Goal: Task Accomplishment & Management: Use online tool/utility

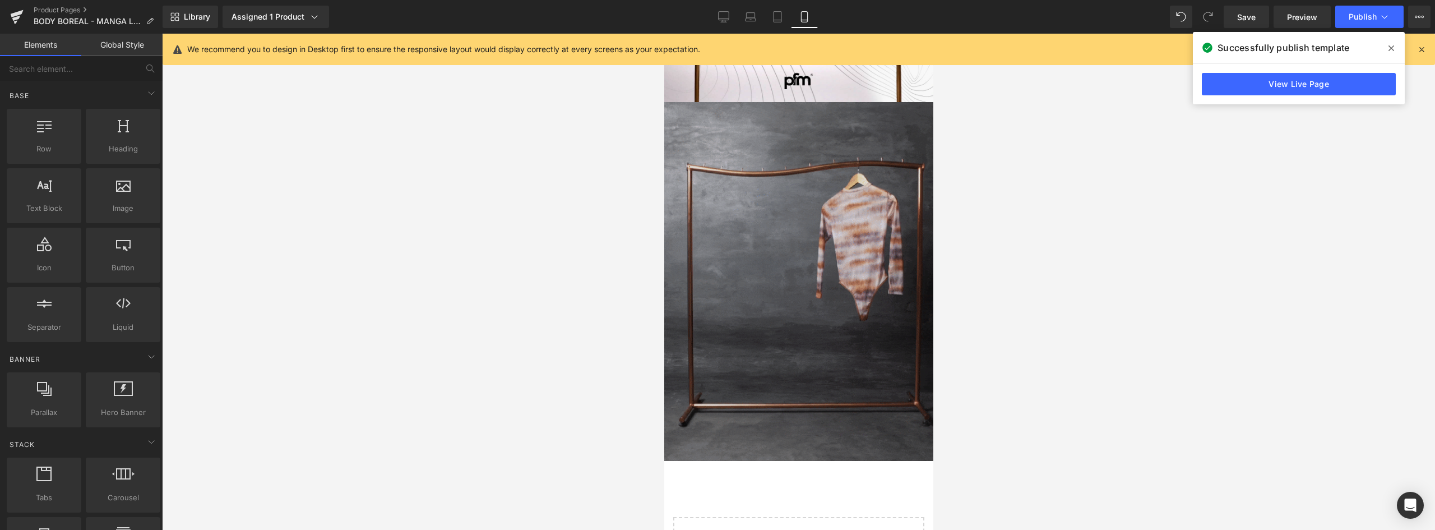
scroll to position [1681, 0]
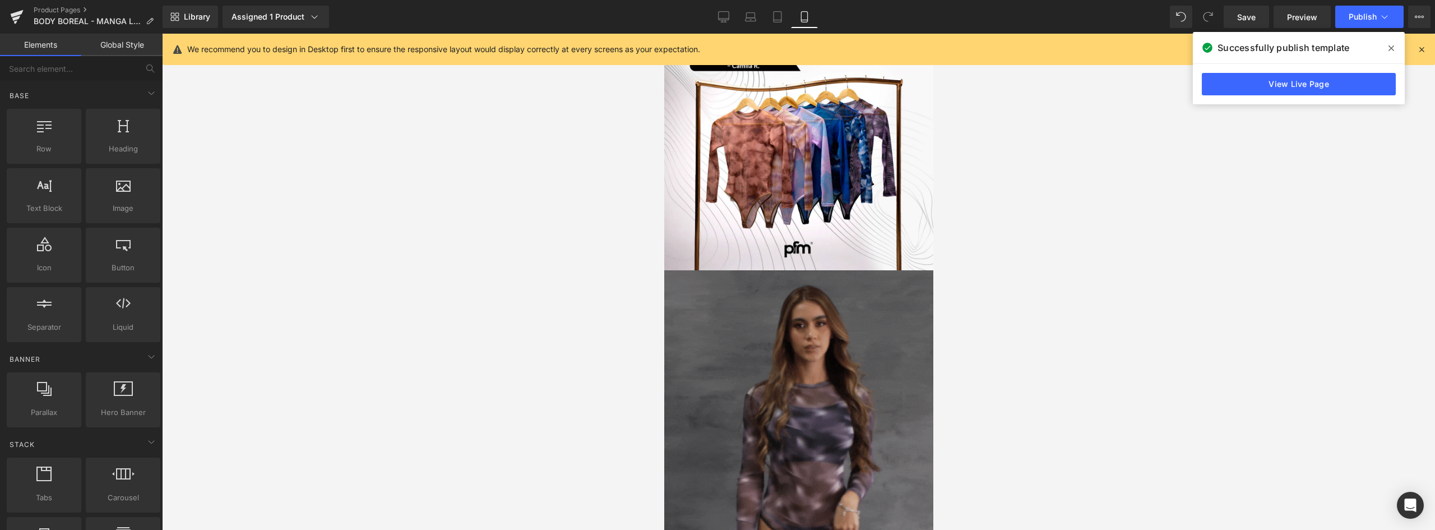
click at [806, 307] on img at bounding box center [798, 449] width 269 height 359
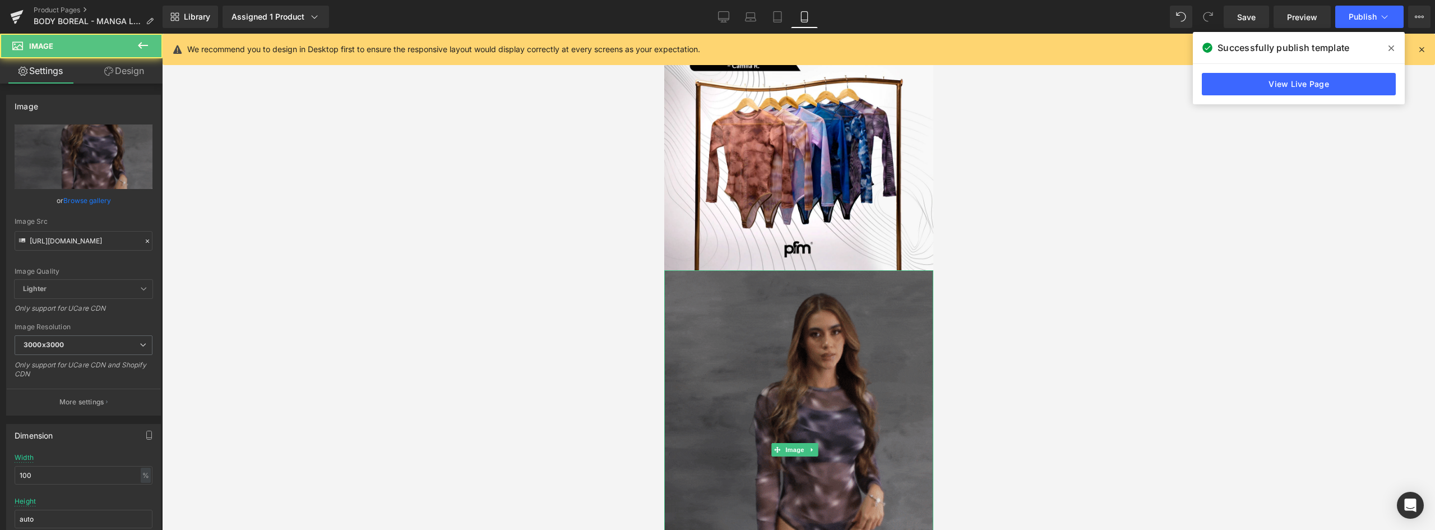
click at [842, 271] on img at bounding box center [798, 449] width 269 height 359
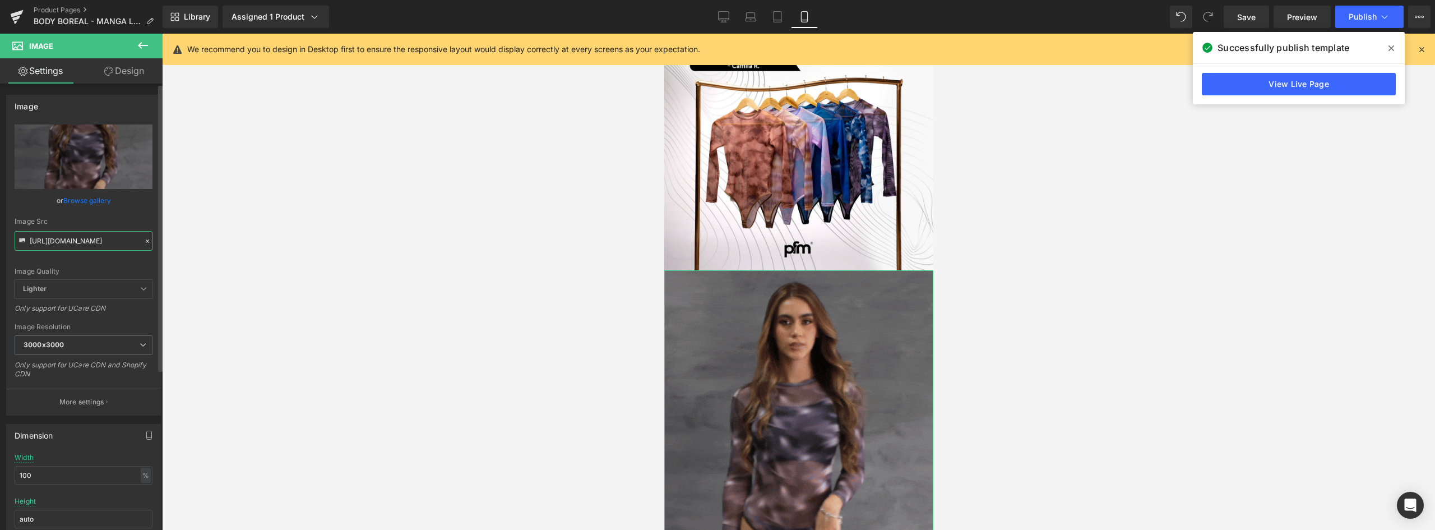
click at [99, 240] on input "[URL][DOMAIN_NAME]" at bounding box center [84, 241] width 138 height 20
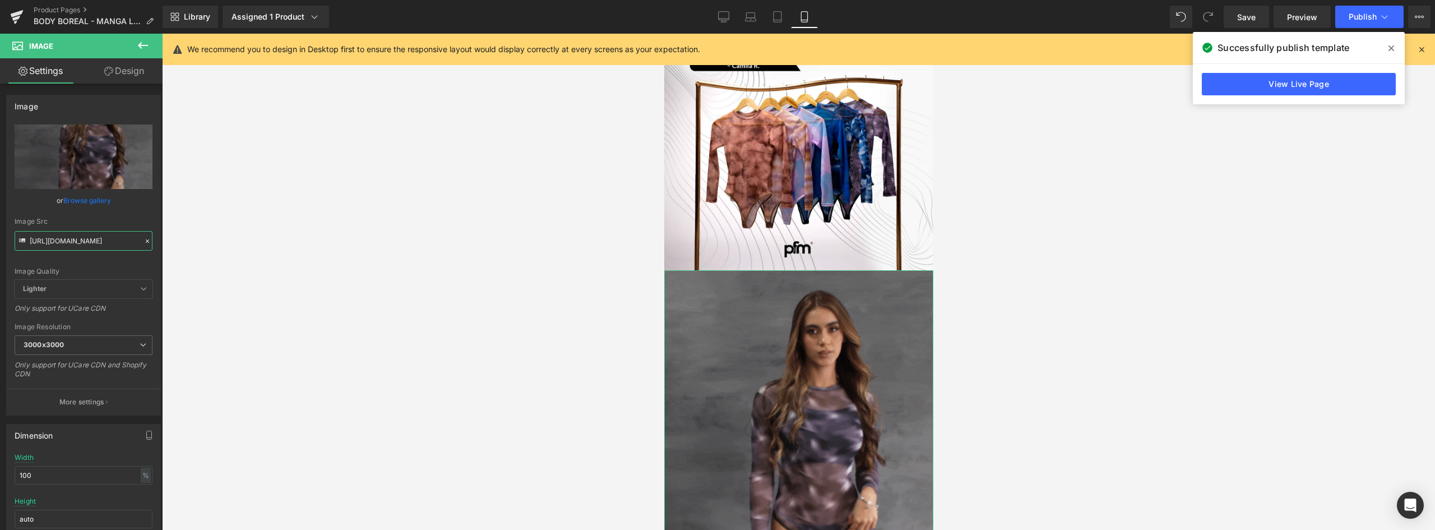
scroll to position [0, 198]
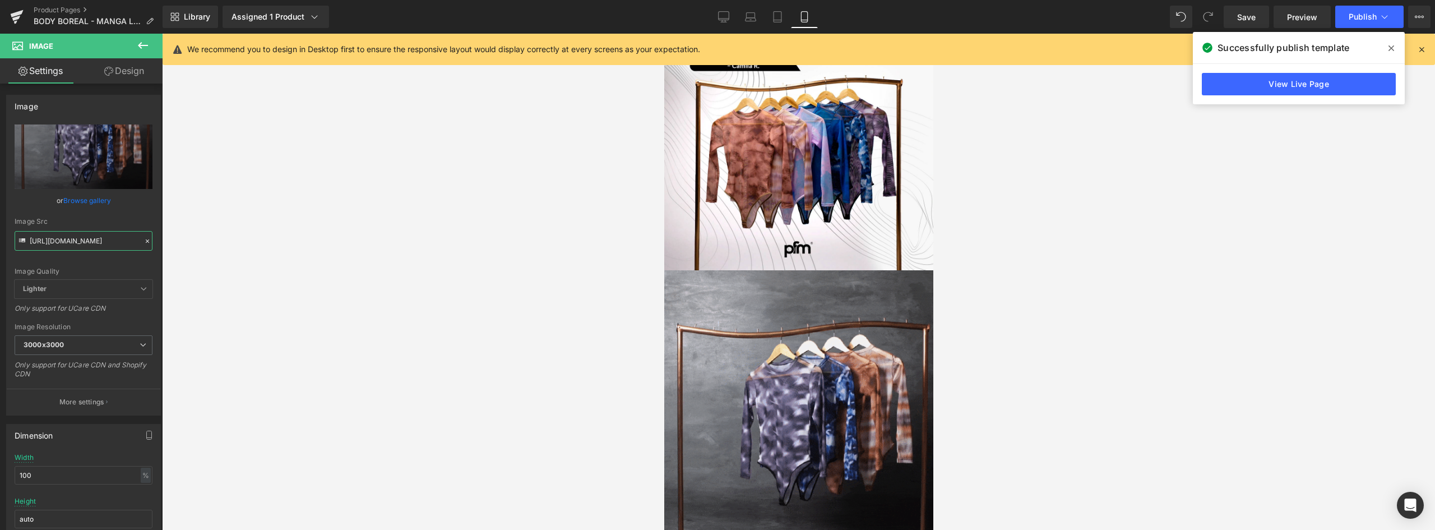
drag, startPoint x: 33, startPoint y: 241, endPoint x: 580, endPoint y: 298, distance: 549.9
click at [580, 298] on div "You are previewing how the will restyle your page. You can not edit Elements in…" at bounding box center [717, 274] width 1435 height 549
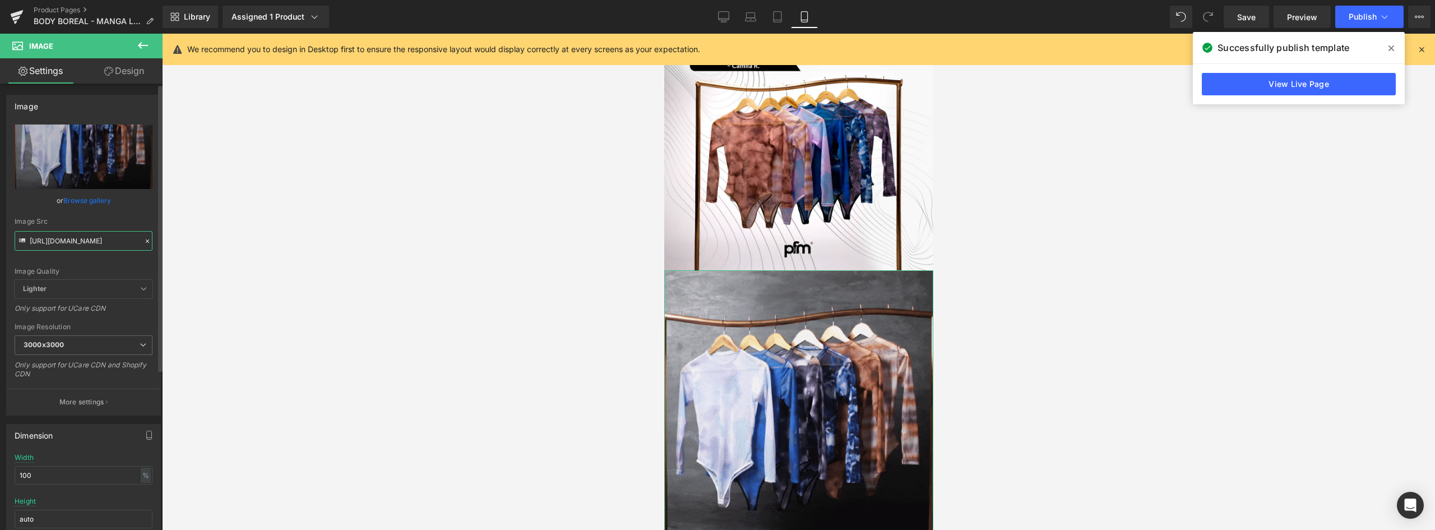
click at [111, 236] on input "[URL][DOMAIN_NAME]" at bounding box center [84, 241] width 138 height 20
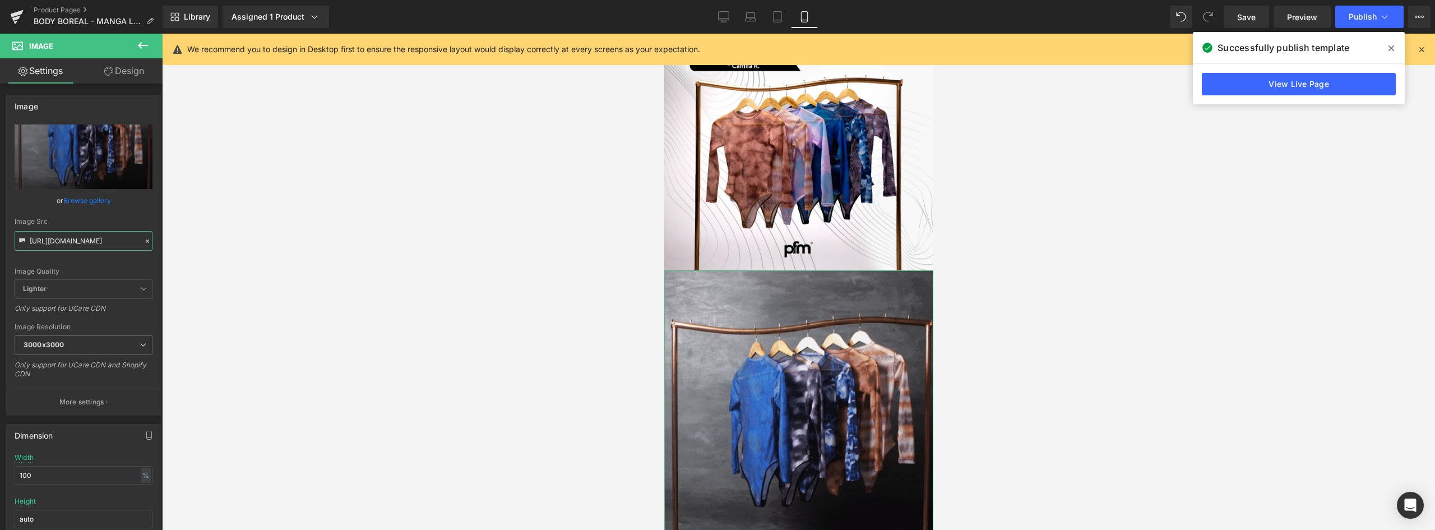
scroll to position [0, 0]
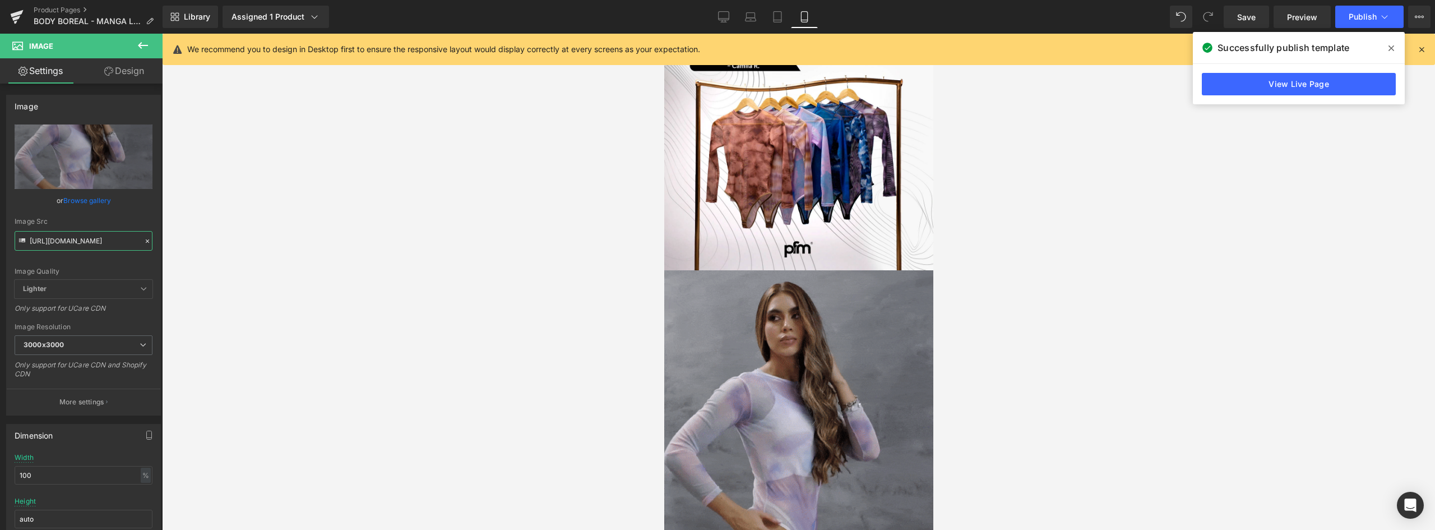
drag, startPoint x: 133, startPoint y: 239, endPoint x: -227, endPoint y: 196, distance: 362.4
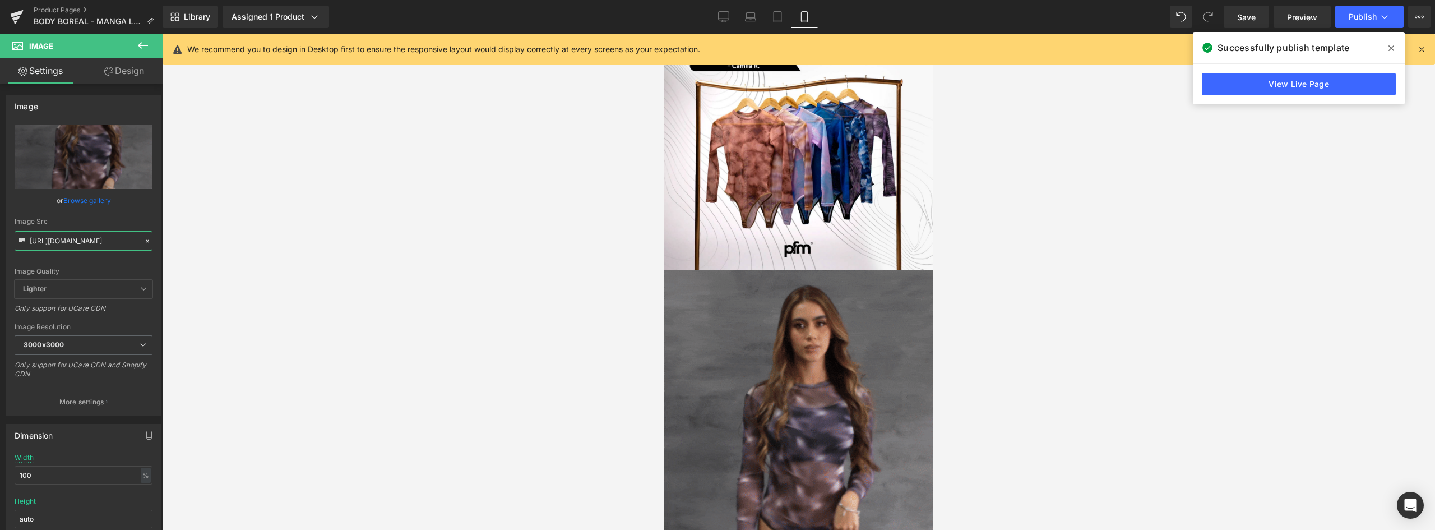
click at [0, 196] on html "You are previewing how the will restyle your page. You can not edit Elements in…" at bounding box center [717, 265] width 1435 height 530
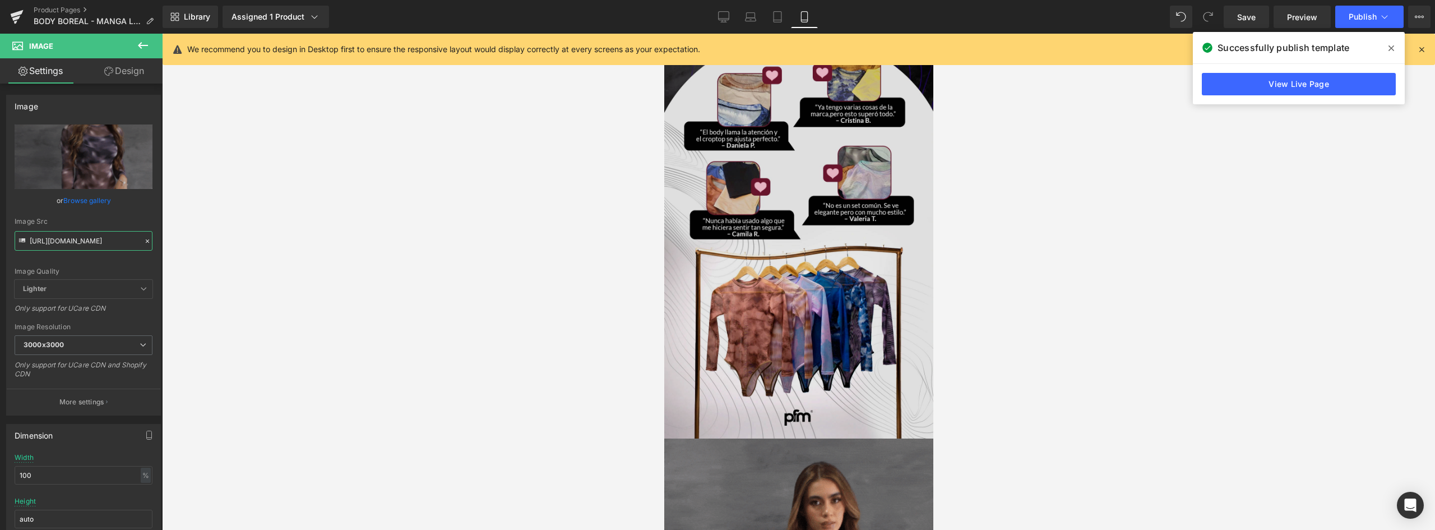
scroll to position [1345, 0]
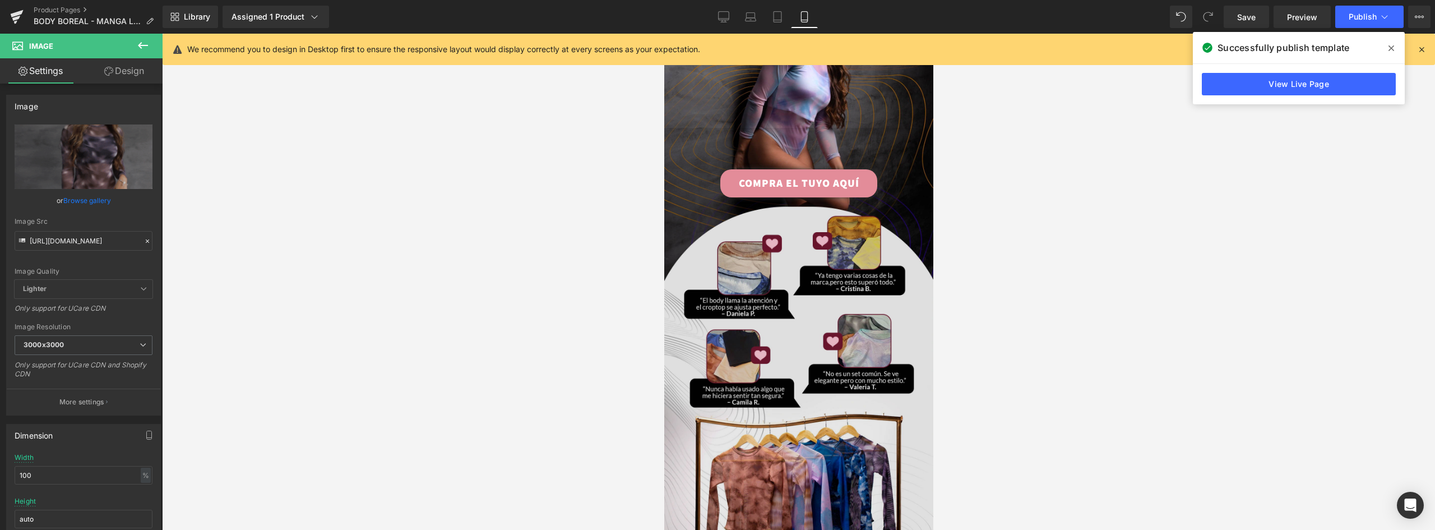
click at [820, 239] on img at bounding box center [798, 367] width 269 height 478
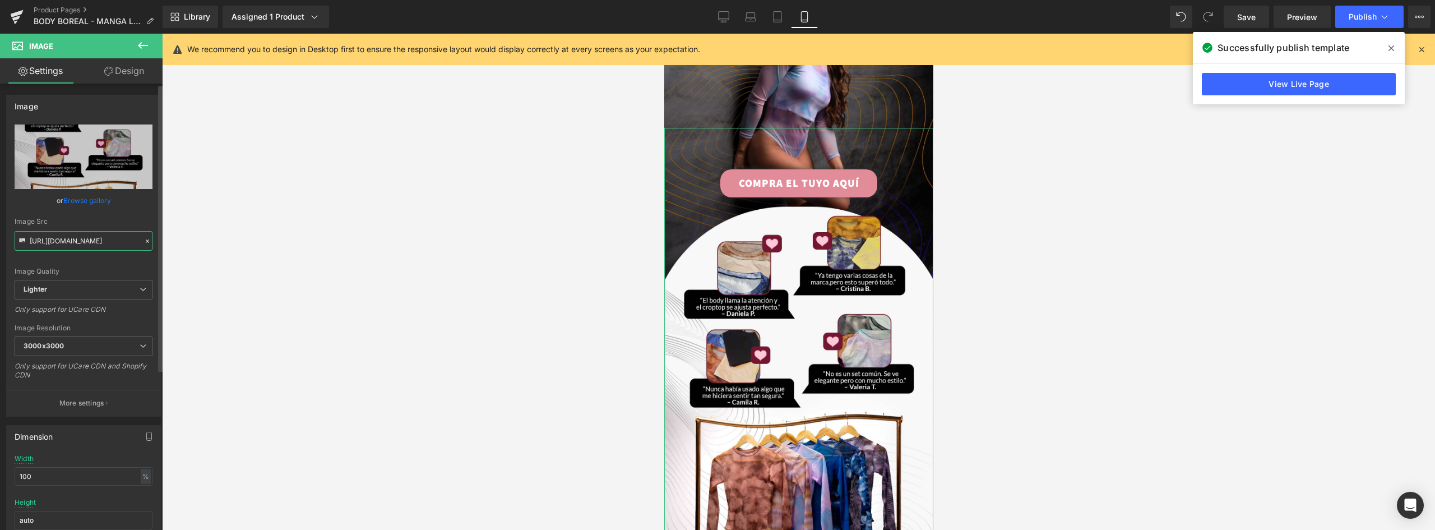
click at [87, 243] on input "[URL][DOMAIN_NAME]" at bounding box center [84, 241] width 138 height 20
drag, startPoint x: 30, startPoint y: 239, endPoint x: 573, endPoint y: 239, distance: 543.0
click at [573, 239] on div "You are previewing how the will restyle your page. You can not edit Elements in…" at bounding box center [717, 274] width 1435 height 549
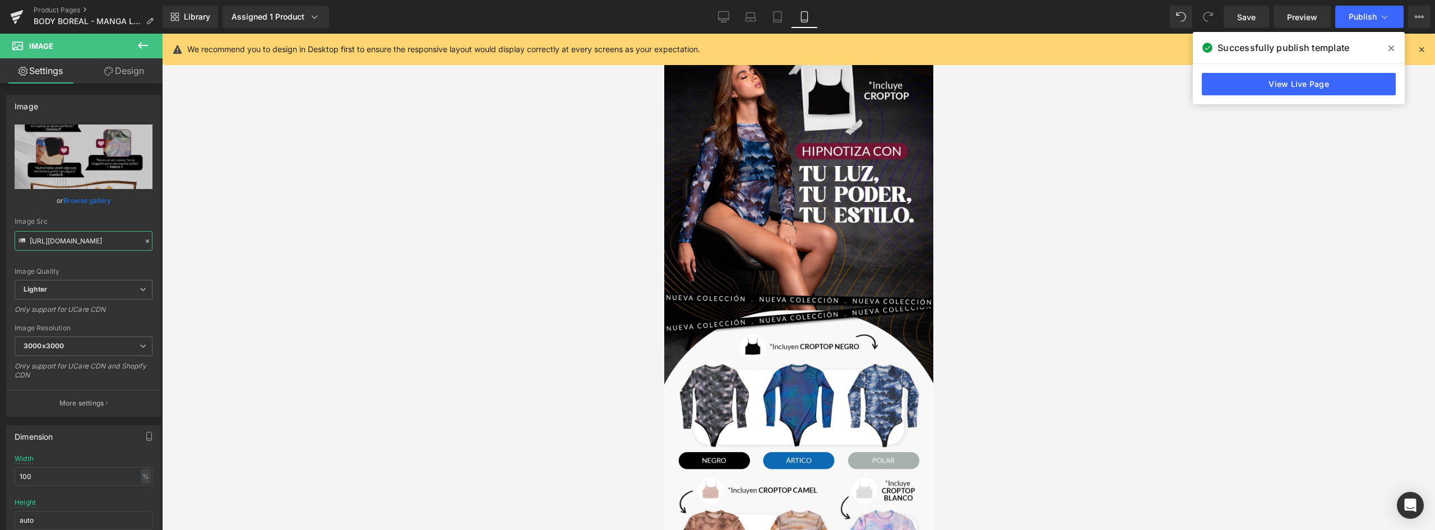
scroll to position [0, 0]
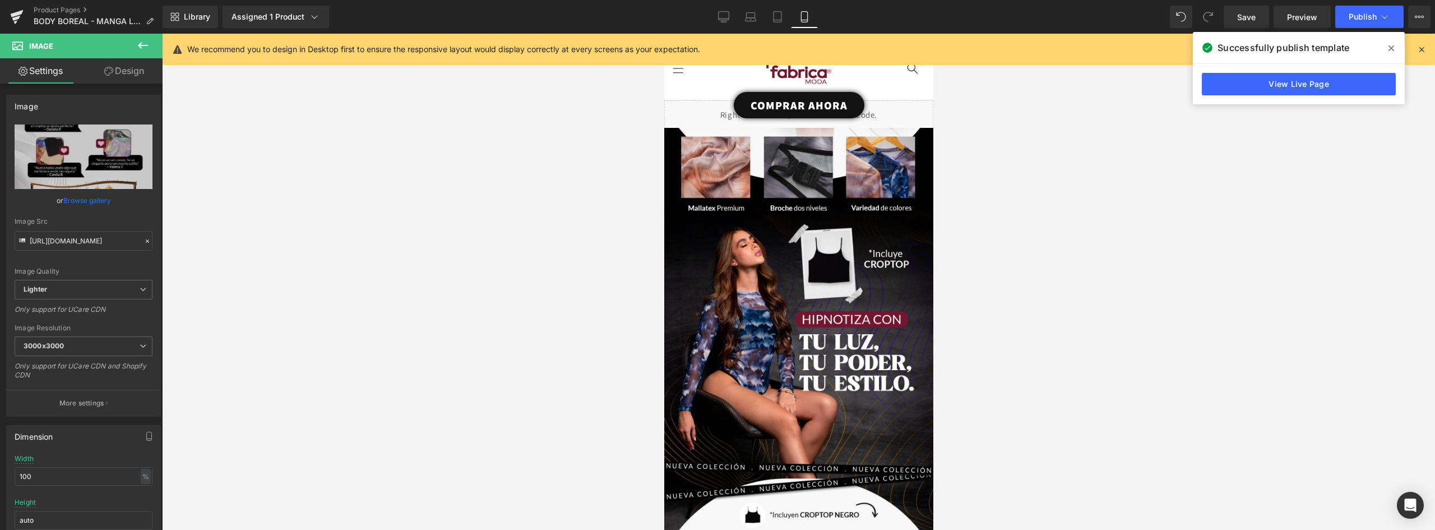
drag, startPoint x: 829, startPoint y: 166, endPoint x: 872, endPoint y: 115, distance: 66.9
click at [872, 115] on div "COMPRAR AHORA Button" at bounding box center [798, 105] width 269 height 26
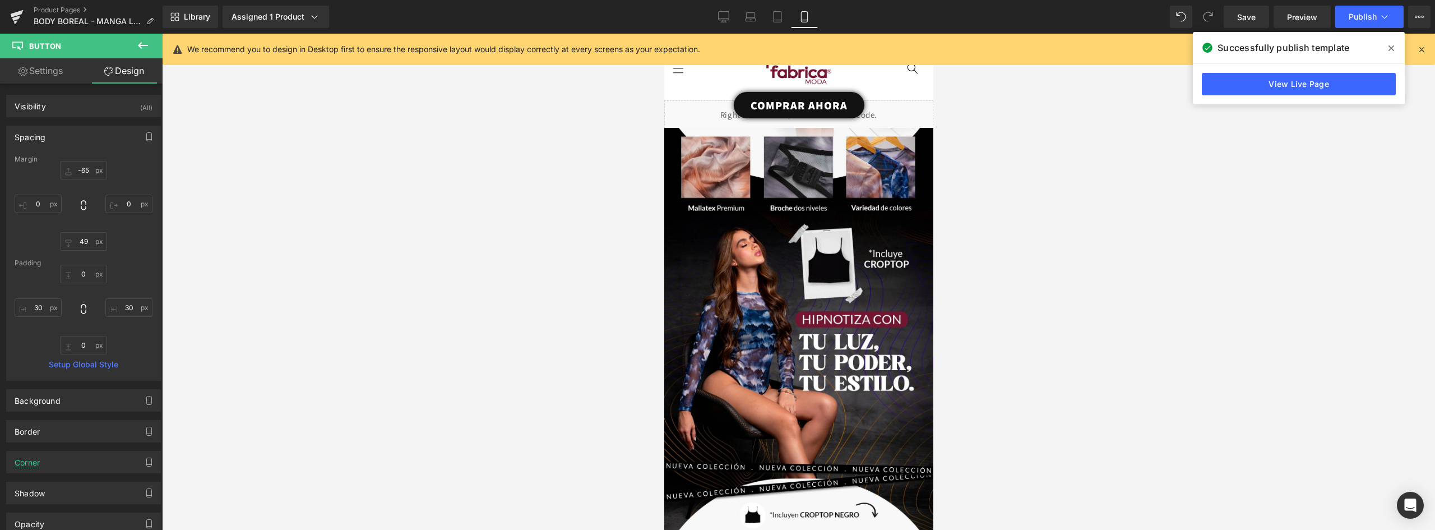
click at [711, 89] on header "INICIO Iniciar sesión Facebook Instagram TikTok [GEOGRAPHIC_DATA]" at bounding box center [798, 67] width 269 height 66
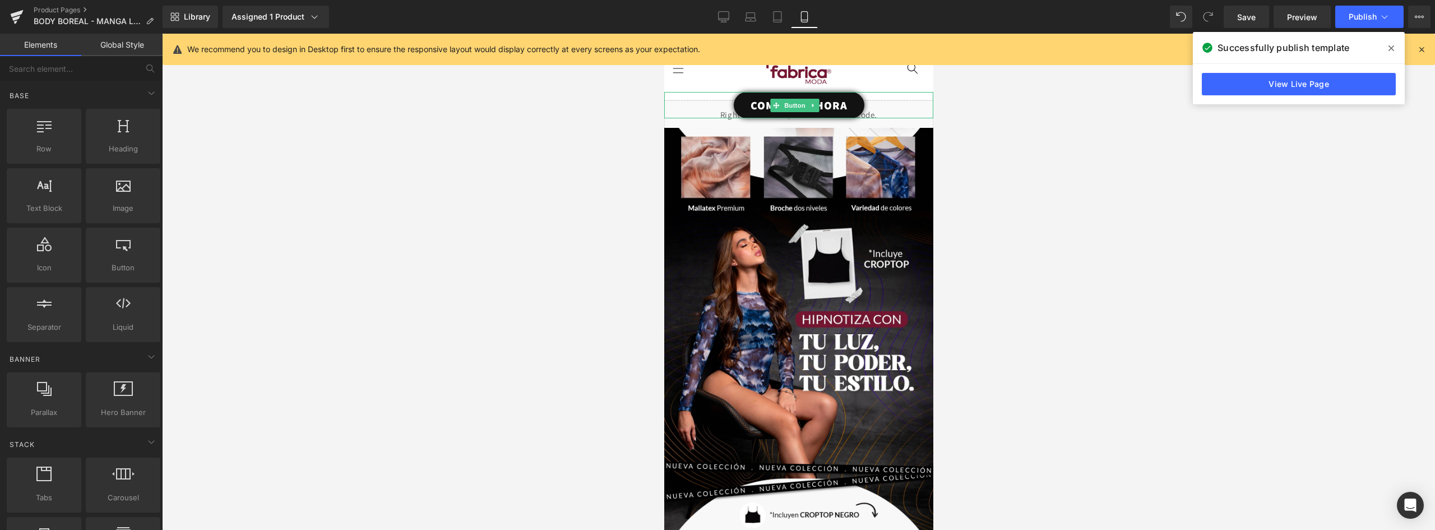
click at [839, 102] on link "COMPRAR AHORA" at bounding box center [798, 105] width 131 height 26
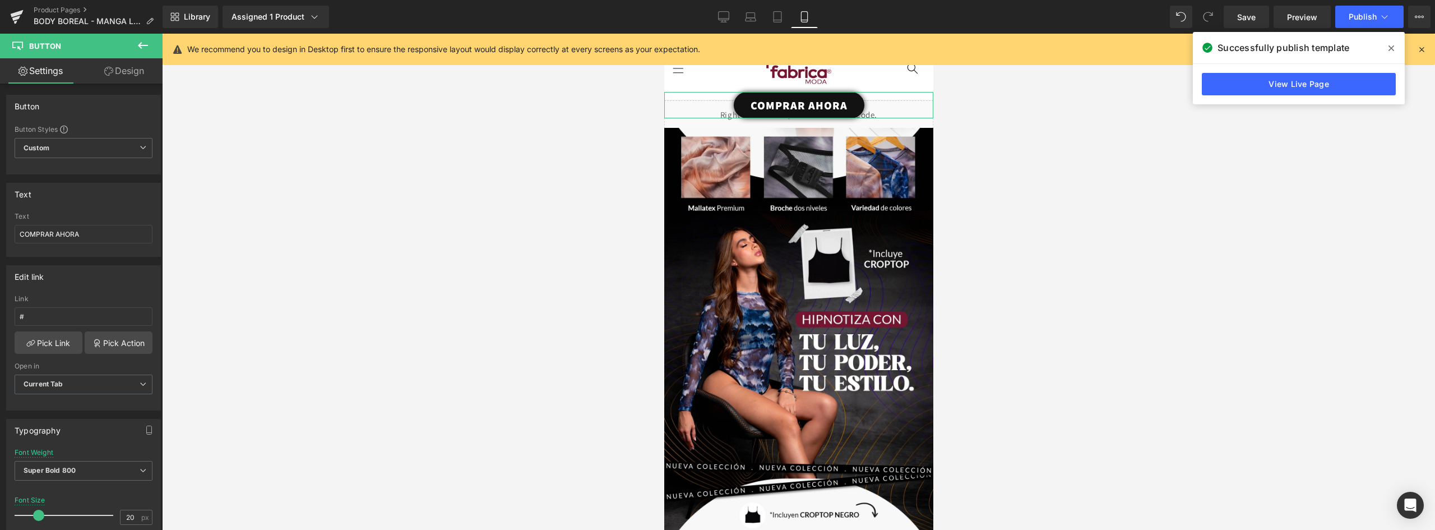
click at [124, 73] on link "Design" at bounding box center [124, 70] width 81 height 25
click at [0, 0] on div "Spacing" at bounding box center [0, 0] width 0 height 0
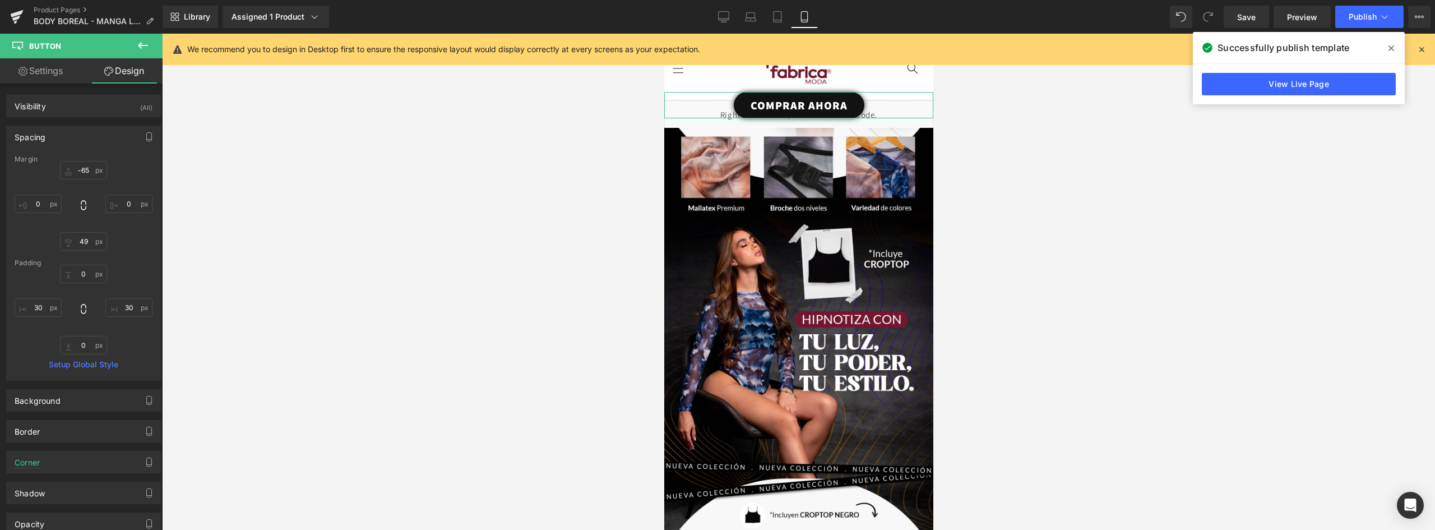
type input "-65"
type input "0"
type input "49"
type input "0"
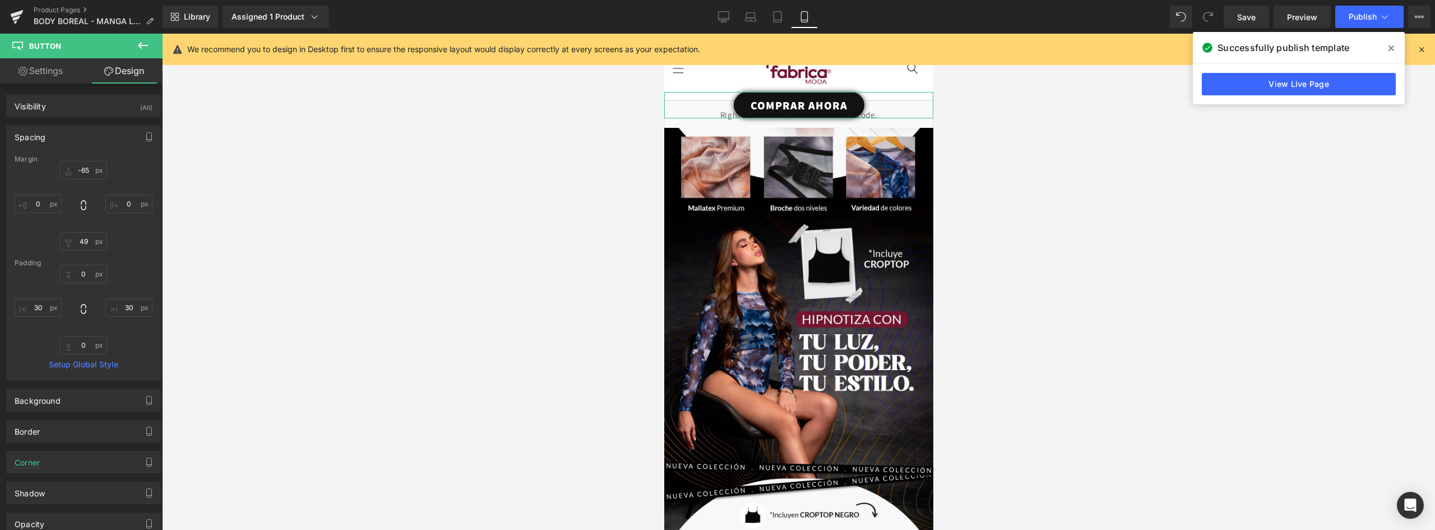
type input "30"
type input "0"
type input "30"
click at [85, 170] on input "-65" at bounding box center [83, 170] width 47 height 18
type input "0"
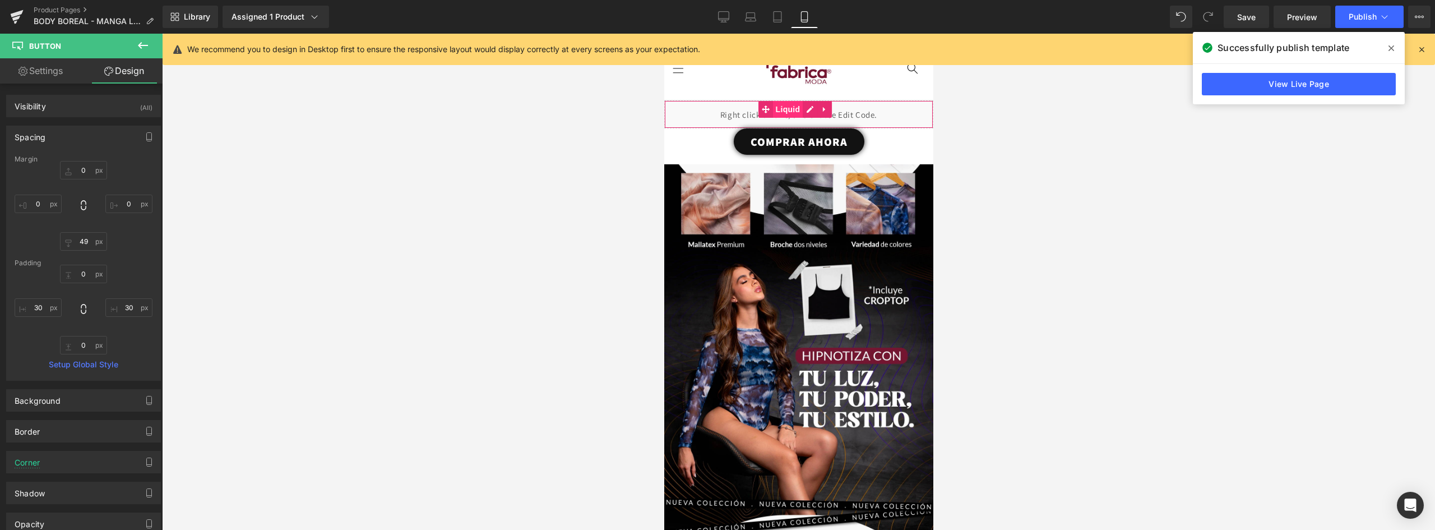
click at [792, 110] on span "Liquid" at bounding box center [787, 109] width 30 height 17
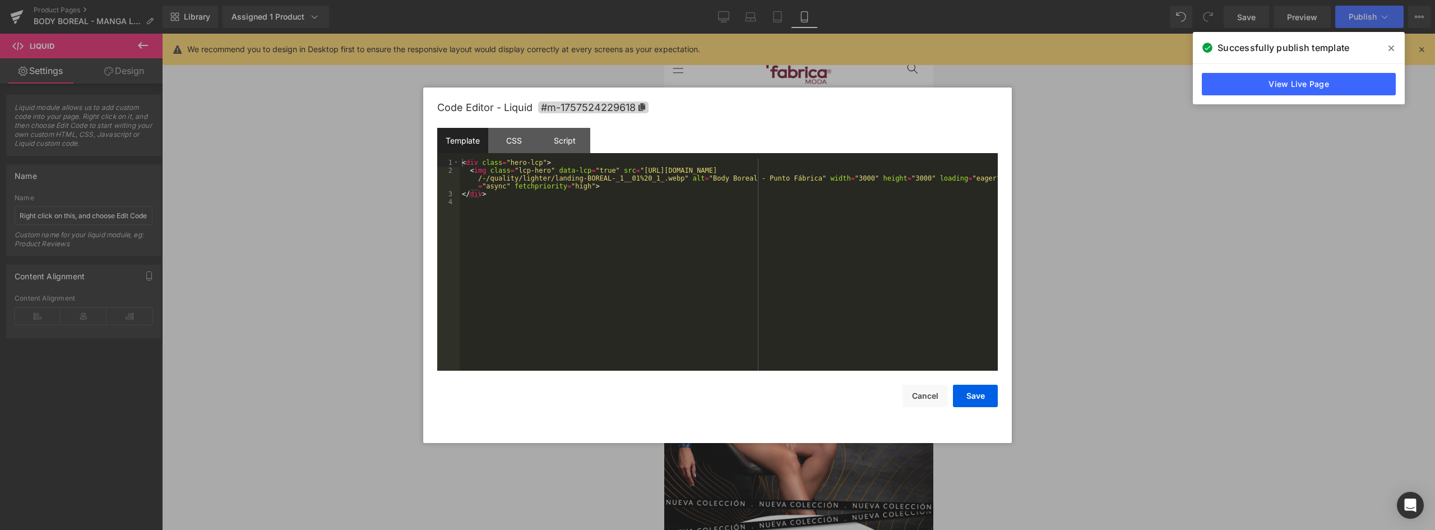
click at [810, 107] on div "Liquid" at bounding box center [798, 114] width 269 height 28
click at [507, 138] on div "CSS" at bounding box center [513, 140] width 51 height 25
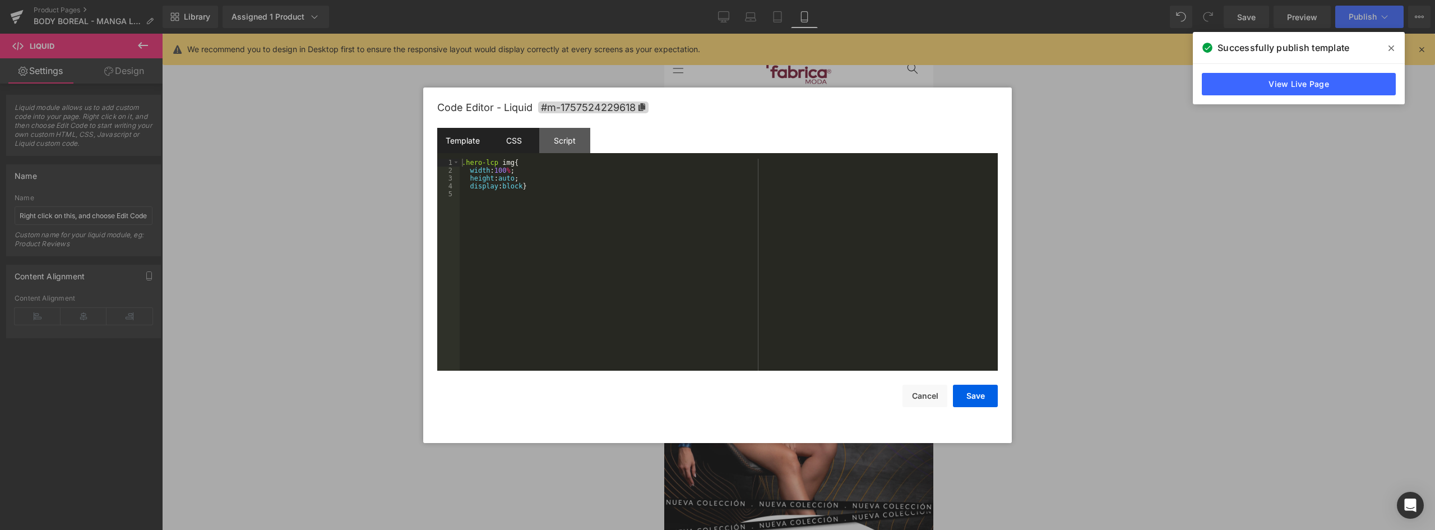
click at [467, 140] on div "Template" at bounding box center [462, 140] width 51 height 25
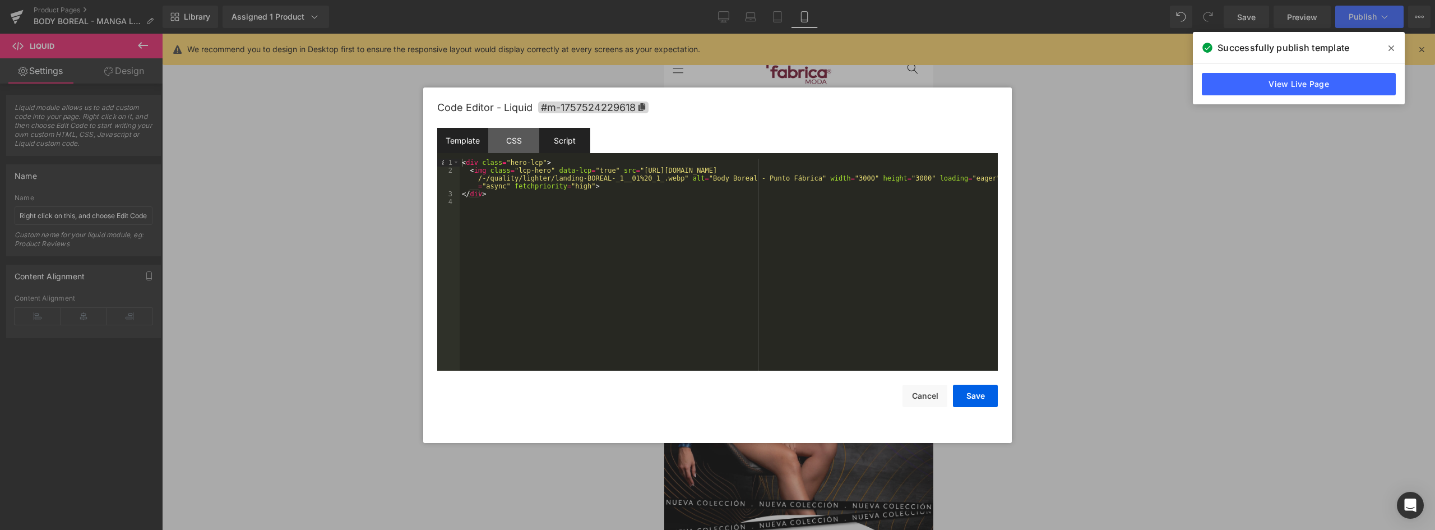
click at [555, 140] on div "Script" at bounding box center [564, 140] width 51 height 25
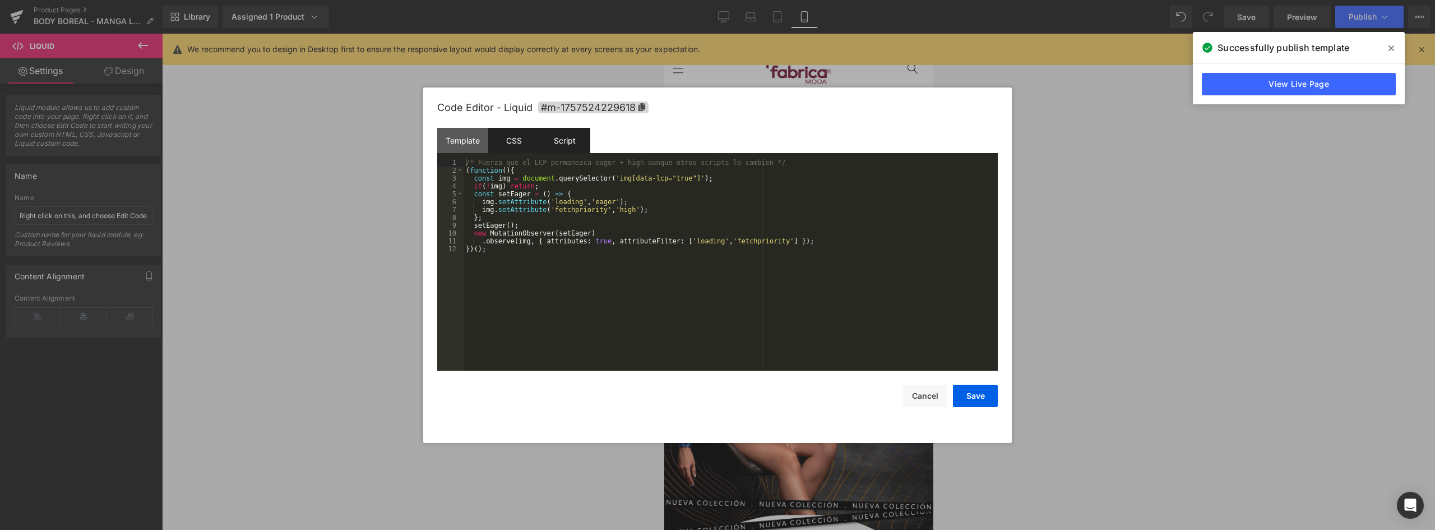
click at [520, 140] on div "CSS" at bounding box center [513, 140] width 51 height 25
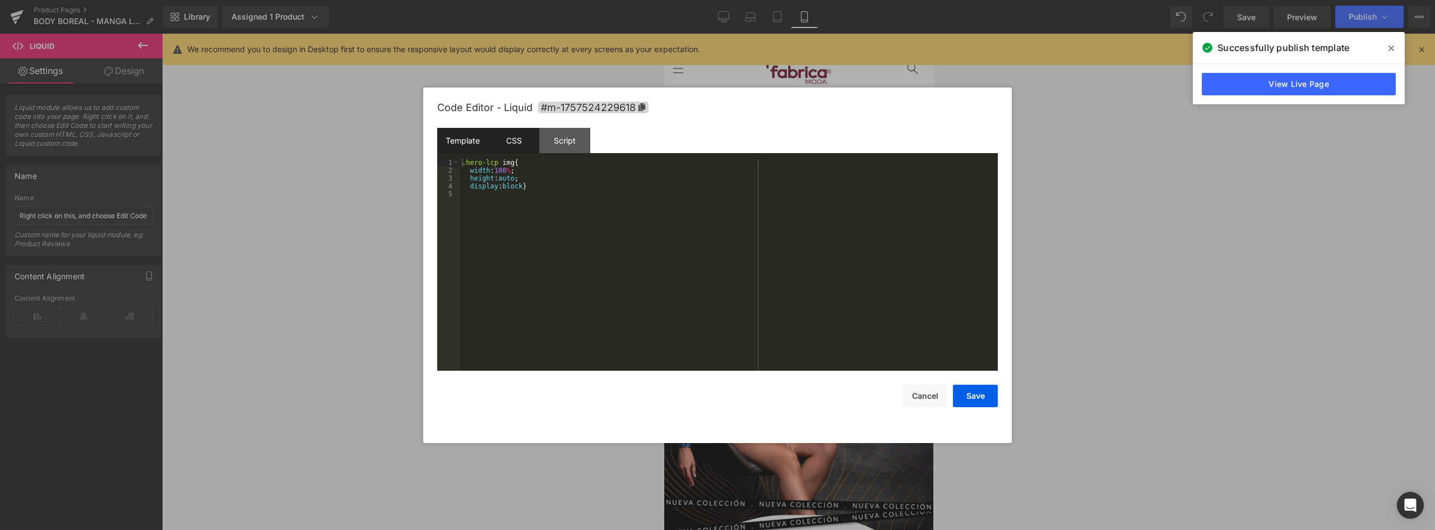
click at [464, 141] on div "Template" at bounding box center [462, 140] width 51 height 25
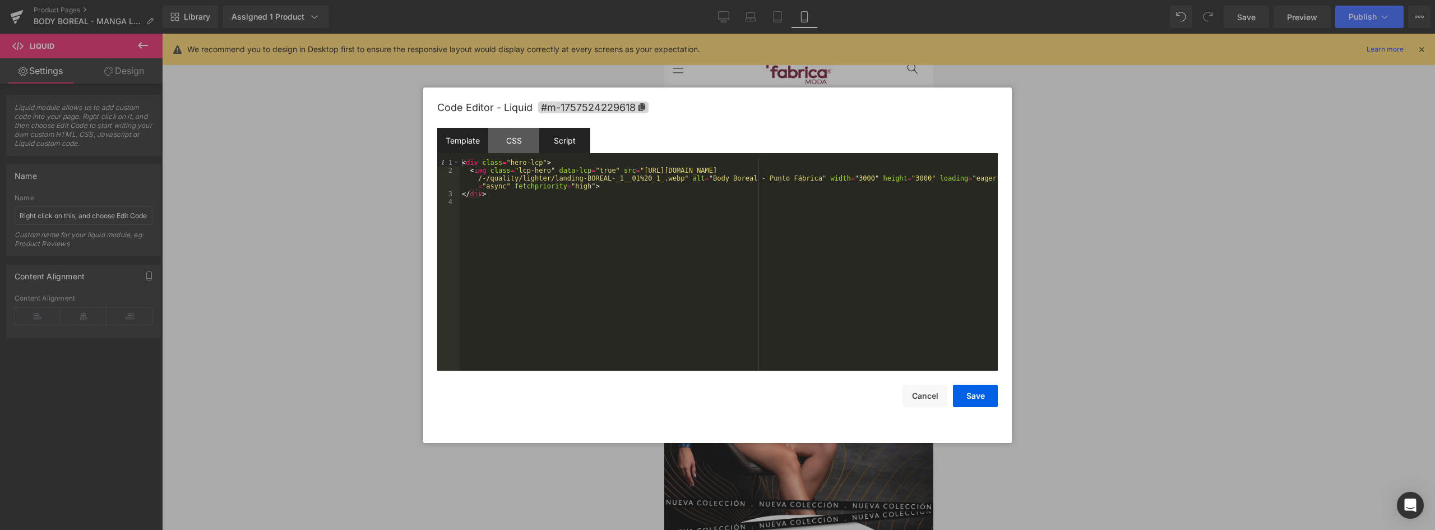
click at [571, 136] on div "Script" at bounding box center [564, 140] width 51 height 25
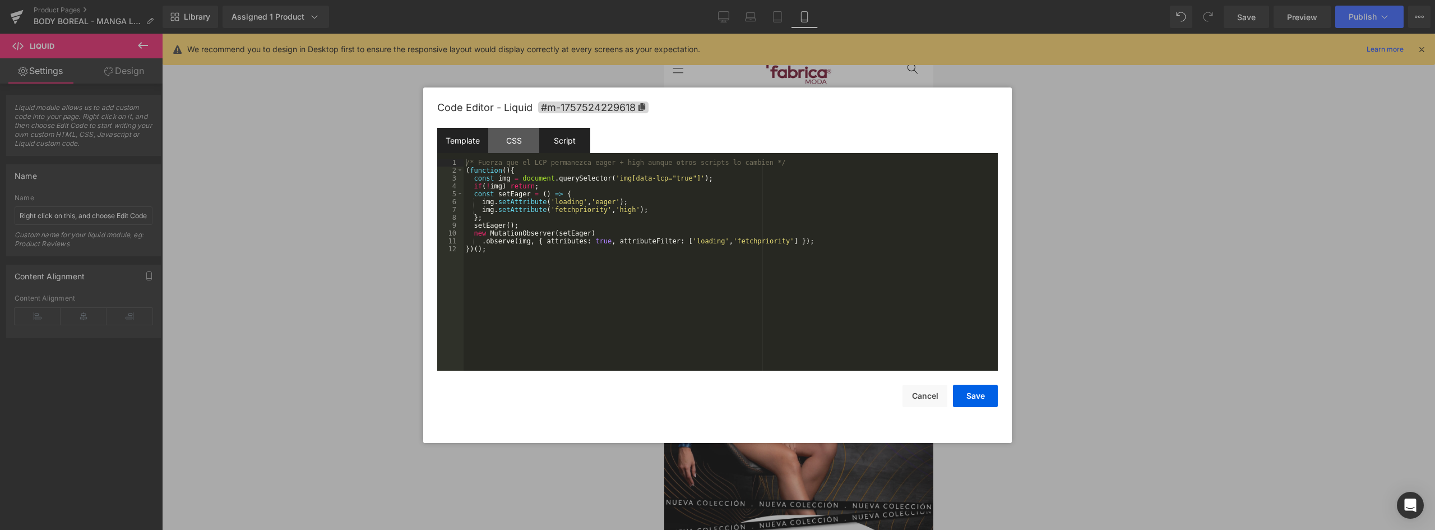
click at [461, 144] on div "Template" at bounding box center [462, 140] width 51 height 25
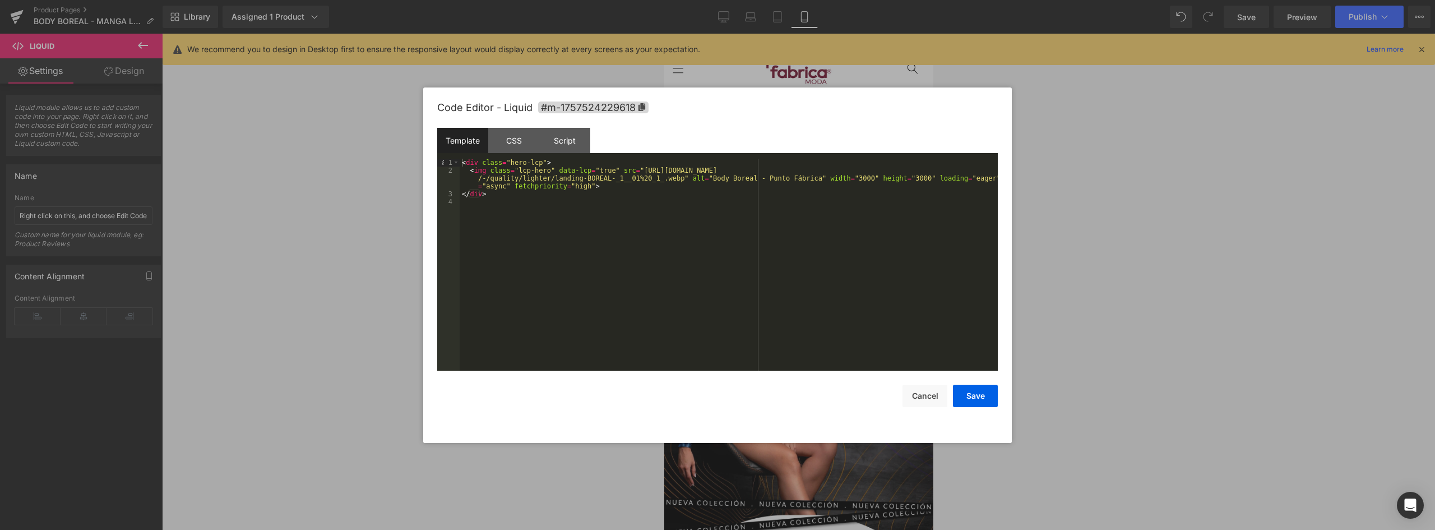
click at [461, 141] on div "Template" at bounding box center [462, 140] width 51 height 25
click at [520, 141] on div "CSS" at bounding box center [513, 140] width 51 height 25
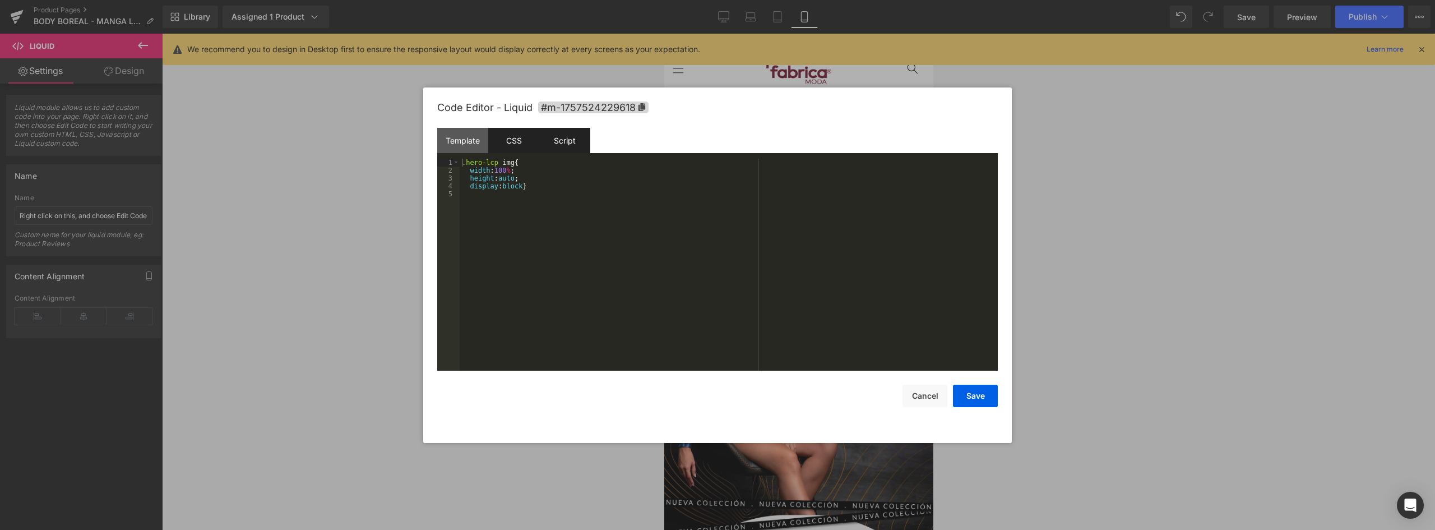
click at [564, 140] on div "Script" at bounding box center [564, 140] width 51 height 25
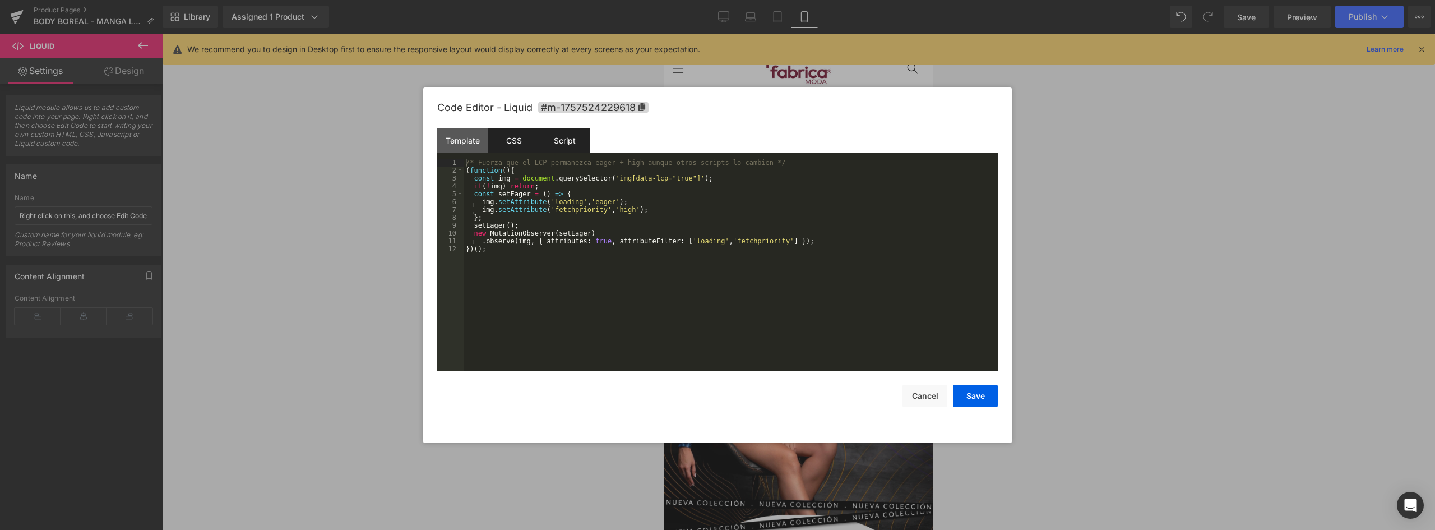
click at [513, 139] on div "CSS" at bounding box center [513, 140] width 51 height 25
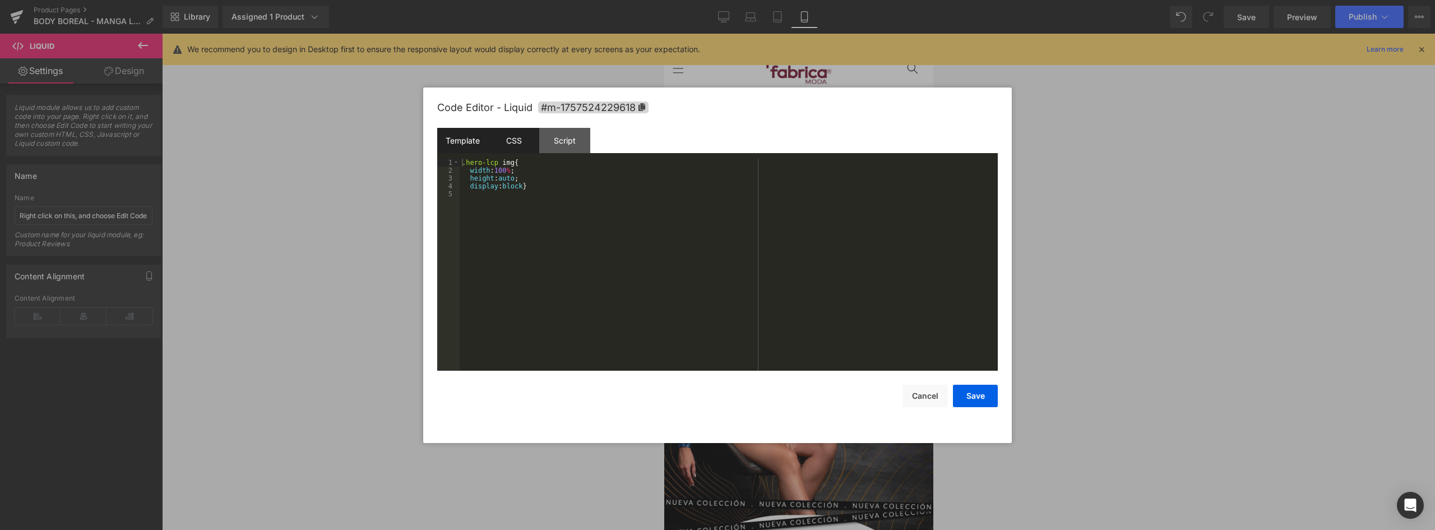
click at [472, 141] on div "Template" at bounding box center [462, 140] width 51 height 25
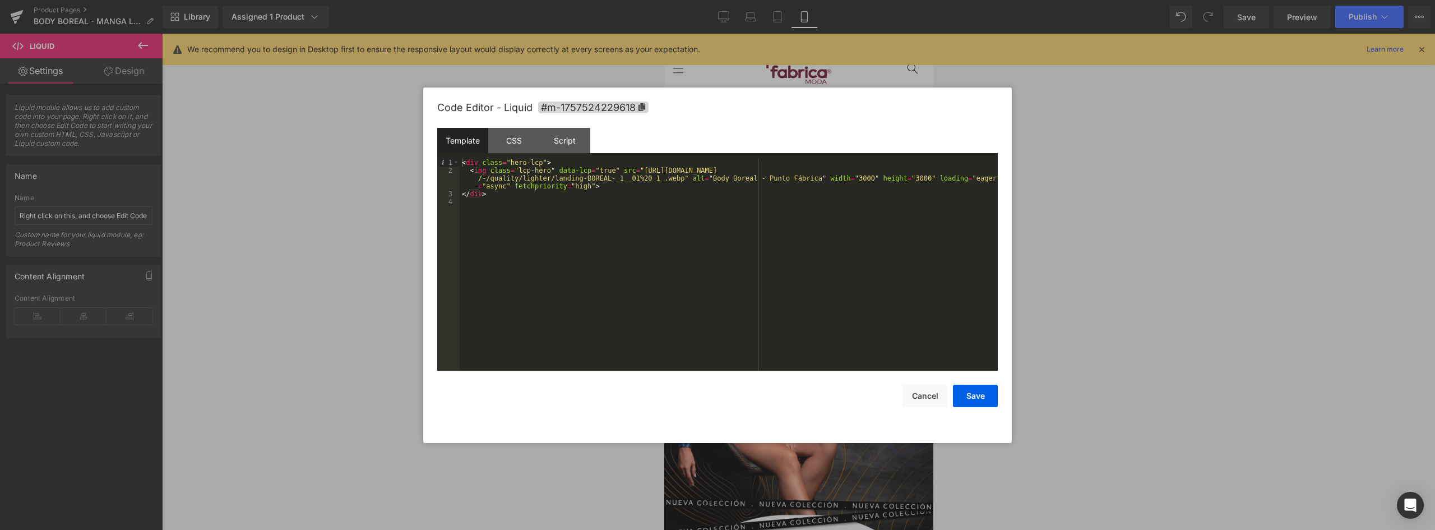
click at [460, 142] on div "Template" at bounding box center [462, 140] width 51 height 25
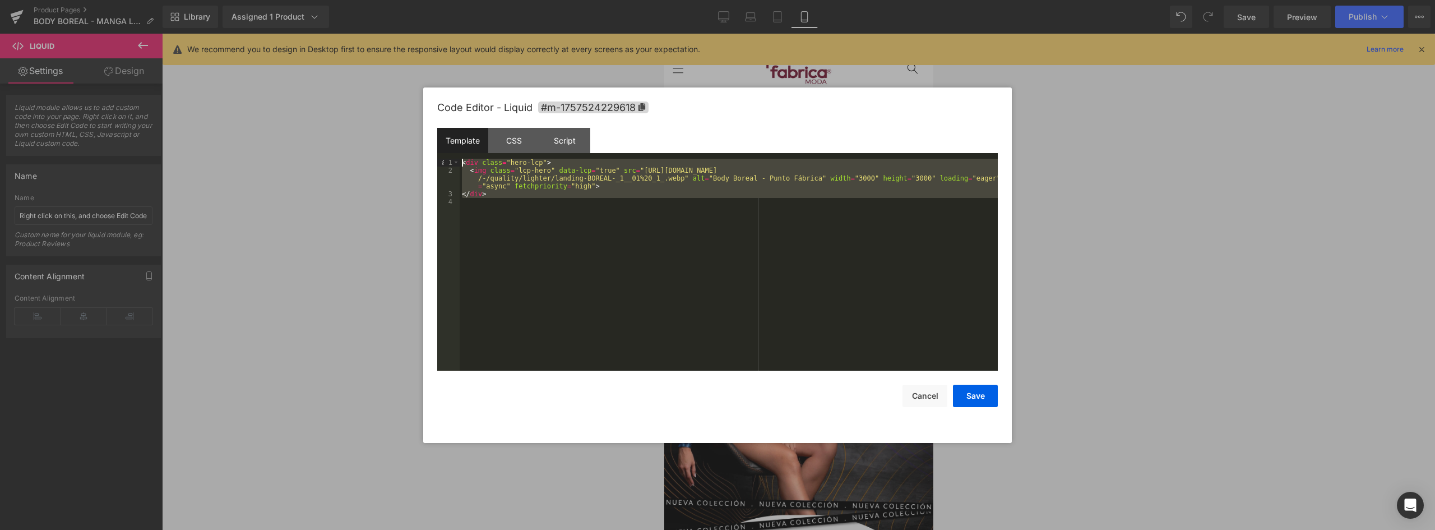
drag, startPoint x: 525, startPoint y: 205, endPoint x: 424, endPoint y: 159, distance: 111.6
click at [424, 159] on div "Code Editor - Liquid #m-1757524229618 Template CSS Script Data 1 2 3 4 < div cl…" at bounding box center [717, 264] width 588 height 355
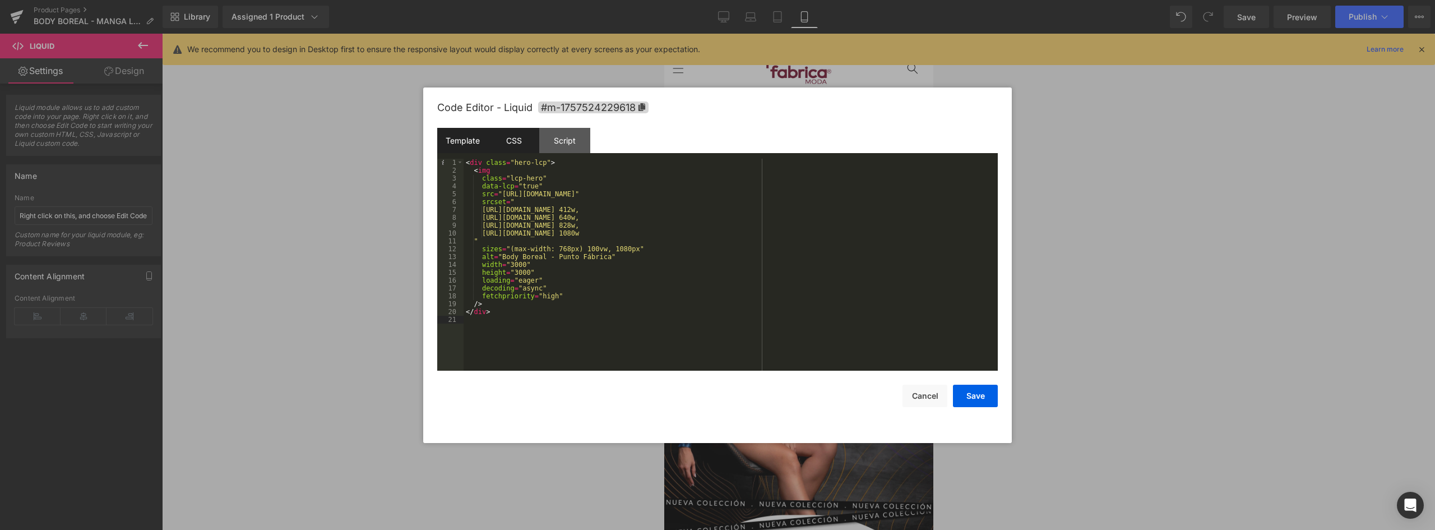
click at [510, 143] on div "CSS" at bounding box center [513, 140] width 51 height 25
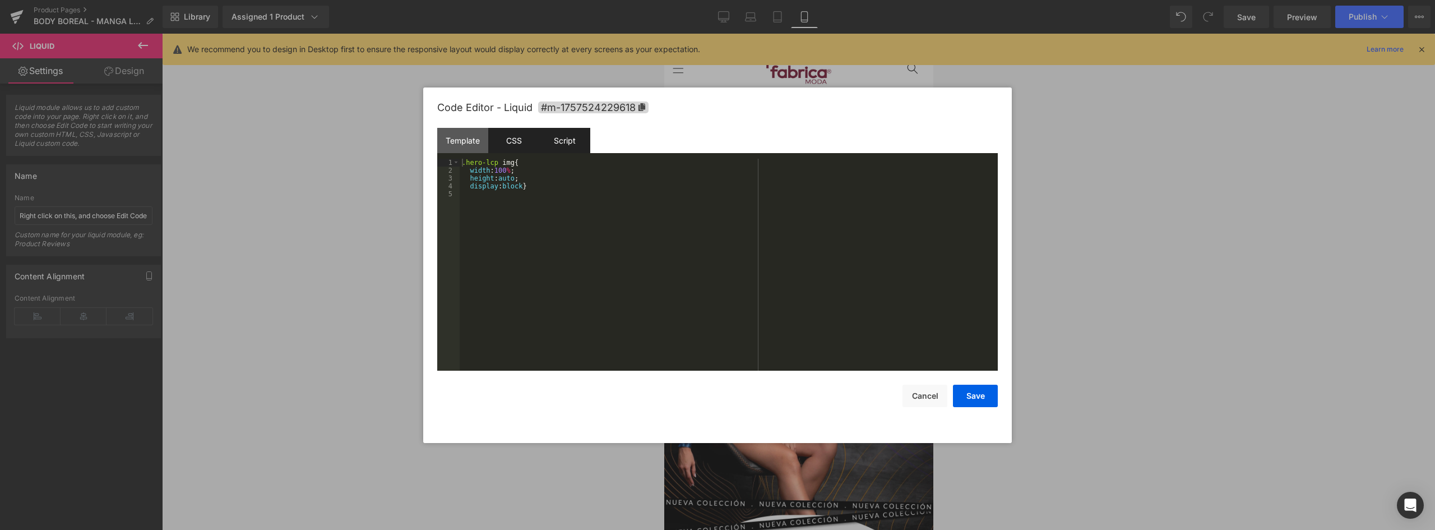
click at [560, 146] on div "Script" at bounding box center [564, 140] width 51 height 25
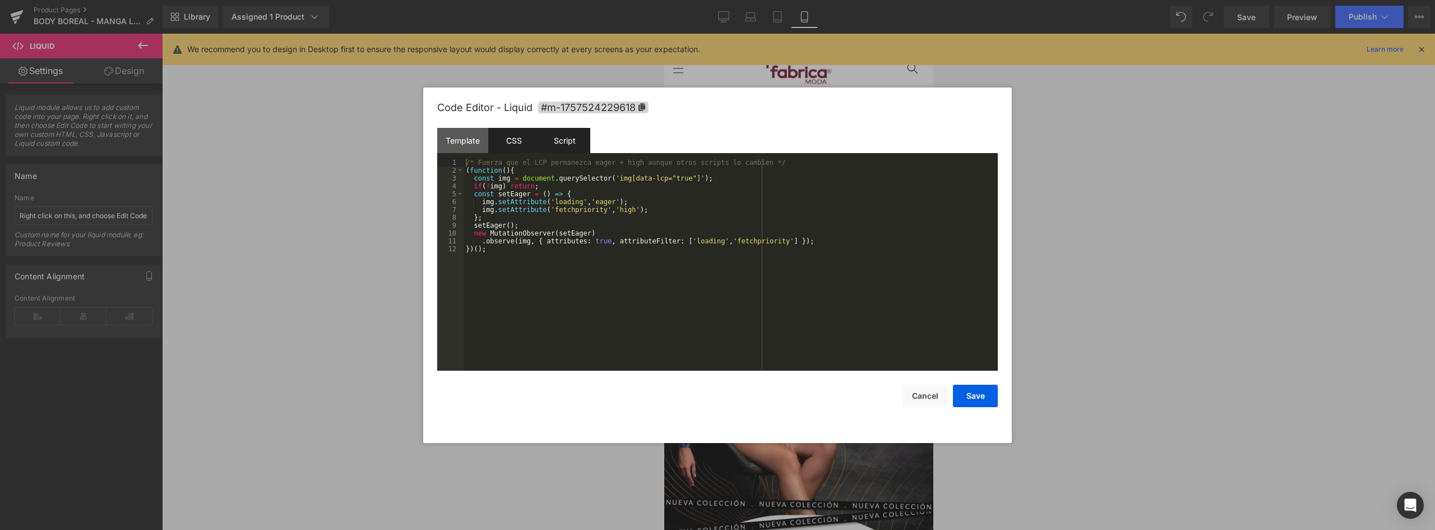
click at [505, 141] on div "CSS" at bounding box center [513, 140] width 51 height 25
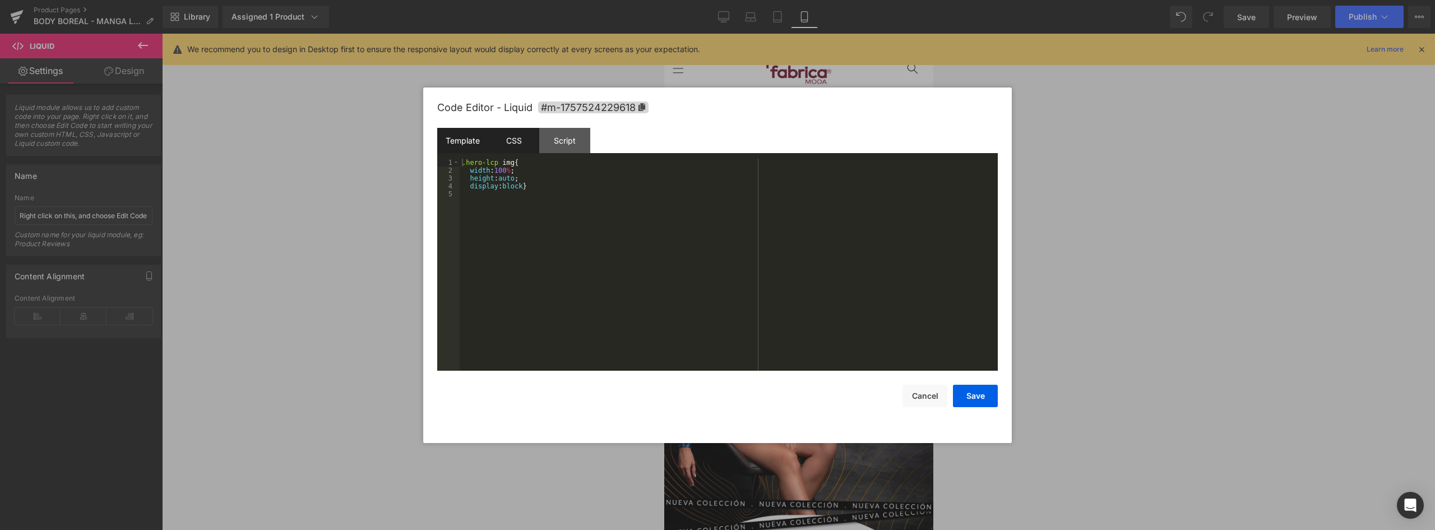
click at [472, 138] on div "Template" at bounding box center [462, 140] width 51 height 25
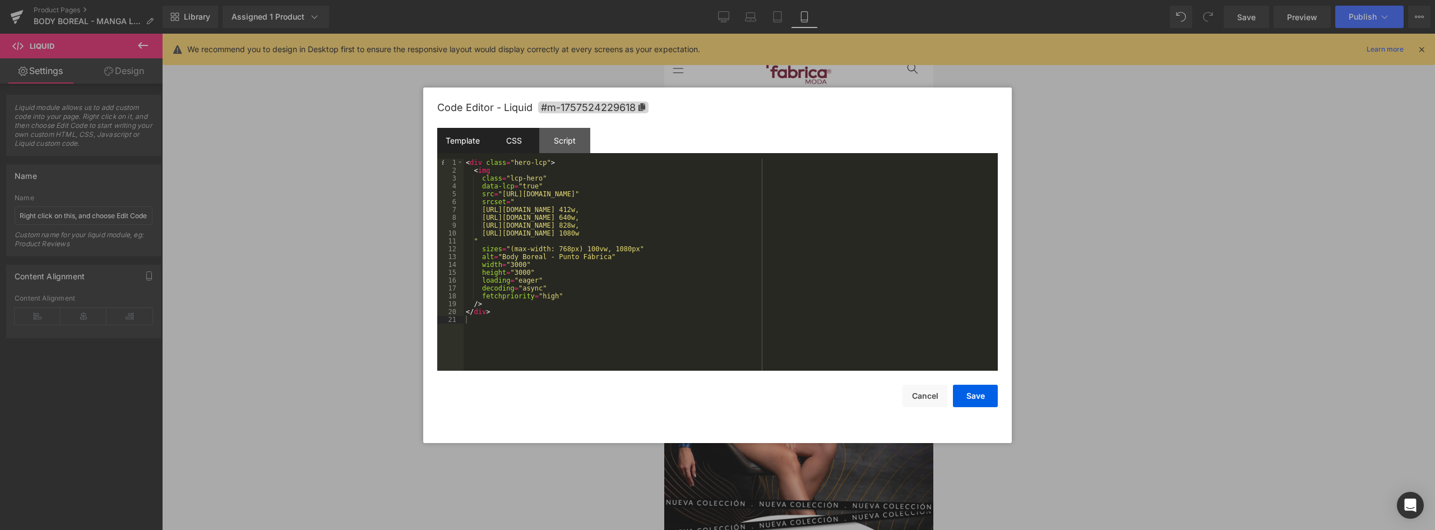
click at [509, 137] on div "CSS" at bounding box center [513, 140] width 51 height 25
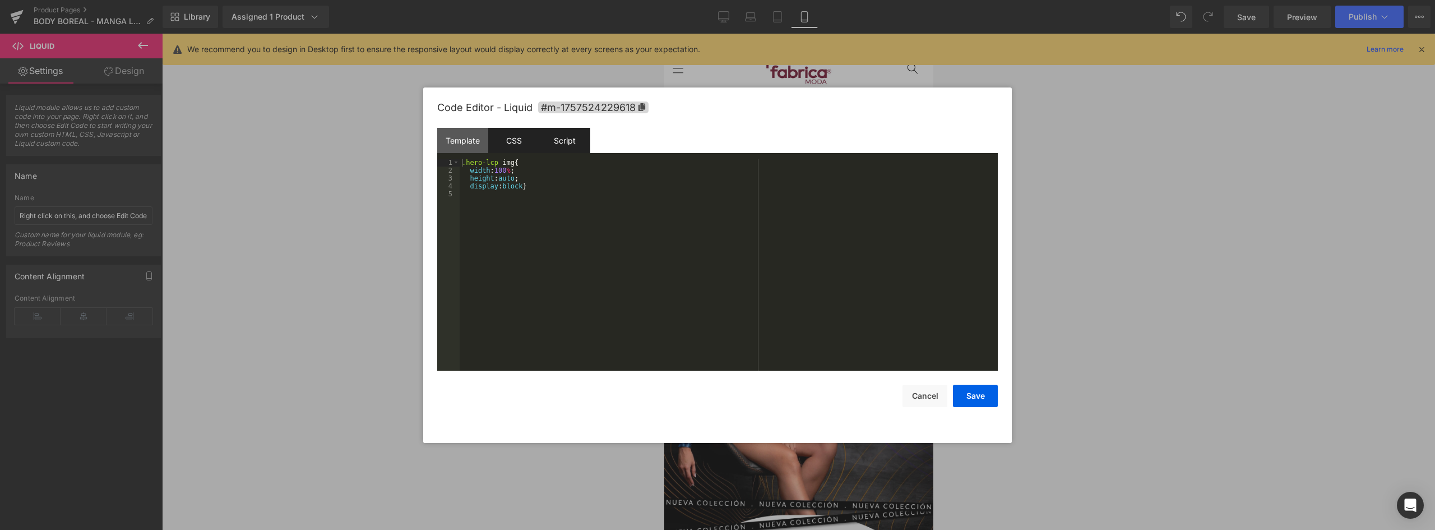
click at [560, 137] on div "Script" at bounding box center [564, 140] width 51 height 25
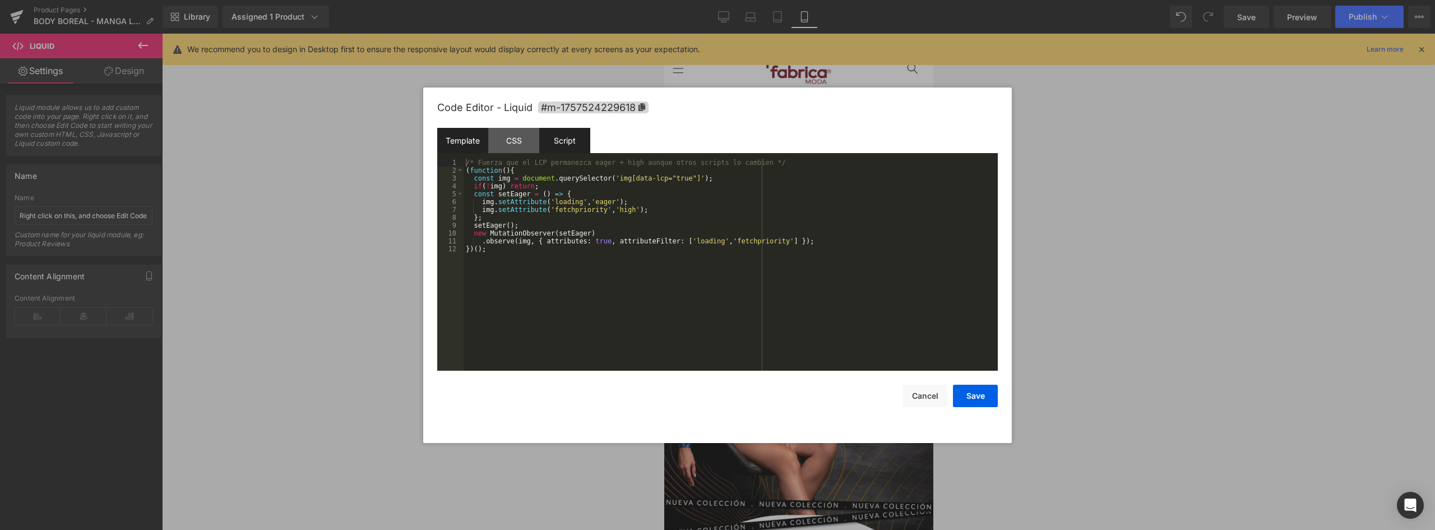
click at [469, 145] on div "Template" at bounding box center [462, 140] width 51 height 25
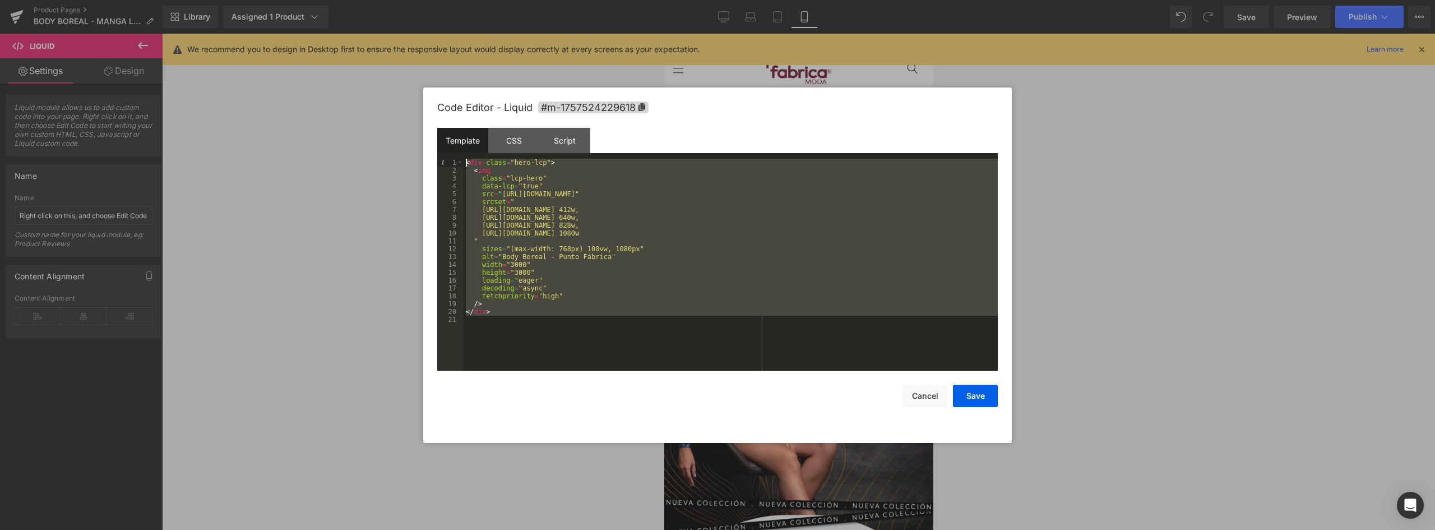
drag, startPoint x: 528, startPoint y: 317, endPoint x: 367, endPoint y: 132, distance: 244.7
click at [367, 132] on body "Liquid You are previewing how the will restyle your page. You can not edit Elem…" at bounding box center [717, 265] width 1435 height 530
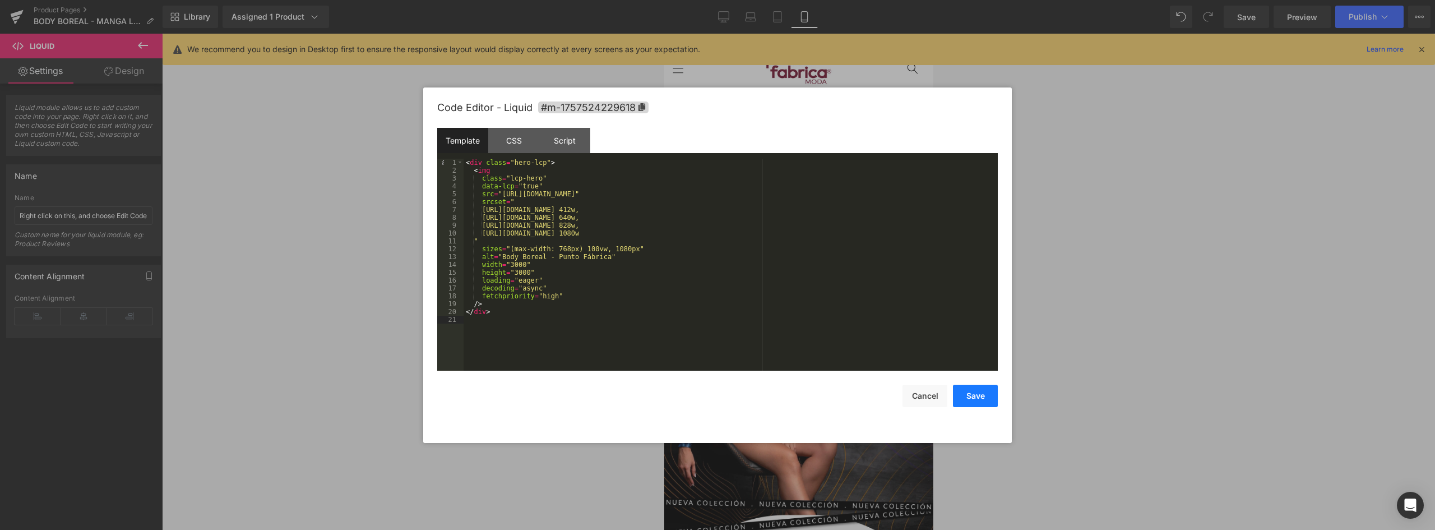
click at [986, 398] on button "Save" at bounding box center [975, 395] width 45 height 22
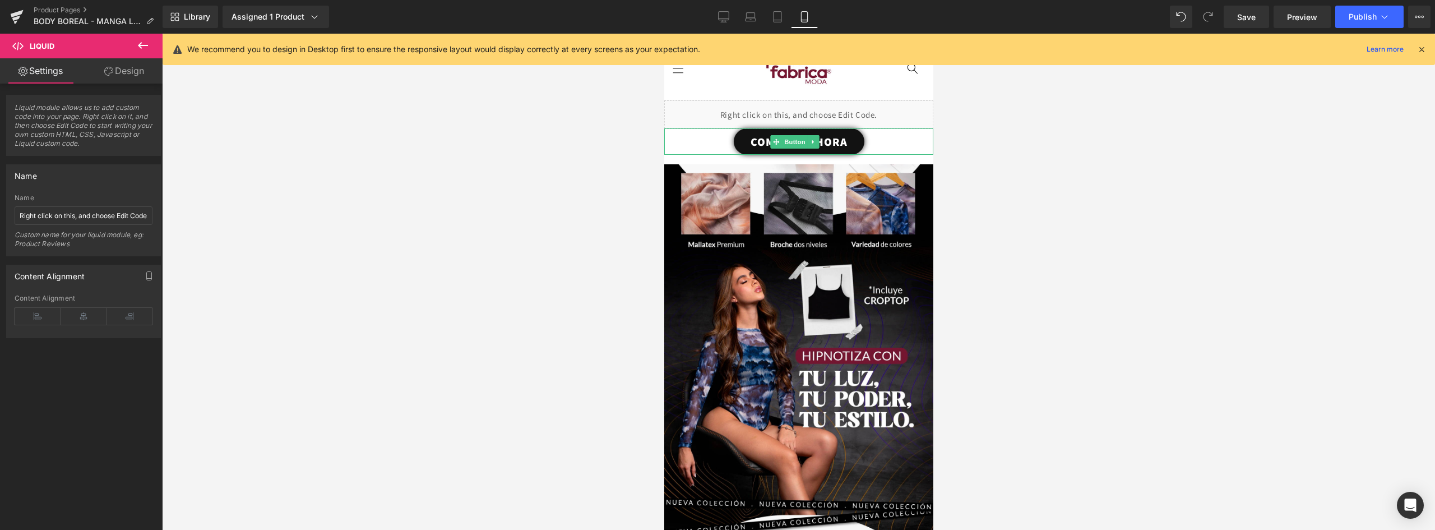
drag, startPoint x: 787, startPoint y: 99, endPoint x: 846, endPoint y: 138, distance: 70.7
click at [846, 138] on link "COMPRAR AHORA" at bounding box center [798, 141] width 131 height 26
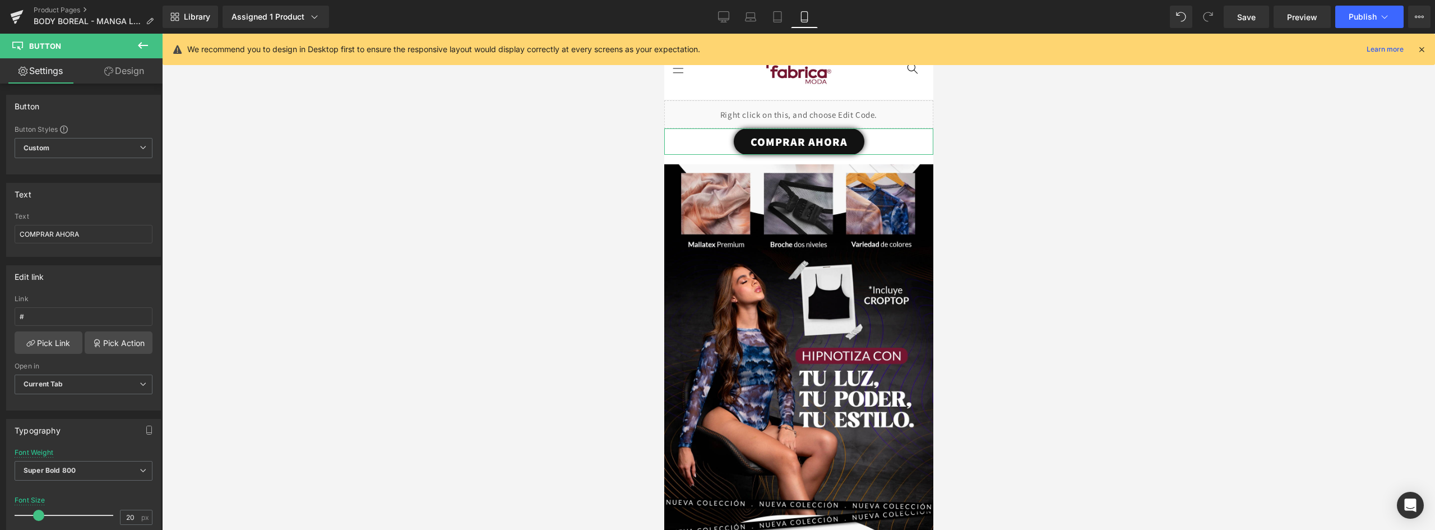
click at [123, 67] on link "Design" at bounding box center [124, 70] width 81 height 25
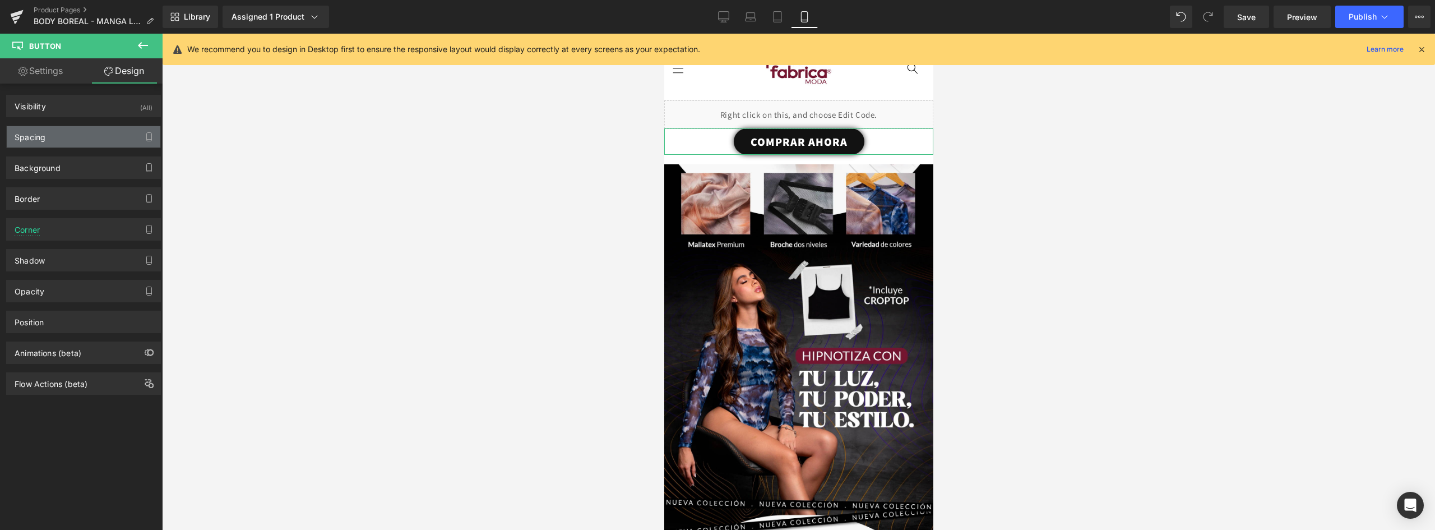
click at [45, 138] on div "Spacing" at bounding box center [30, 134] width 31 height 16
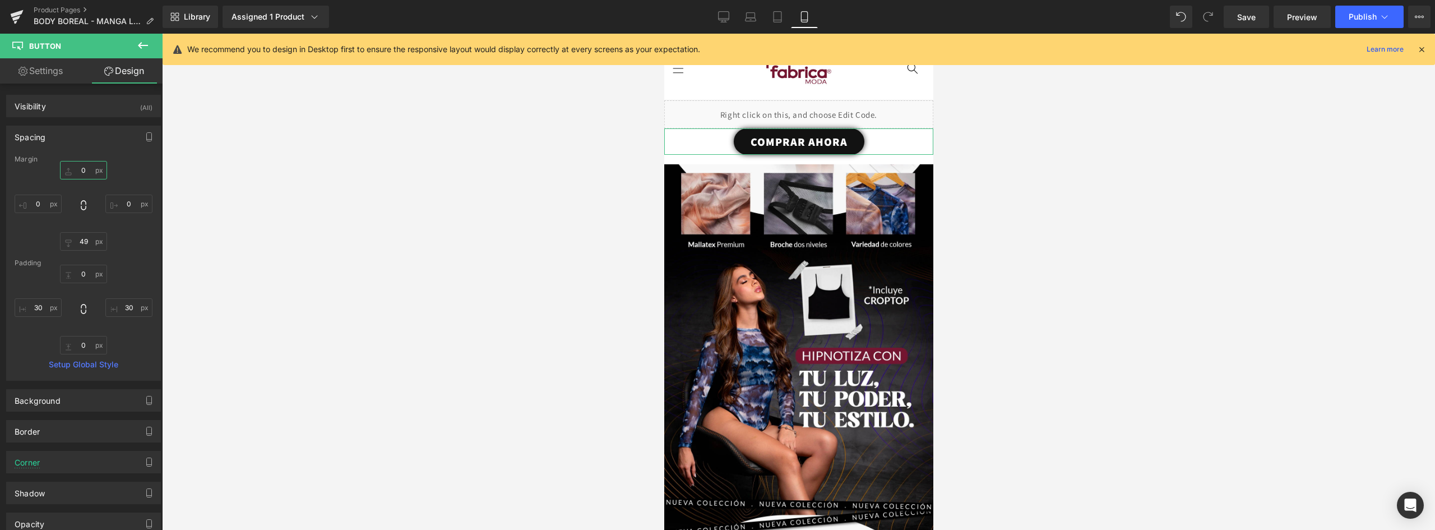
click at [89, 173] on input "0" at bounding box center [83, 170] width 47 height 18
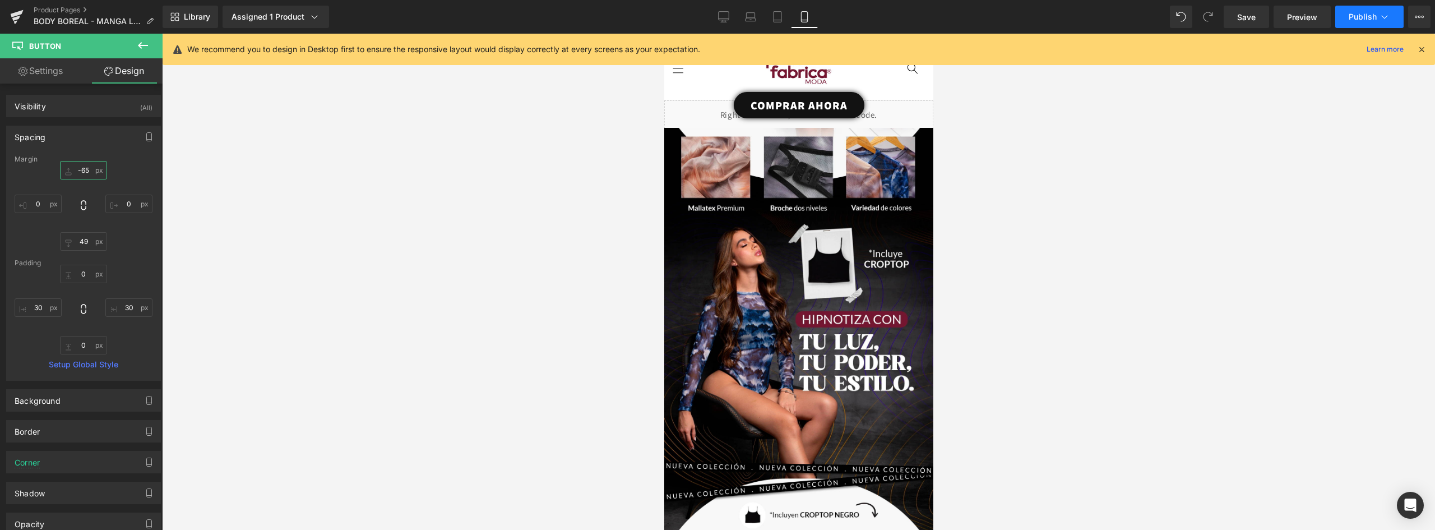
type input "-65"
click at [1362, 15] on span "Publish" at bounding box center [1362, 16] width 28 height 9
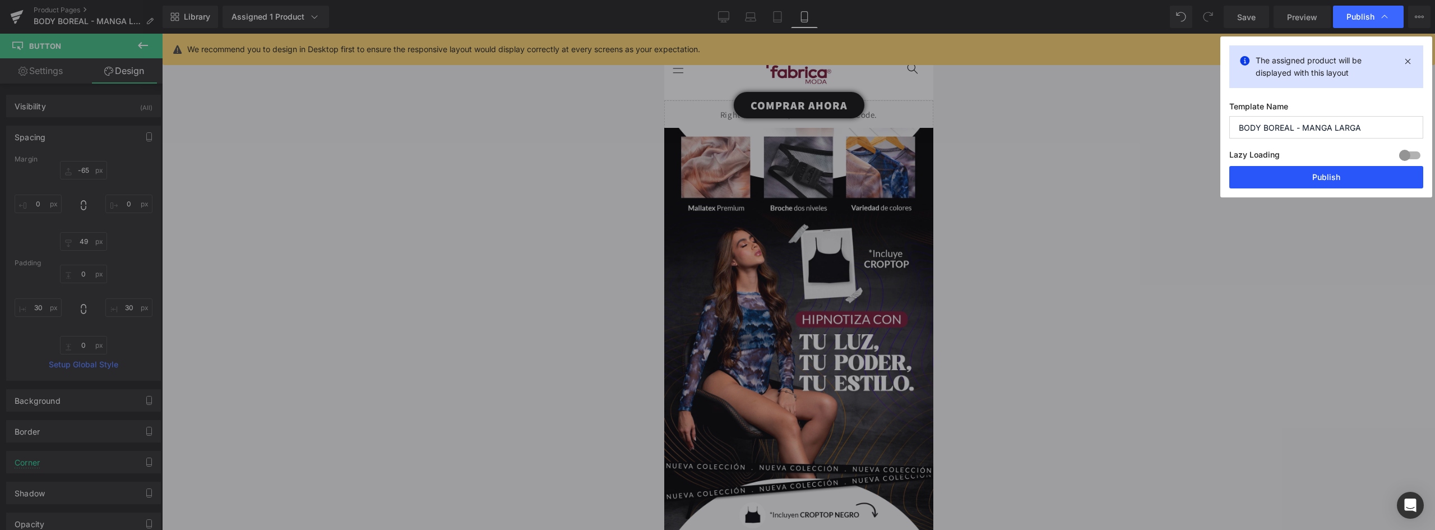
click at [1334, 184] on button "Publish" at bounding box center [1326, 177] width 194 height 22
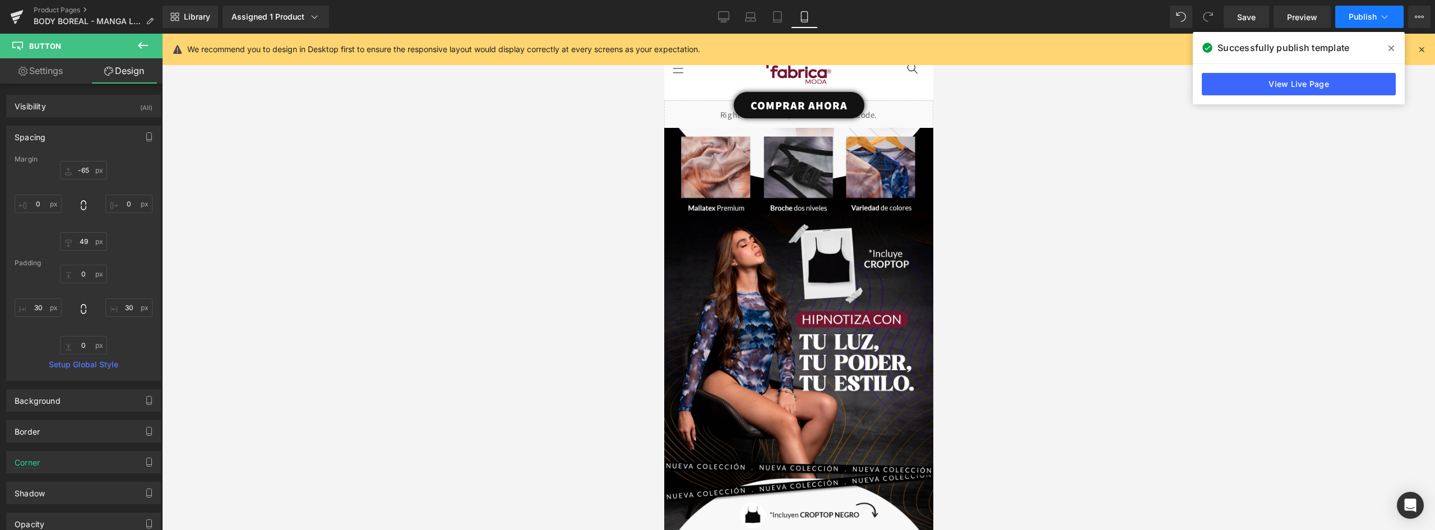
click at [1365, 18] on span "Publish" at bounding box center [1362, 16] width 28 height 9
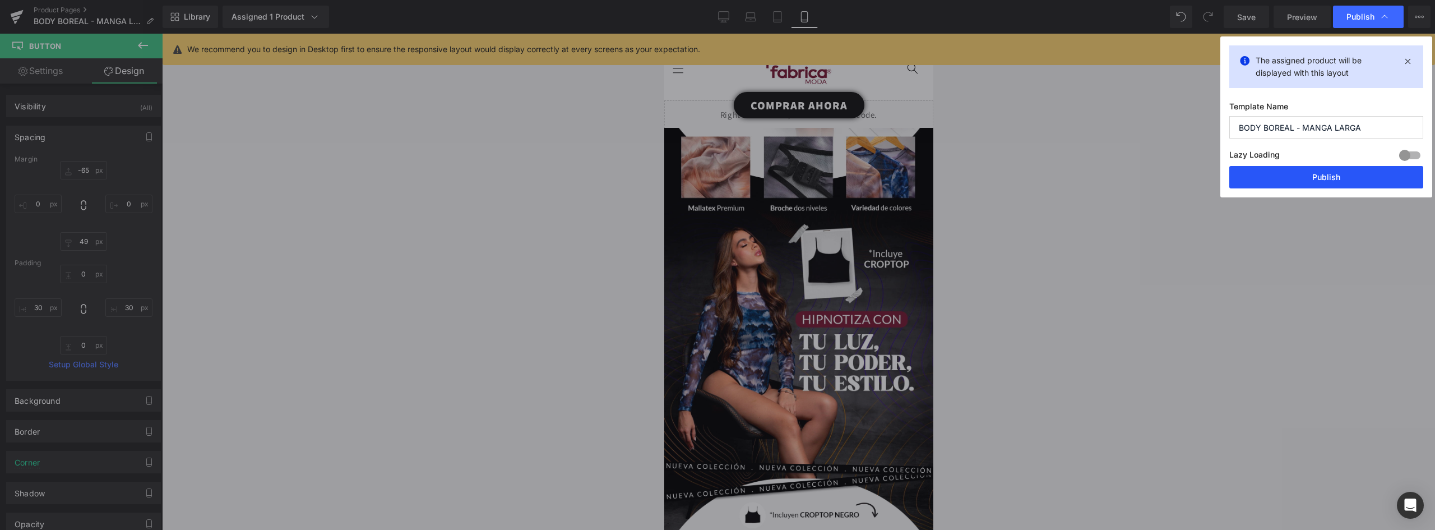
click at [1352, 167] on button "Publish" at bounding box center [1326, 177] width 194 height 22
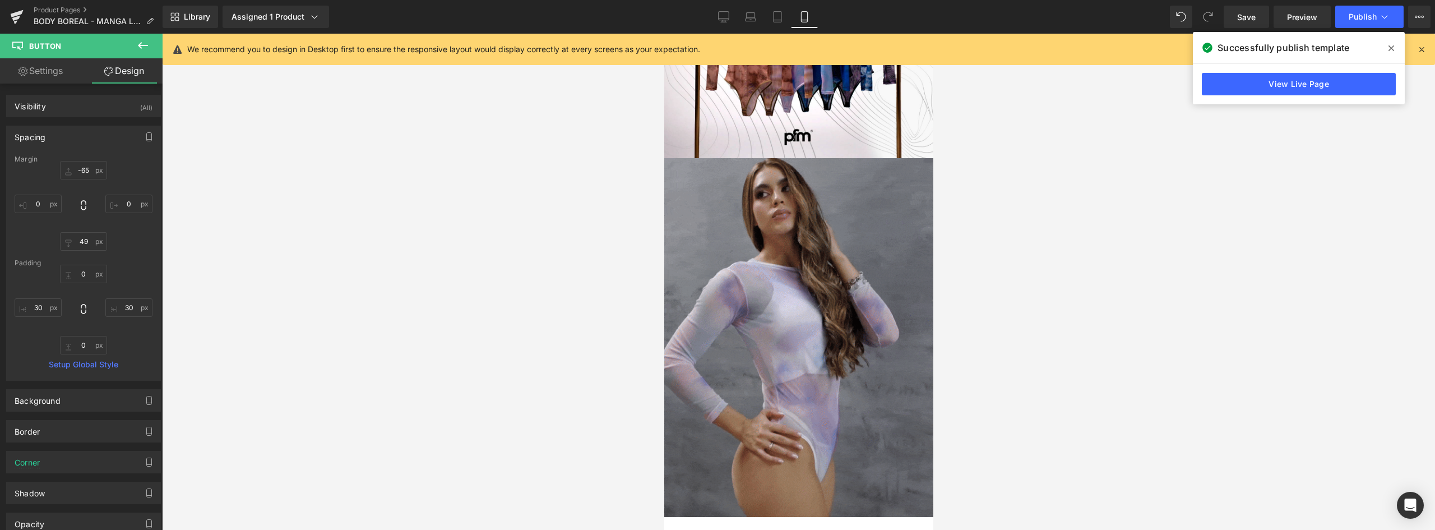
scroll to position [2017, 0]
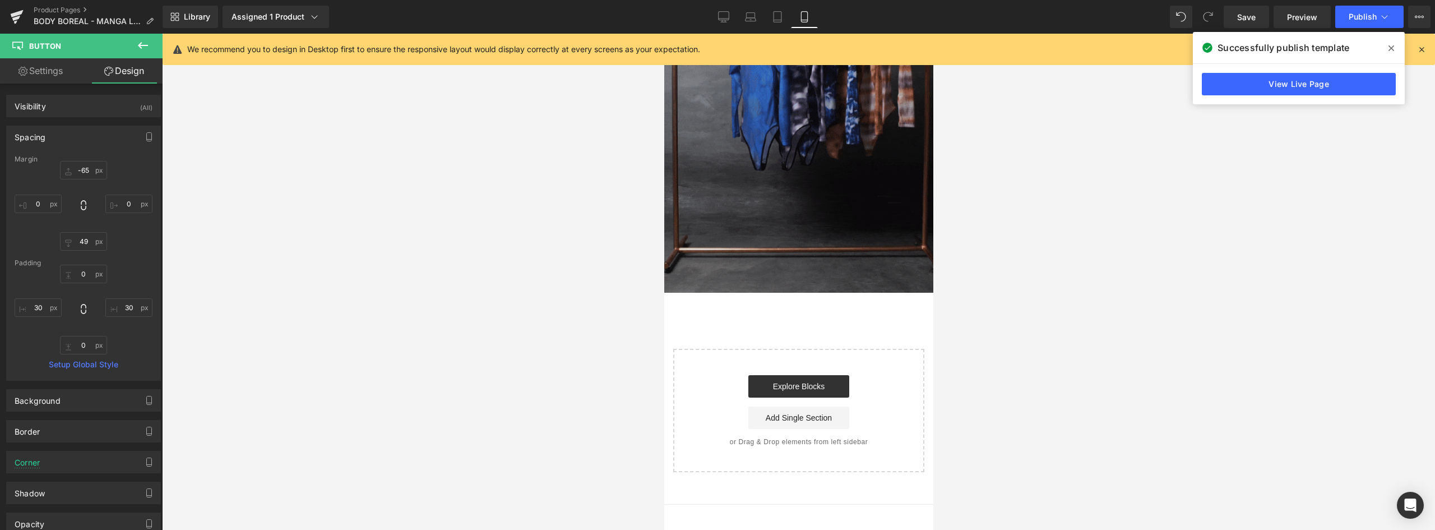
click at [800, 187] on img at bounding box center [798, 113] width 269 height 359
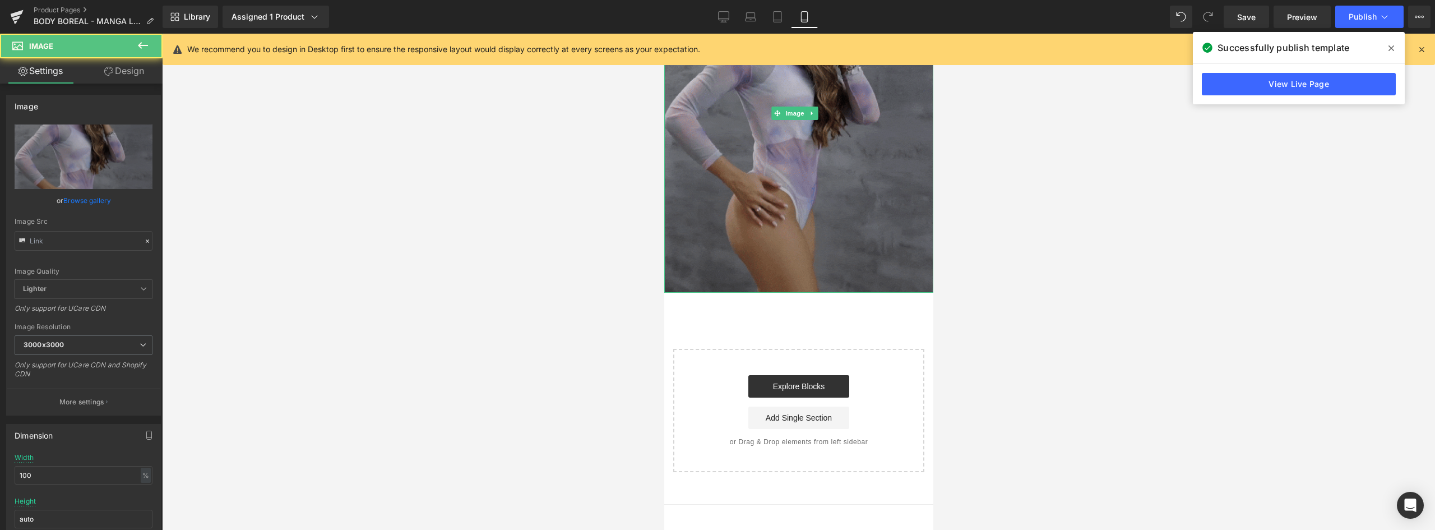
type input "[URL][DOMAIN_NAME]"
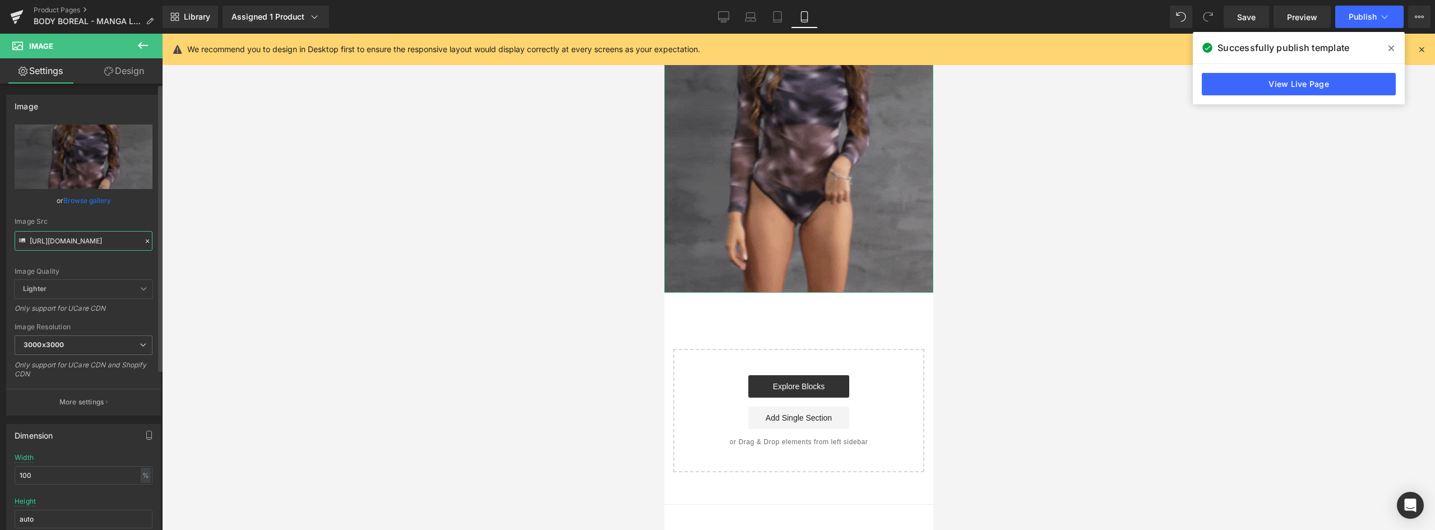
click at [61, 242] on input "[URL][DOMAIN_NAME]" at bounding box center [84, 241] width 138 height 20
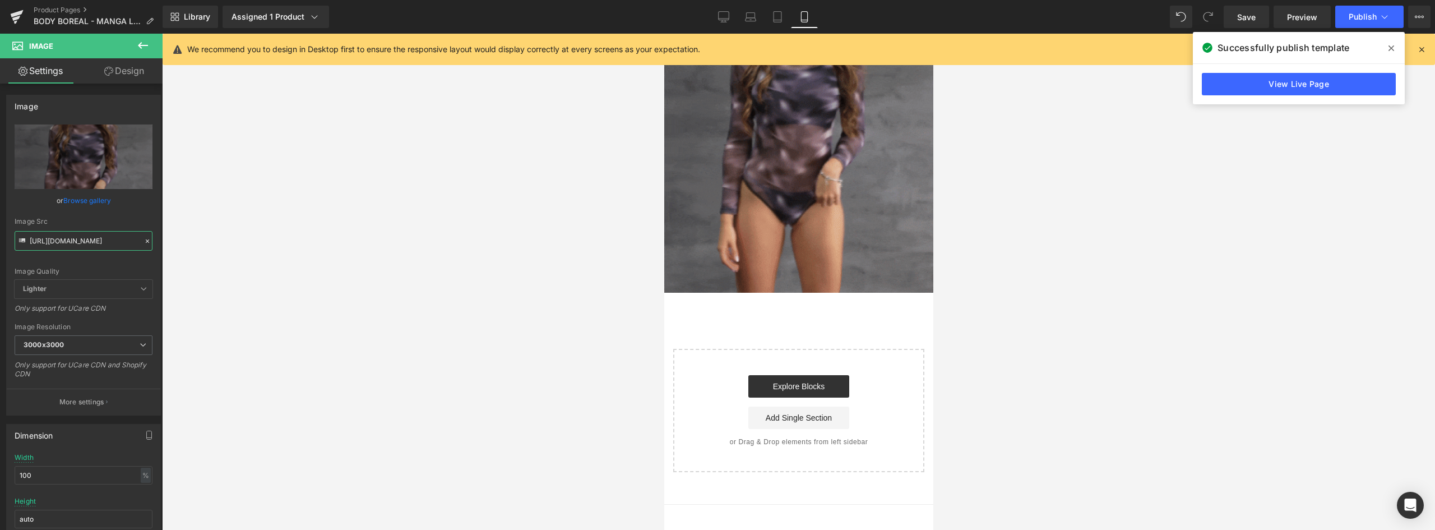
scroll to position [0, 198]
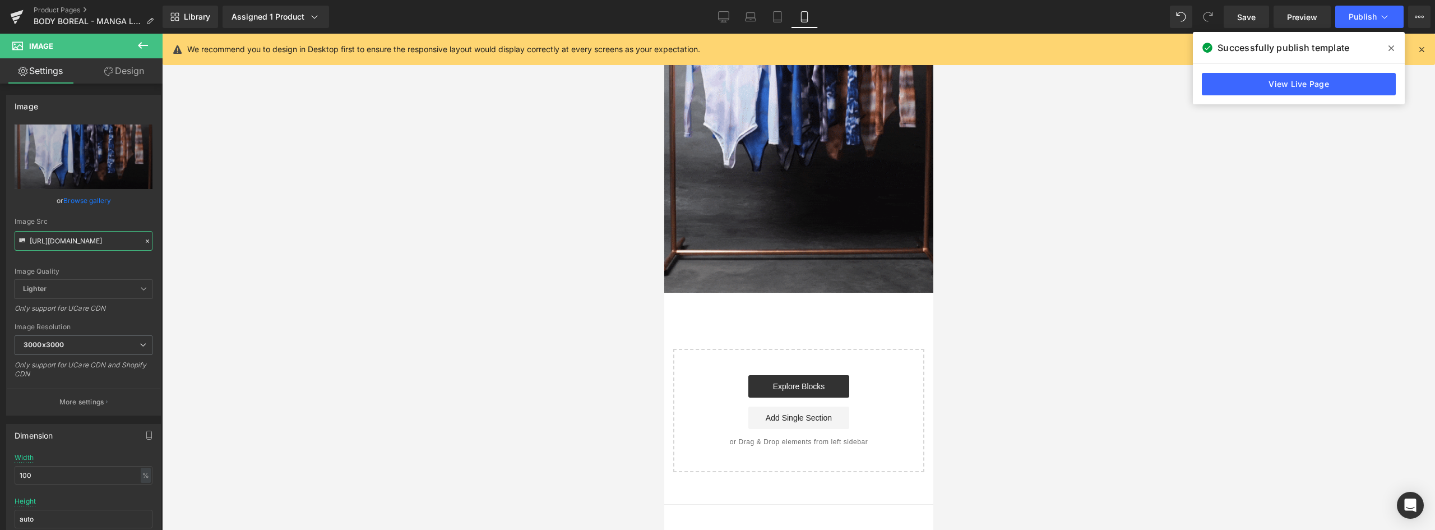
drag, startPoint x: 55, startPoint y: 238, endPoint x: 179, endPoint y: 242, distance: 123.3
click at [179, 242] on div "Liquid You are previewing how the will restyle your page. You can not edit Elem…" at bounding box center [717, 274] width 1435 height 549
click at [65, 239] on input "[URL][DOMAIN_NAME]" at bounding box center [84, 241] width 138 height 20
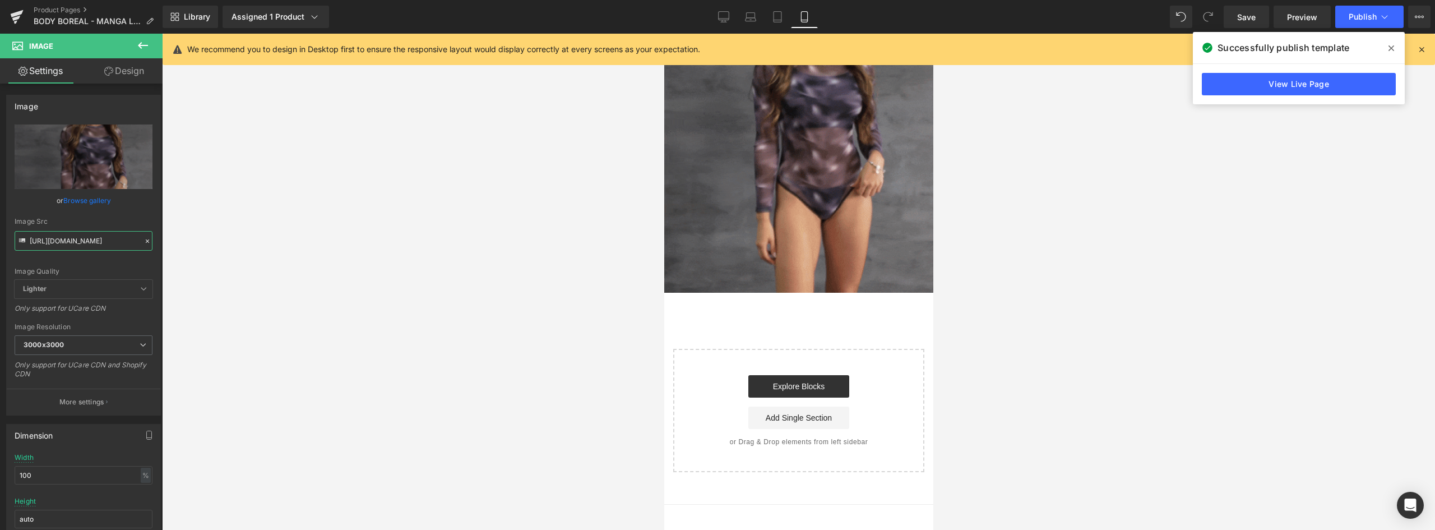
drag, startPoint x: 47, startPoint y: 238, endPoint x: 240, endPoint y: 250, distance: 194.3
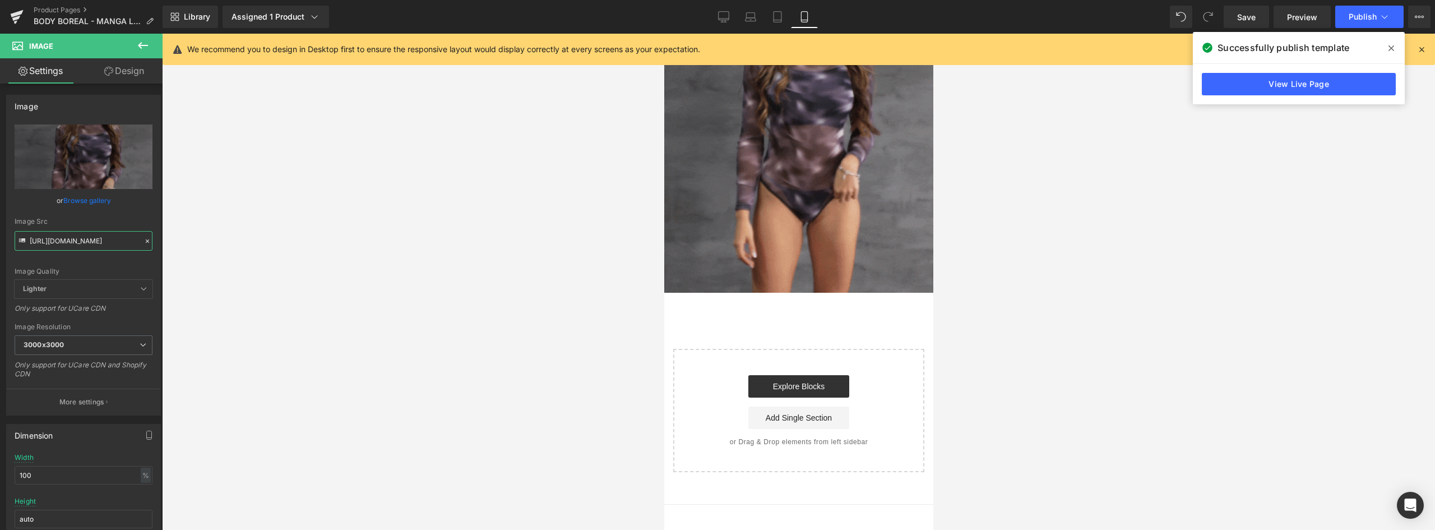
click at [216, 245] on div "Liquid You are previewing how the will restyle your page. You can not edit Elem…" at bounding box center [717, 274] width 1435 height 549
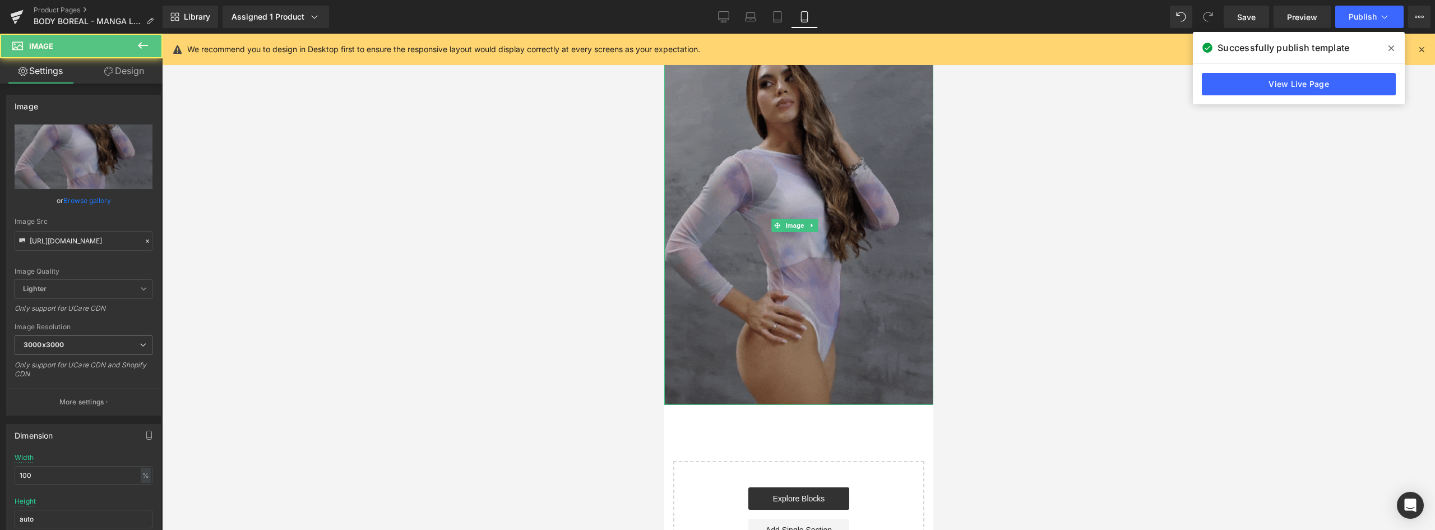
scroll to position [0, 0]
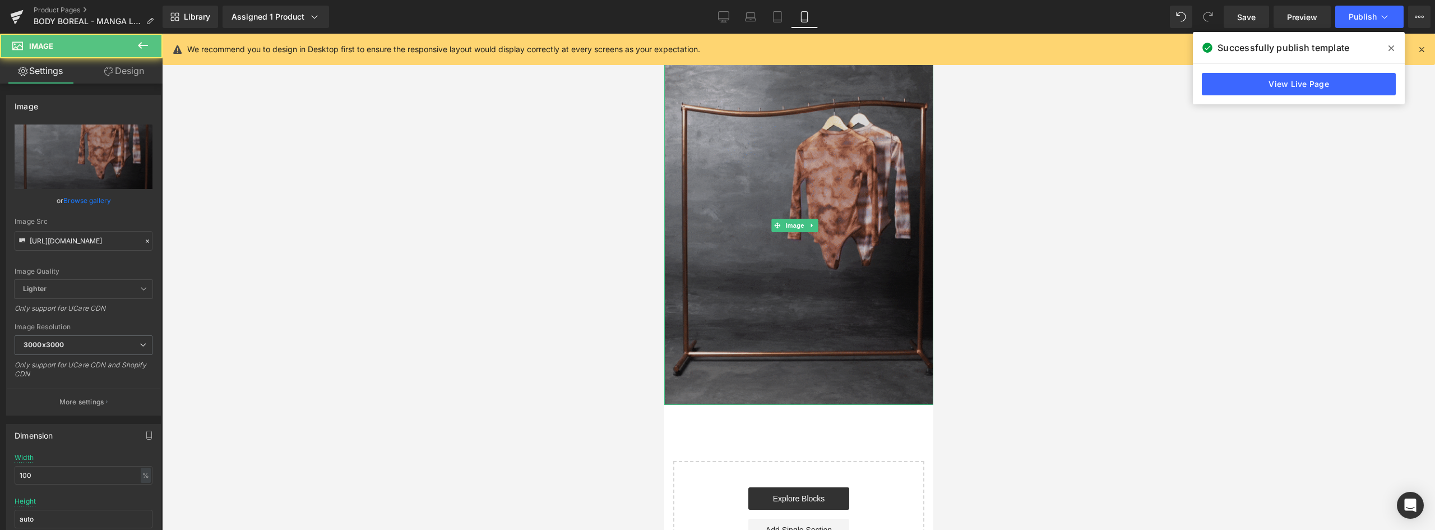
click at [873, 189] on img at bounding box center [798, 225] width 269 height 359
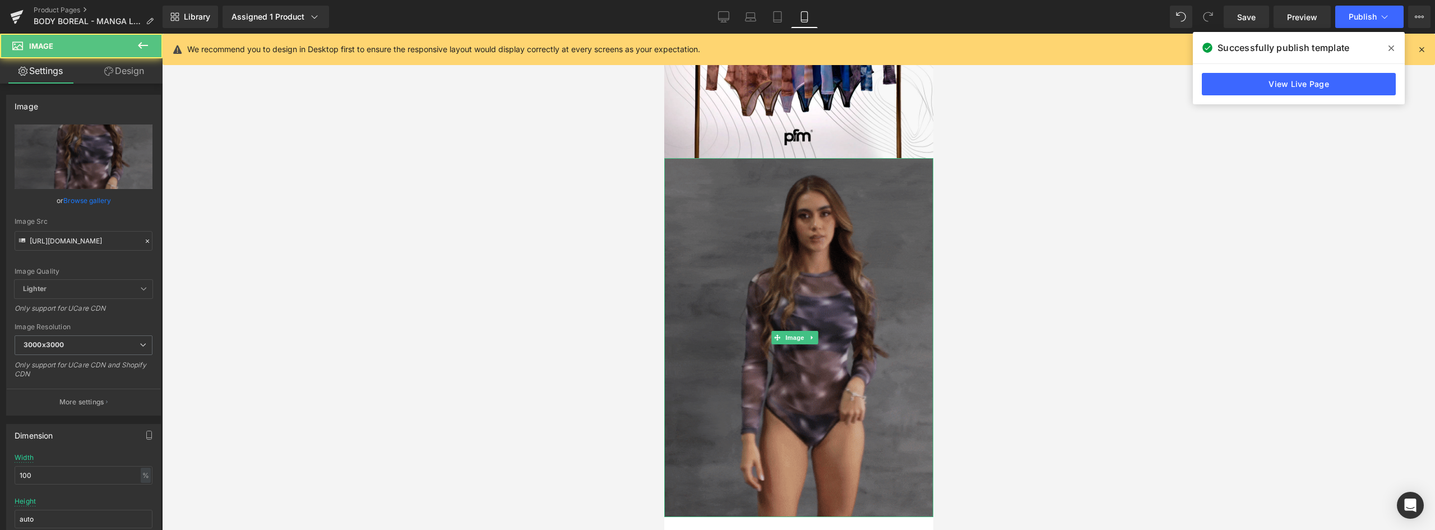
scroll to position [1737, 0]
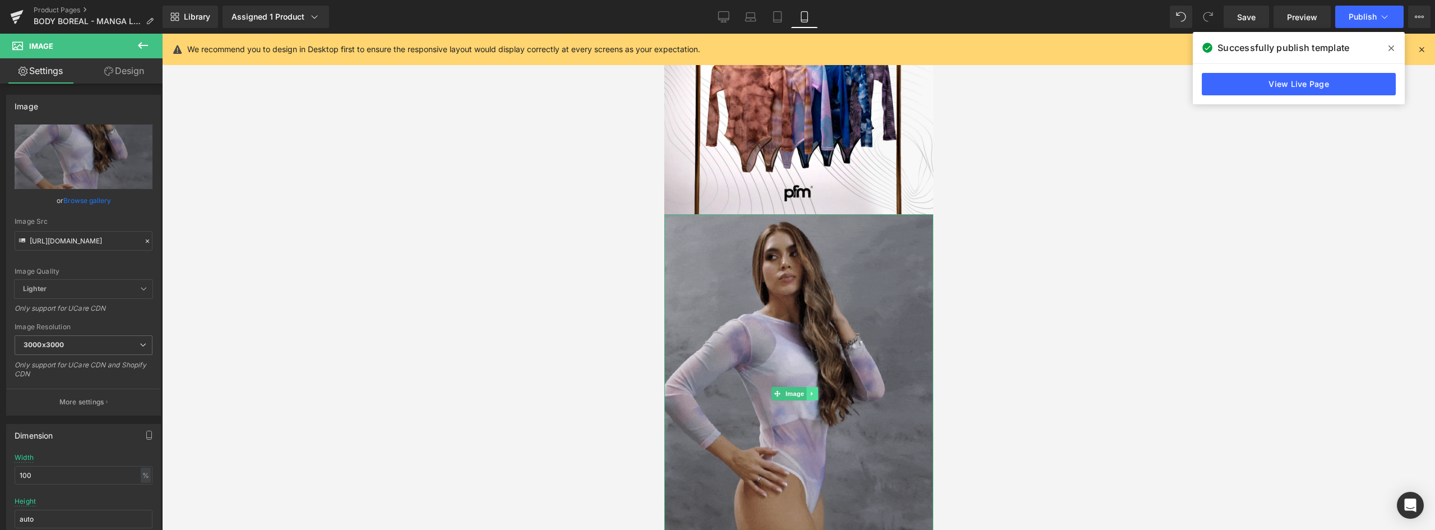
click at [809, 390] on icon at bounding box center [811, 393] width 6 height 7
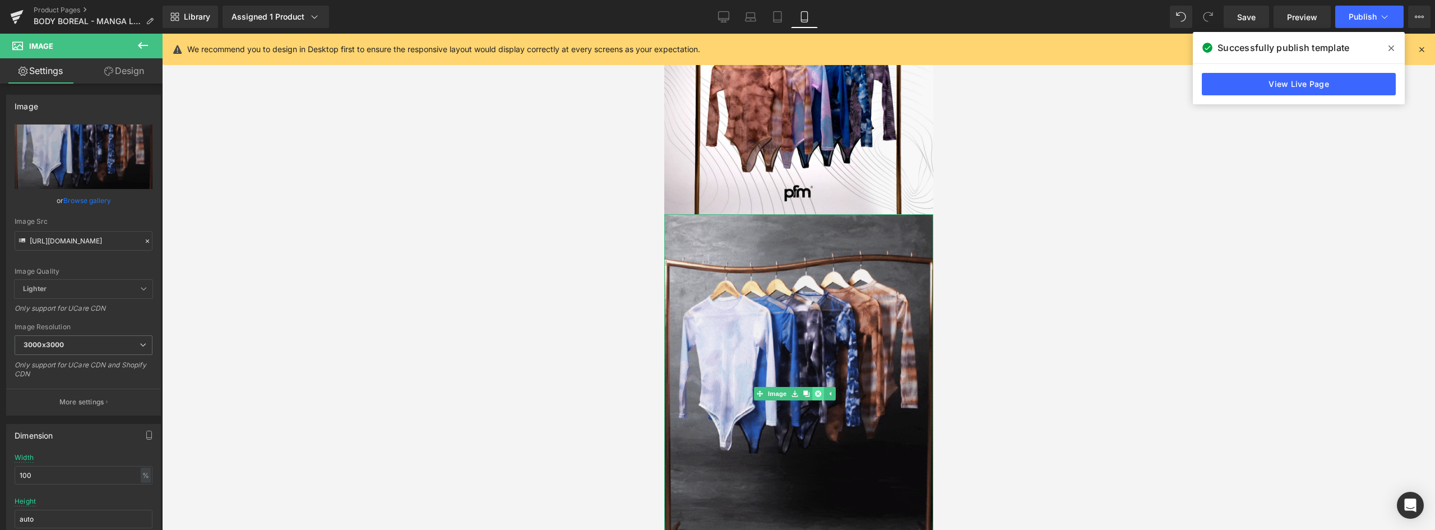
click at [818, 390] on icon at bounding box center [817, 393] width 6 height 6
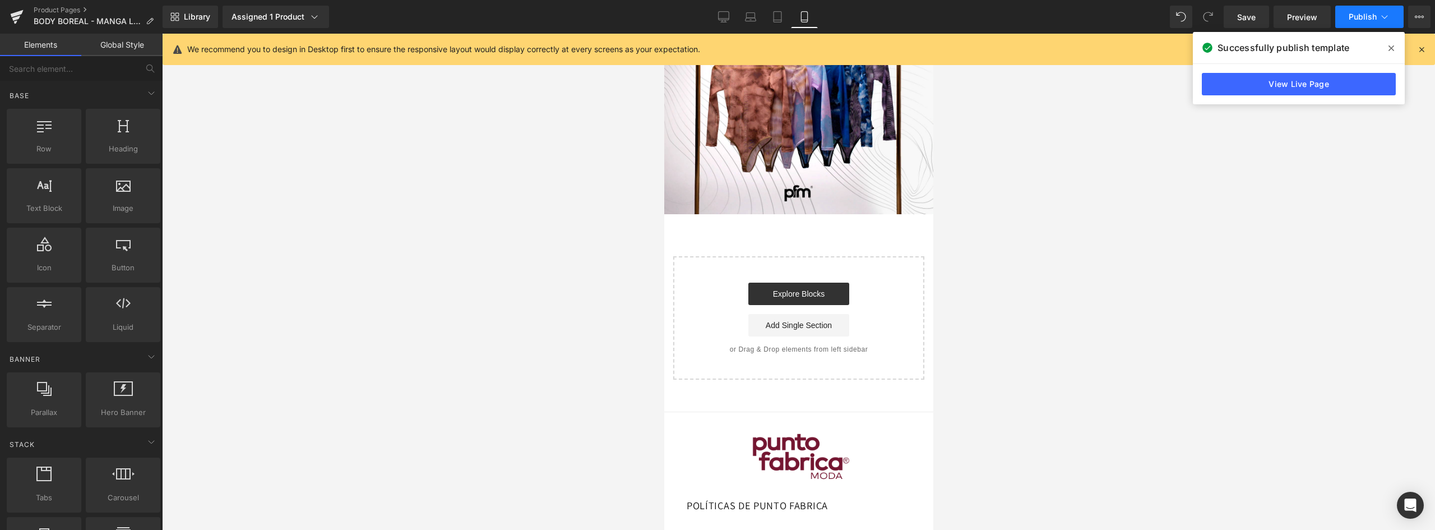
click at [1372, 13] on span "Publish" at bounding box center [1362, 16] width 28 height 9
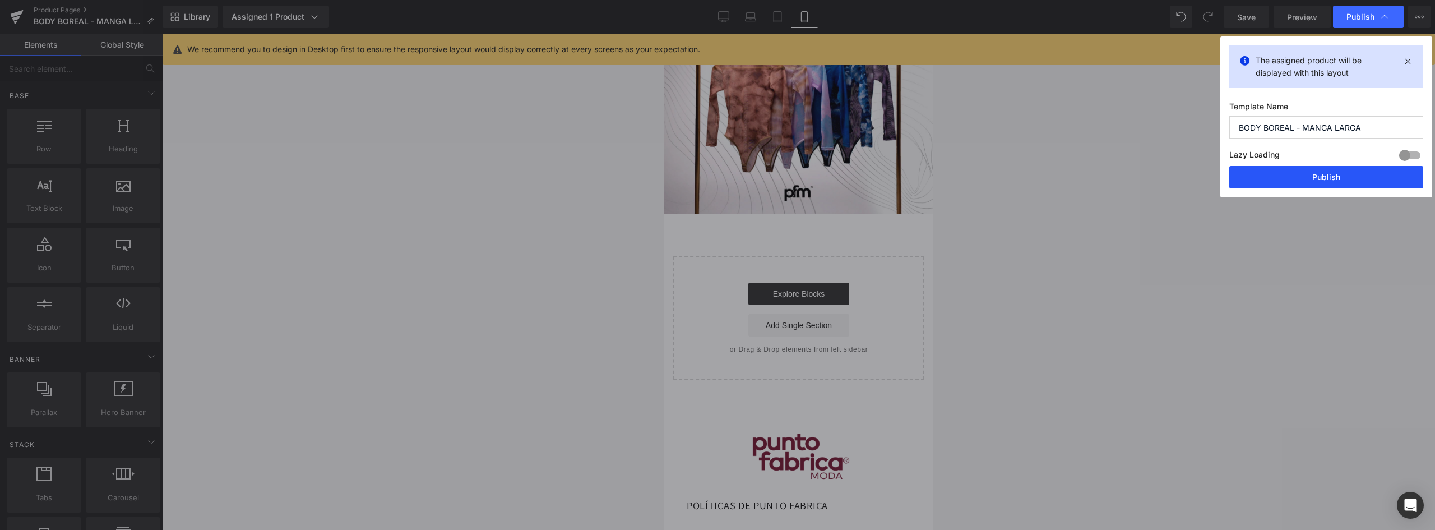
click at [1333, 177] on button "Publish" at bounding box center [1326, 177] width 194 height 22
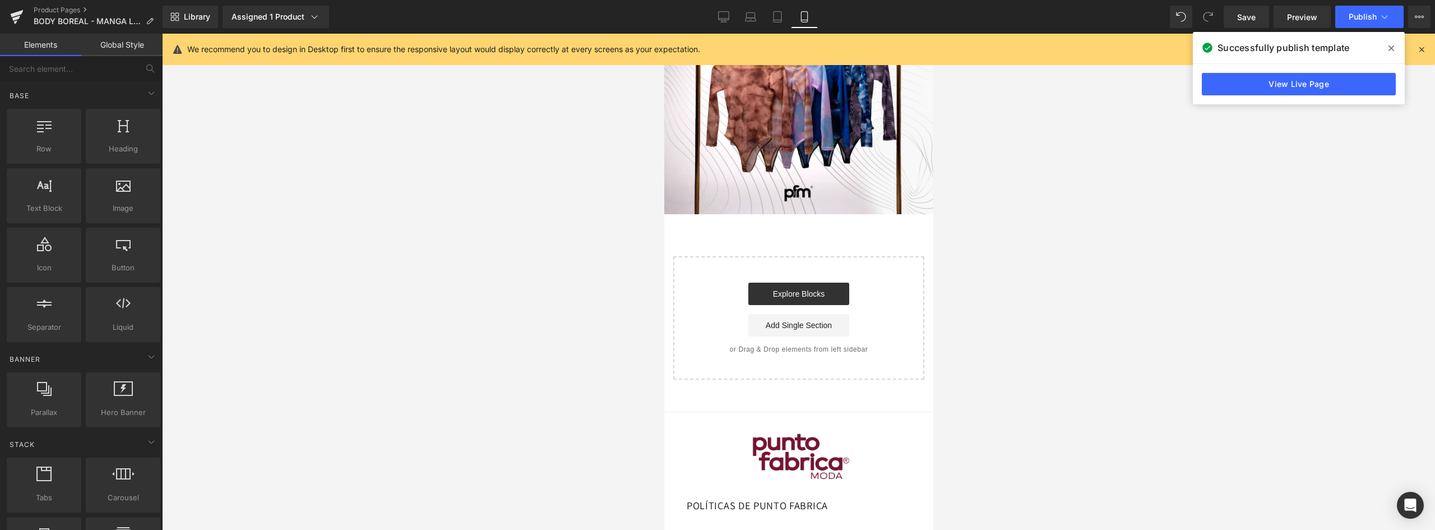
click at [299, 123] on div at bounding box center [798, 282] width 1273 height 496
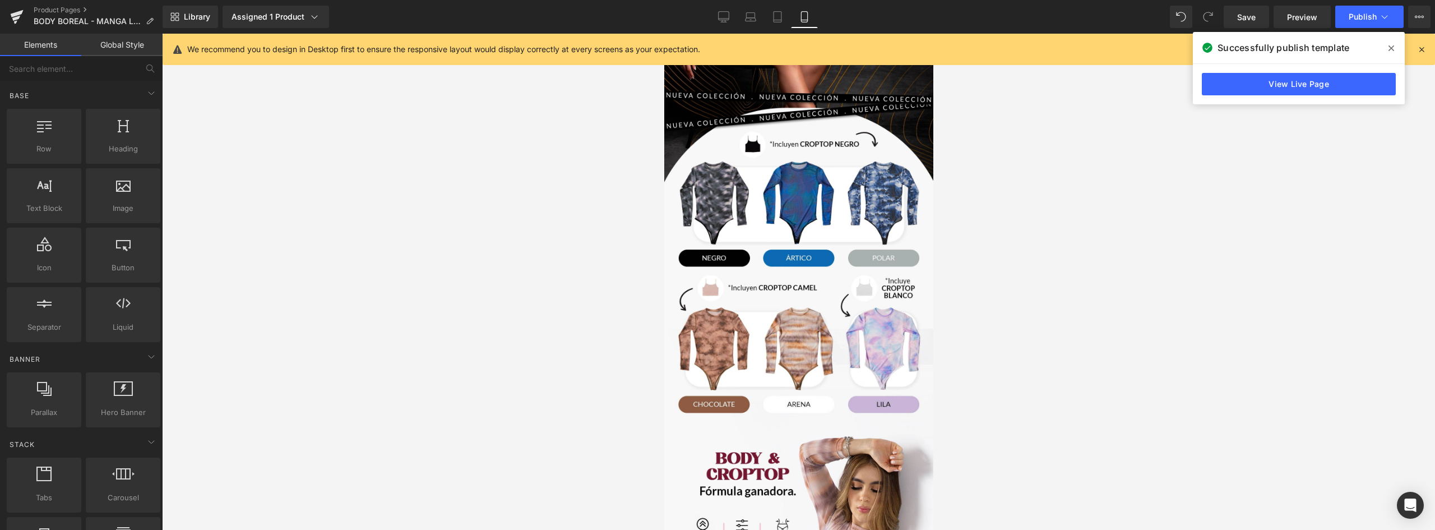
scroll to position [0, 0]
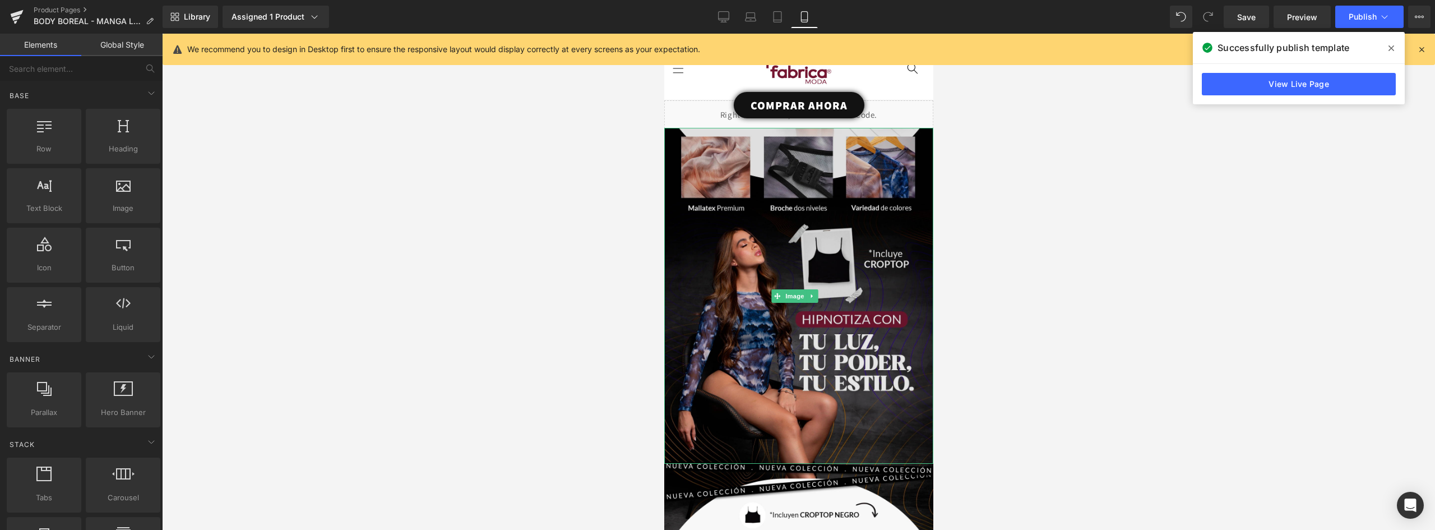
click at [857, 234] on img at bounding box center [798, 296] width 269 height 336
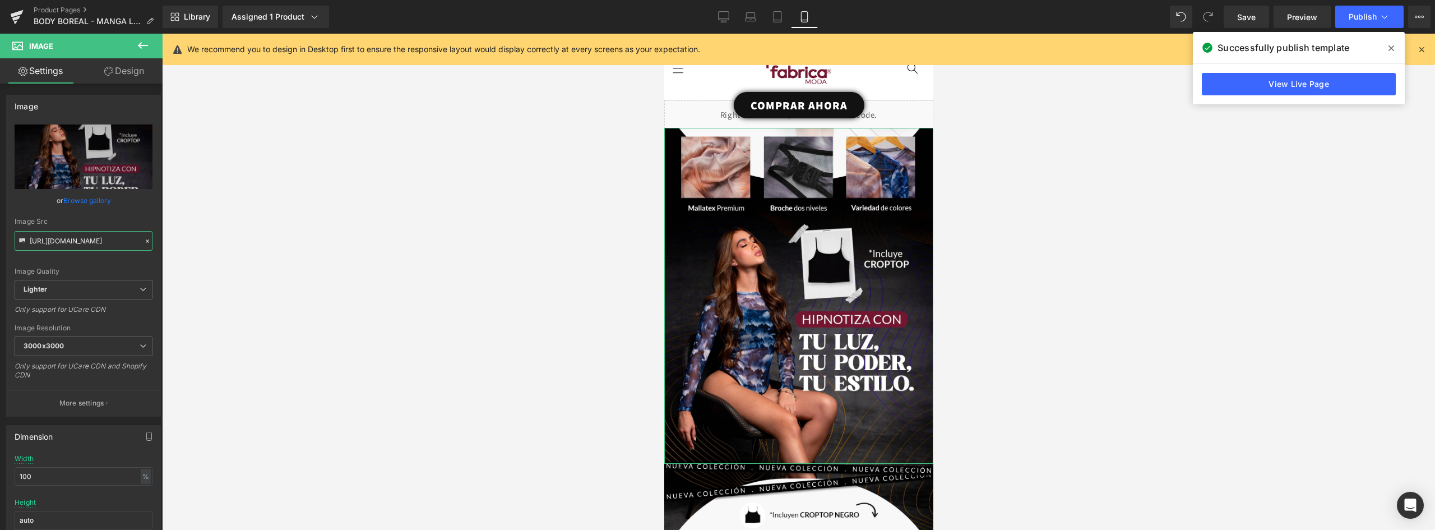
scroll to position [0, 372]
drag, startPoint x: 91, startPoint y: 247, endPoint x: 241, endPoint y: 245, distance: 150.2
click at [241, 245] on div "Liquid You are previewing how the will restyle your page. You can not edit Elem…" at bounding box center [717, 274] width 1435 height 549
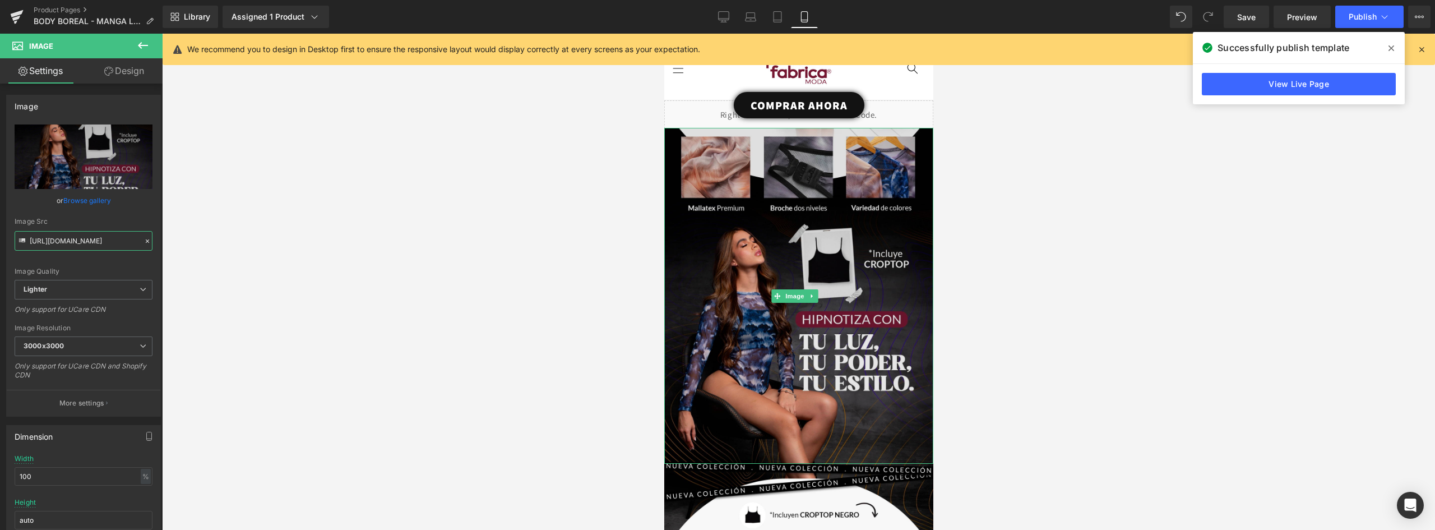
scroll to position [112, 0]
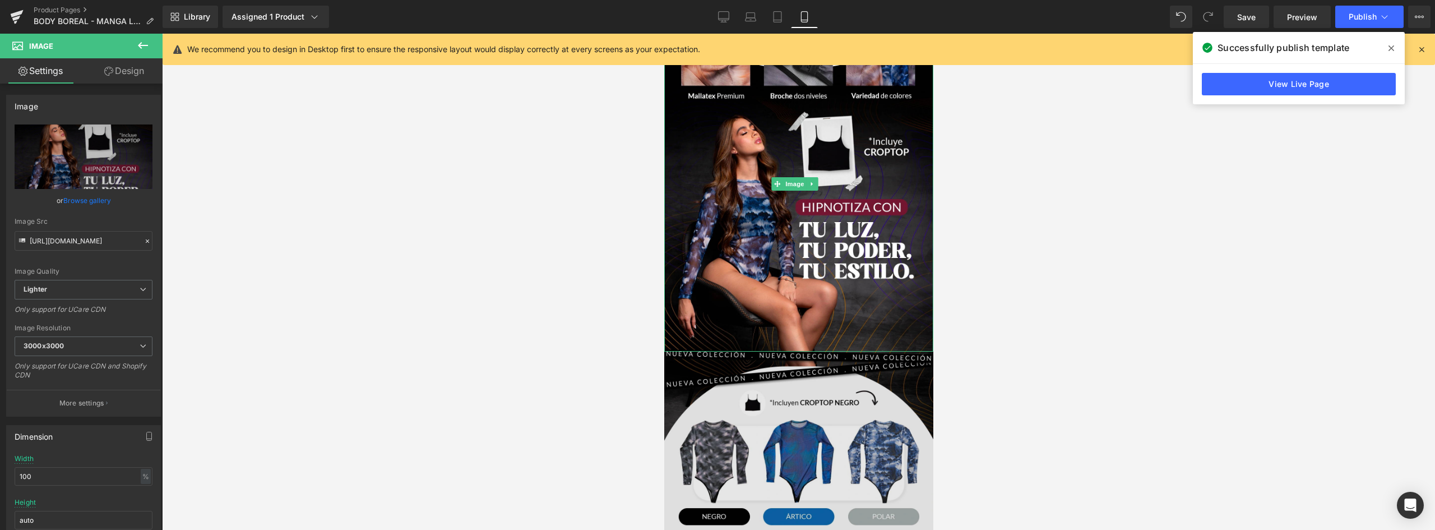
click at [874, 410] on img at bounding box center [798, 519] width 269 height 337
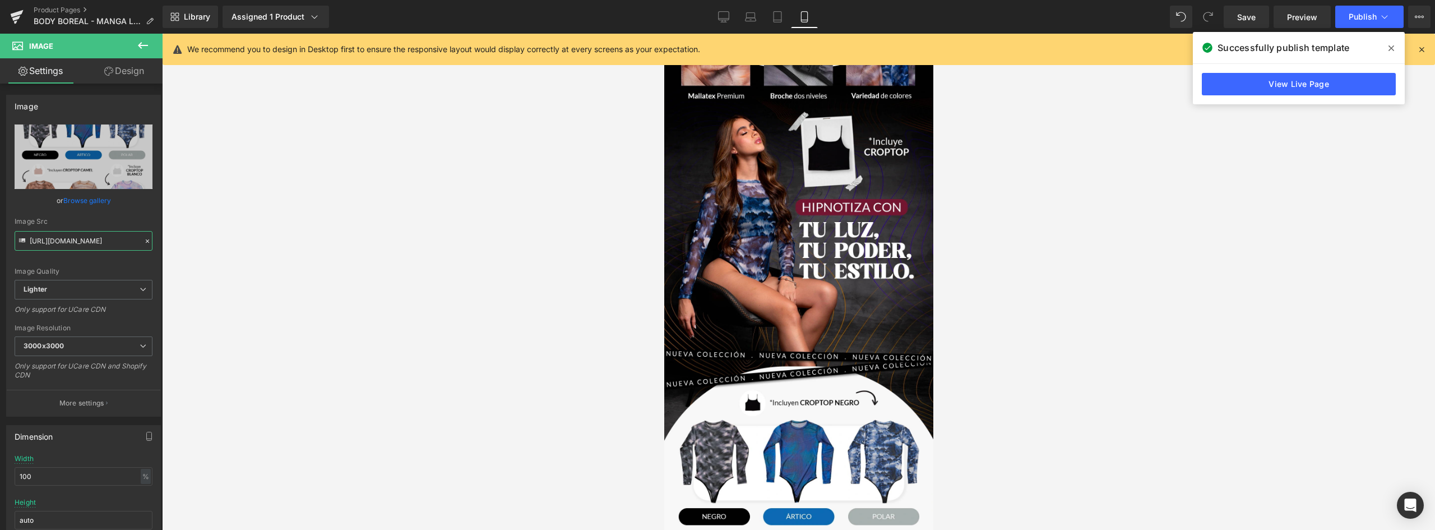
scroll to position [0, 373]
drag, startPoint x: 62, startPoint y: 238, endPoint x: 253, endPoint y: 238, distance: 191.7
click at [253, 238] on div "Liquid You are previewing how the will restyle your page. You can not edit Elem…" at bounding box center [717, 274] width 1435 height 549
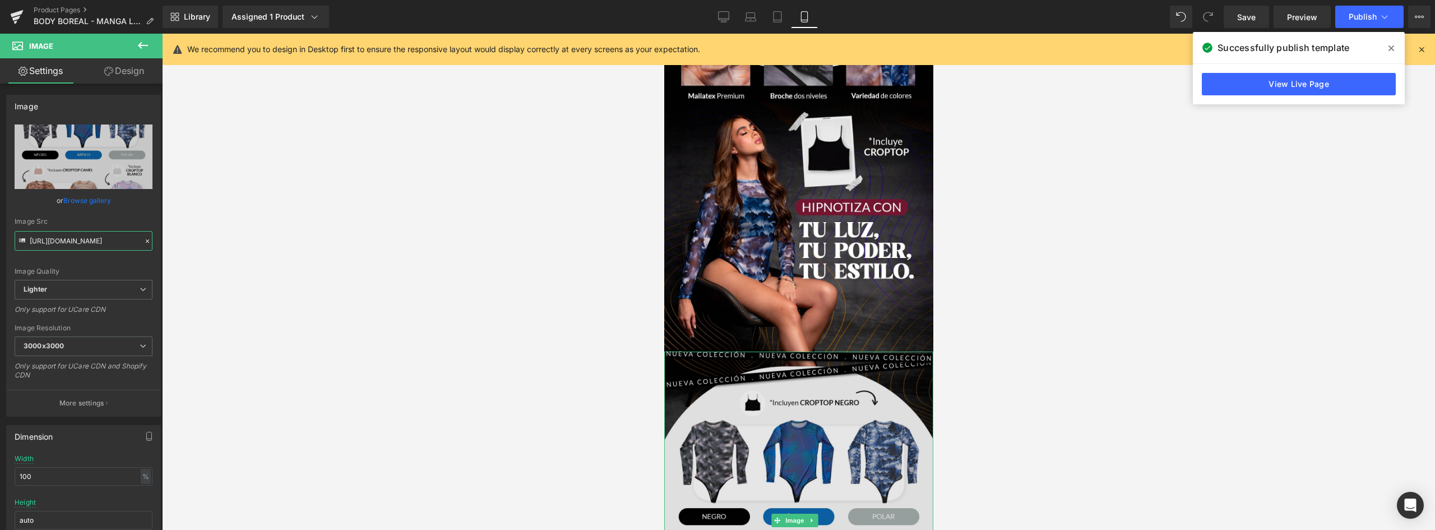
scroll to position [224, 0]
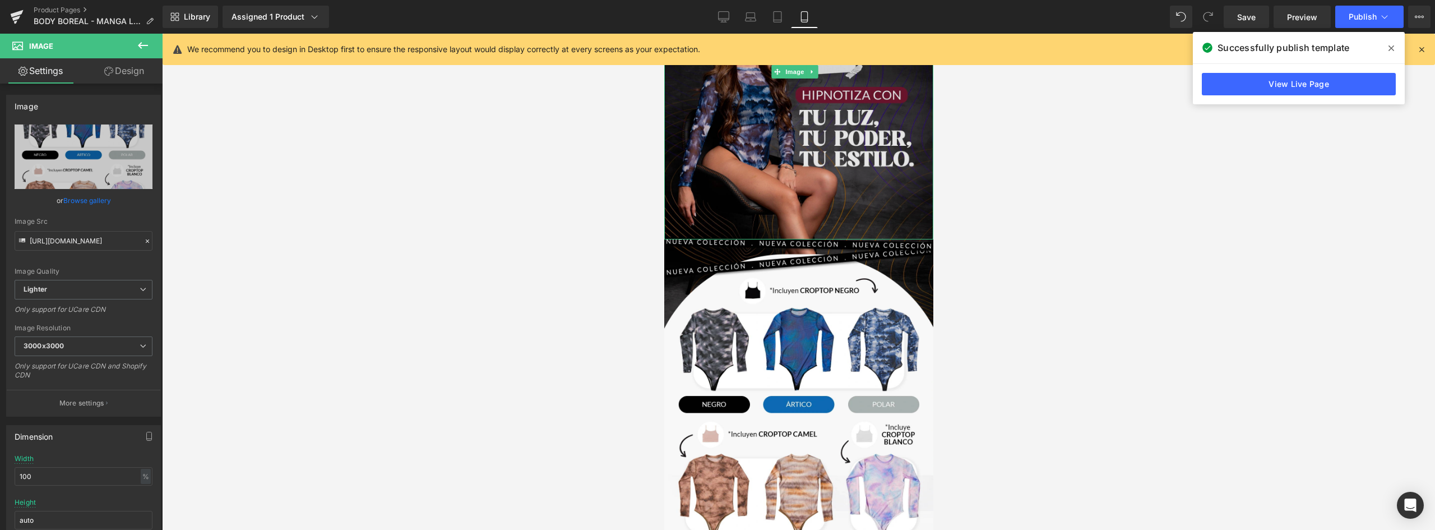
click at [804, 191] on img at bounding box center [798, 72] width 269 height 336
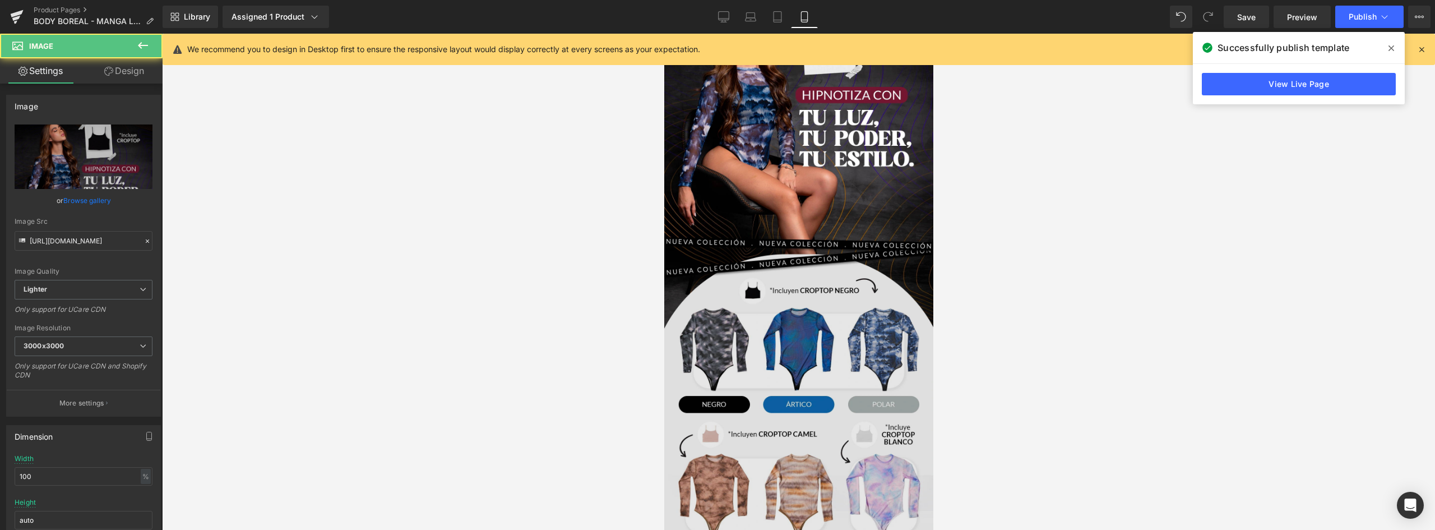
click at [803, 289] on img at bounding box center [798, 407] width 269 height 337
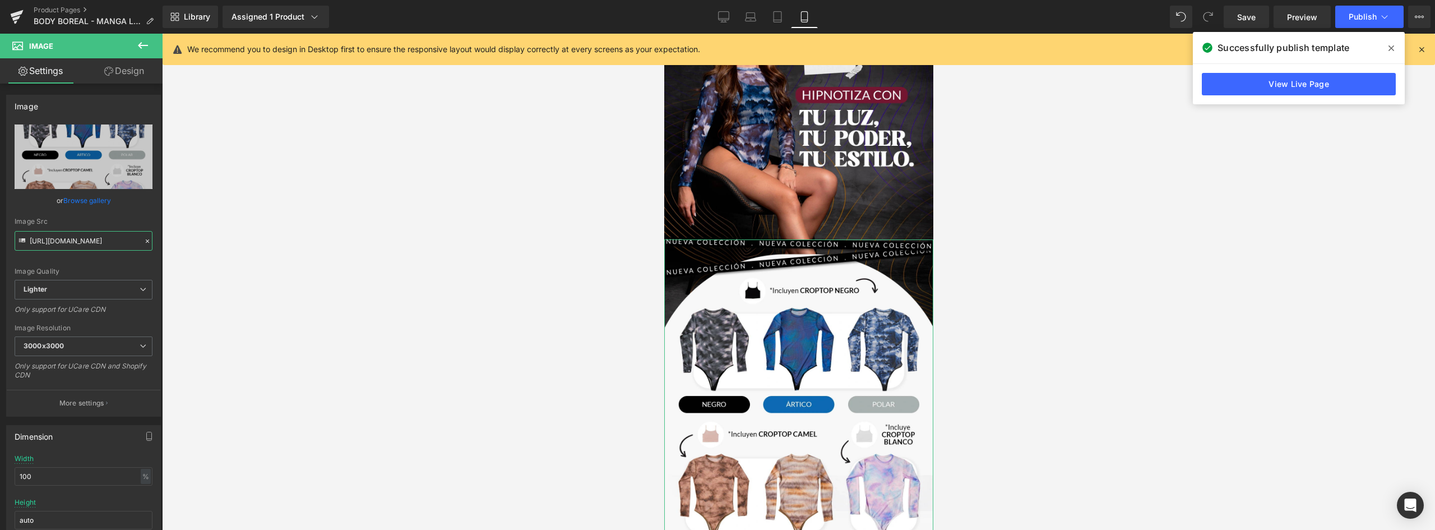
scroll to position [0, 373]
drag, startPoint x: 63, startPoint y: 238, endPoint x: 296, endPoint y: 238, distance: 233.7
click at [296, 238] on div "Liquid You are previewing how the will restyle your page. You can not edit Elem…" at bounding box center [717, 274] width 1435 height 549
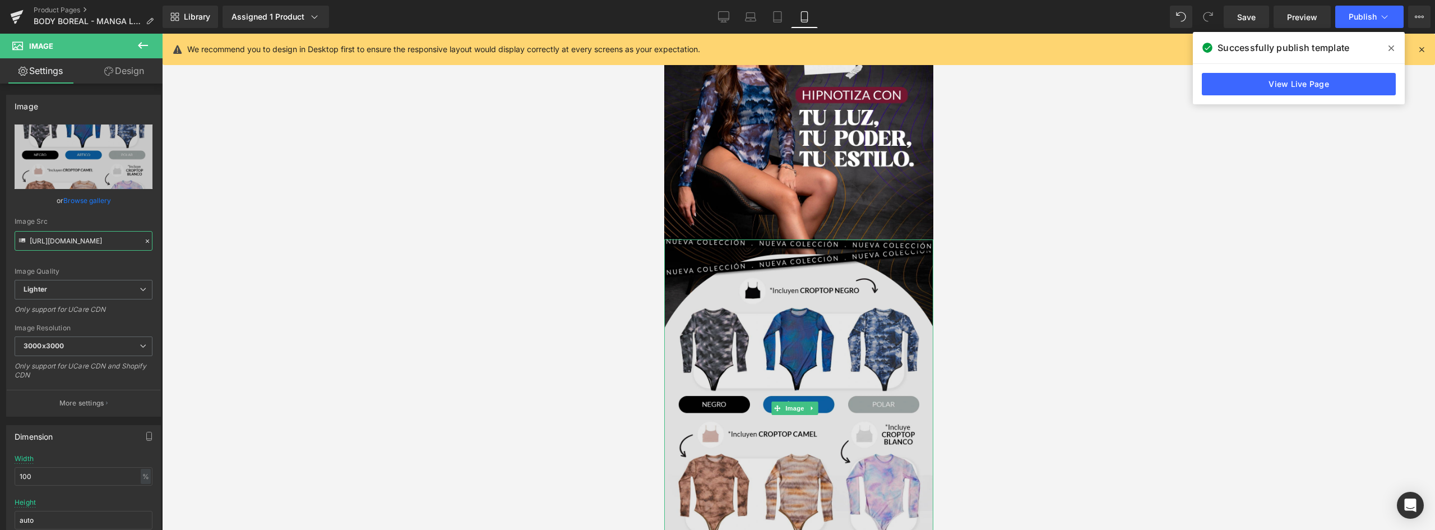
scroll to position [280, 0]
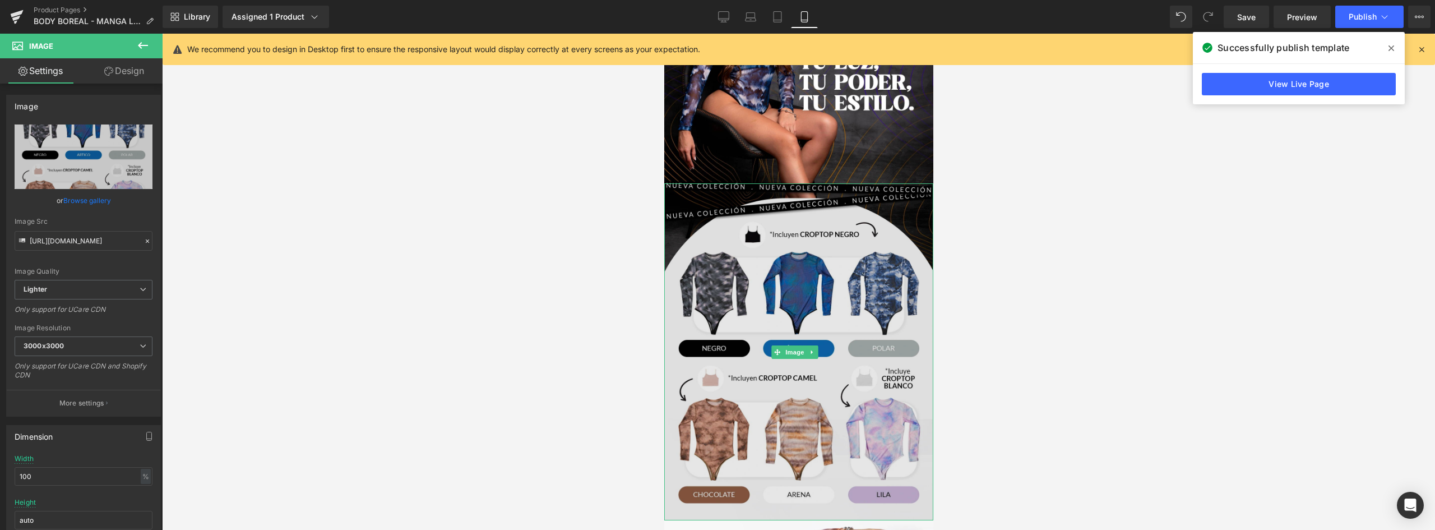
click at [806, 253] on img at bounding box center [798, 351] width 269 height 337
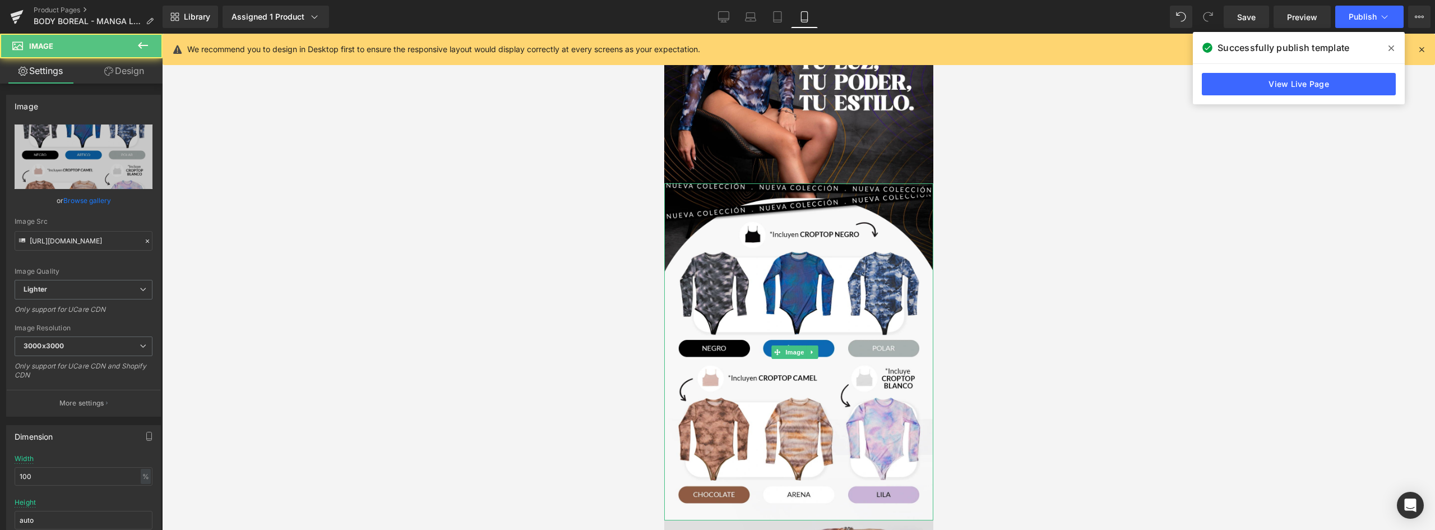
scroll to position [504, 0]
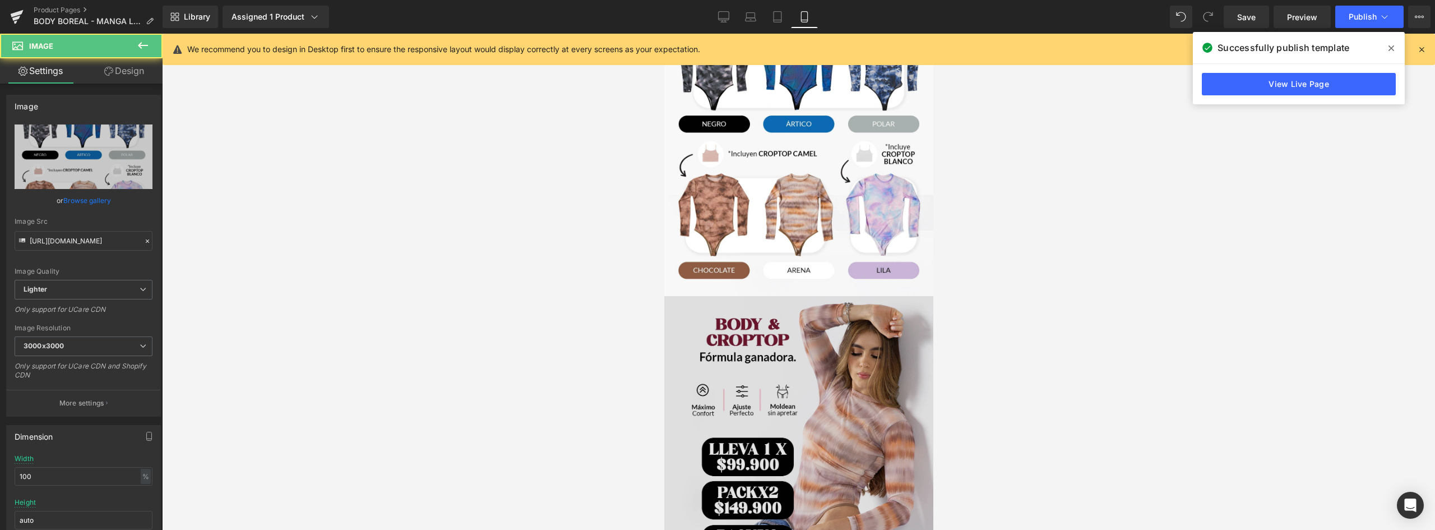
click at [829, 342] on img at bounding box center [798, 464] width 269 height 336
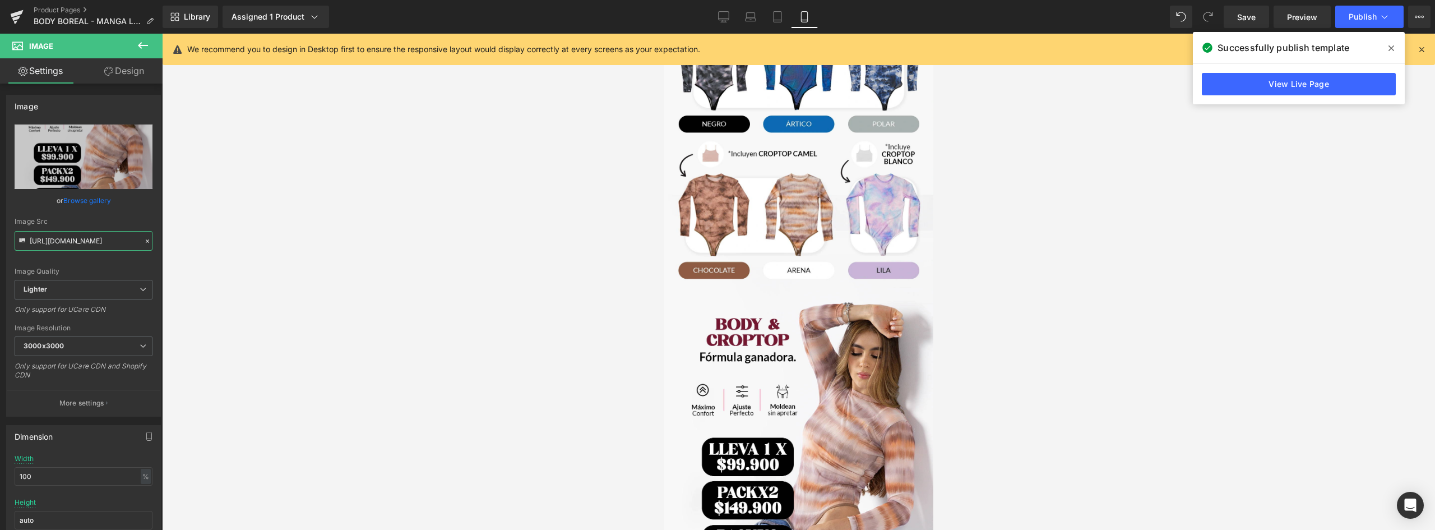
scroll to position [0, 398]
drag, startPoint x: 63, startPoint y: 238, endPoint x: 243, endPoint y: 240, distance: 179.3
click at [243, 240] on div "Liquid You are previewing how the will restyle your page. You can not edit Elem…" at bounding box center [717, 274] width 1435 height 549
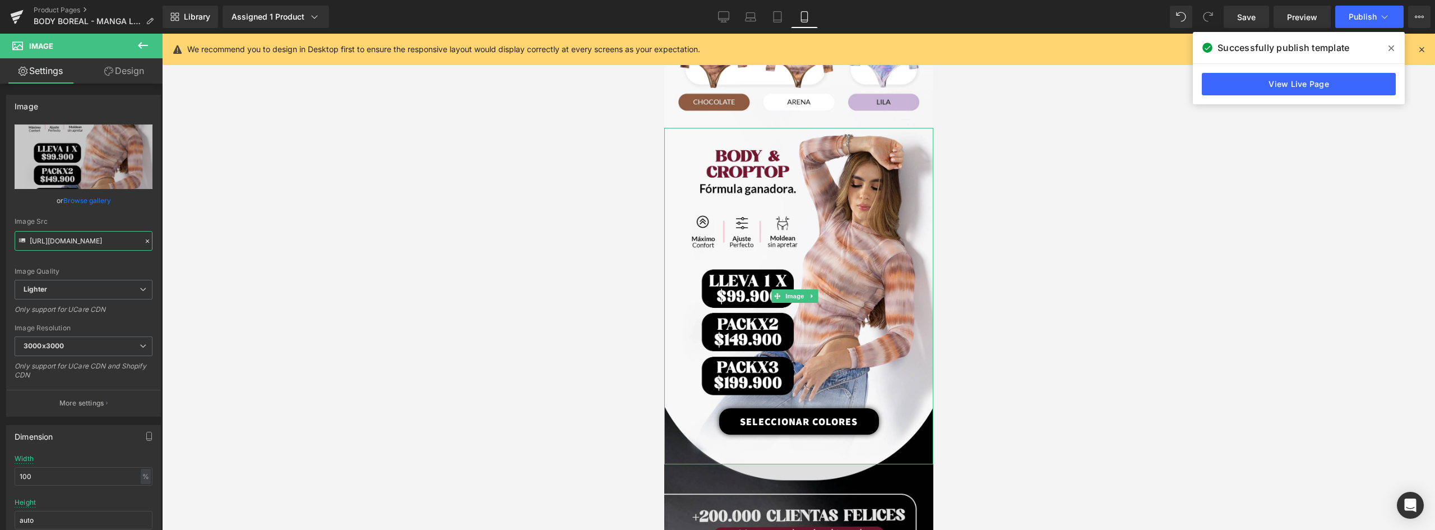
scroll to position [841, 0]
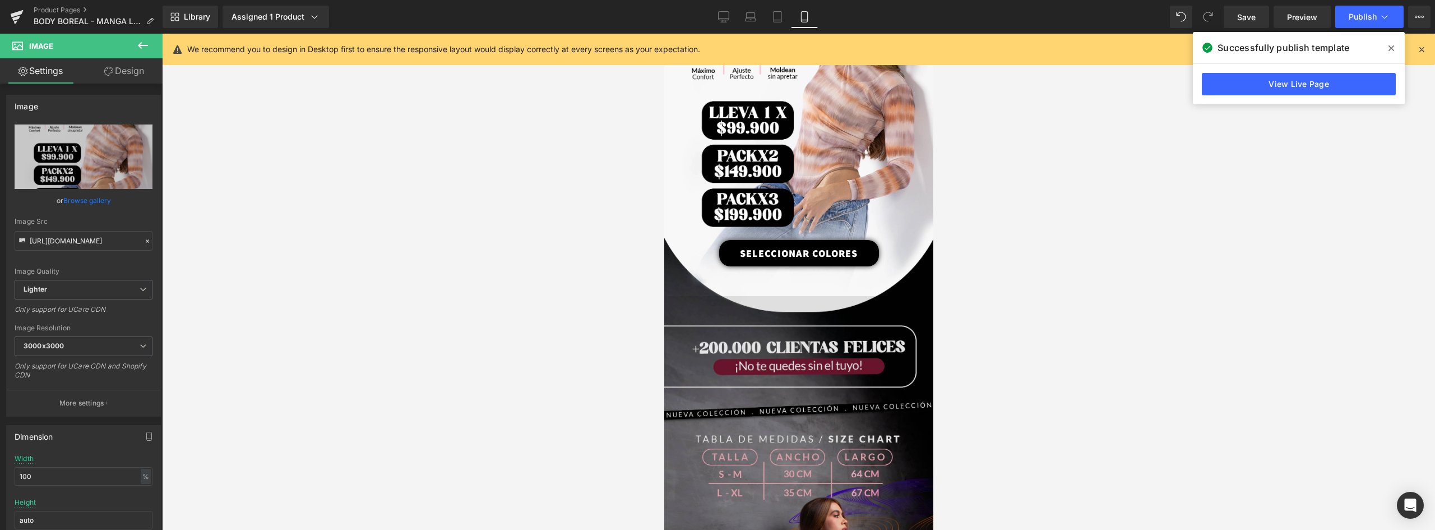
click at [843, 305] on img at bounding box center [798, 464] width 269 height 336
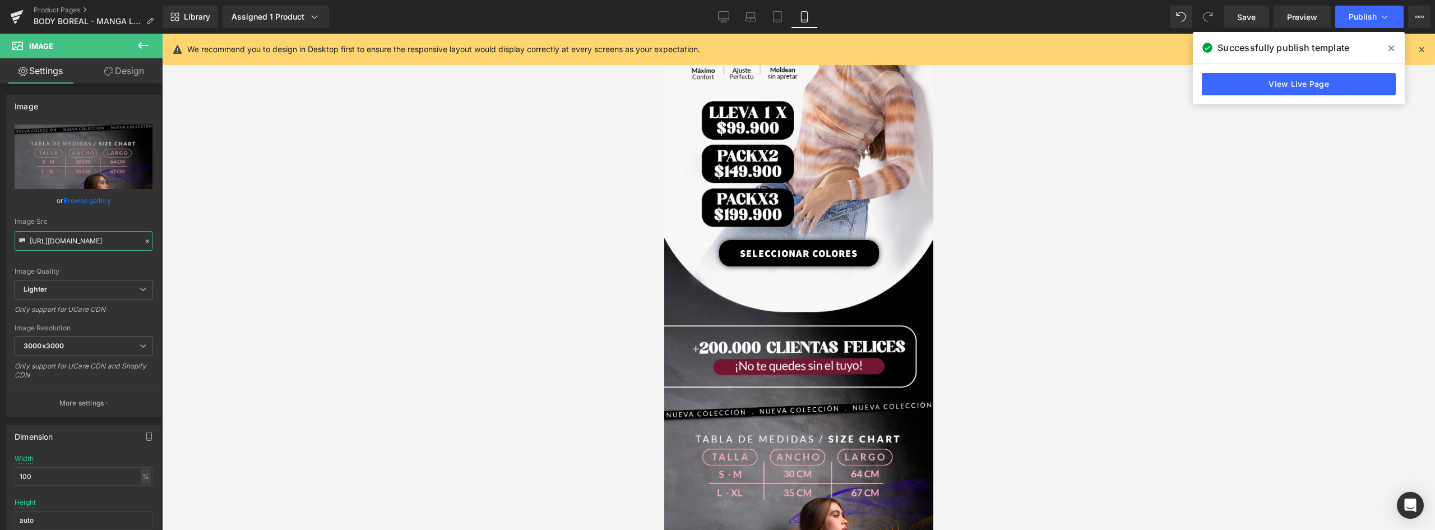
scroll to position [0, 373]
drag, startPoint x: 72, startPoint y: 241, endPoint x: 363, endPoint y: 241, distance: 291.4
click at [363, 241] on div "Liquid You are previewing how the will restyle your page. You can not edit Elem…" at bounding box center [717, 274] width 1435 height 549
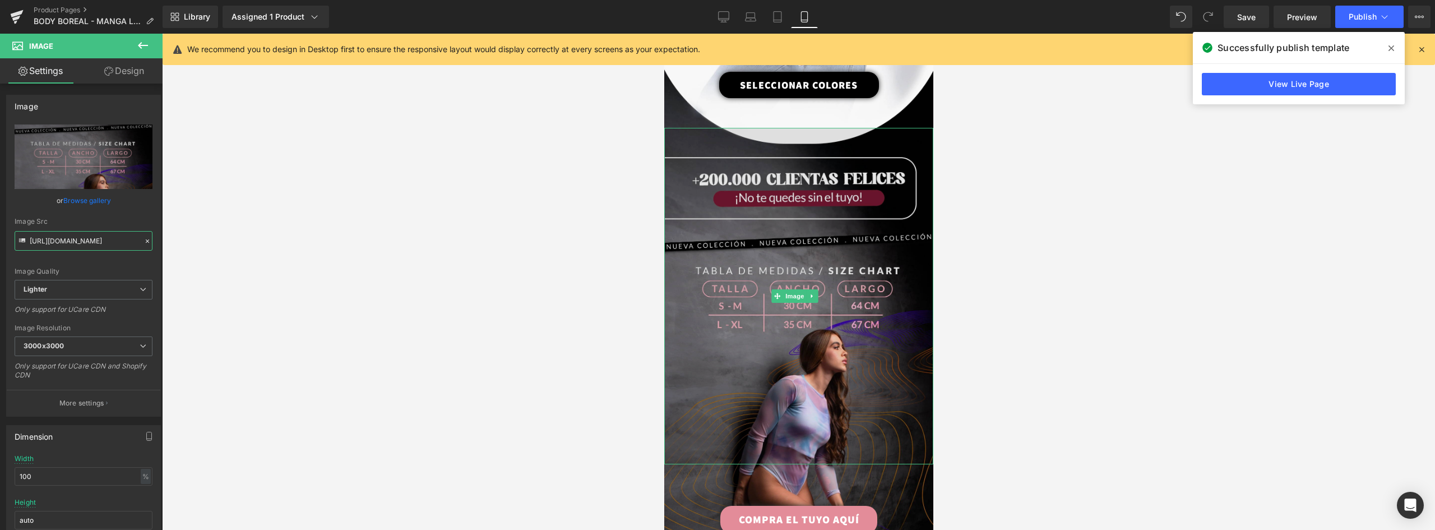
scroll to position [1177, 0]
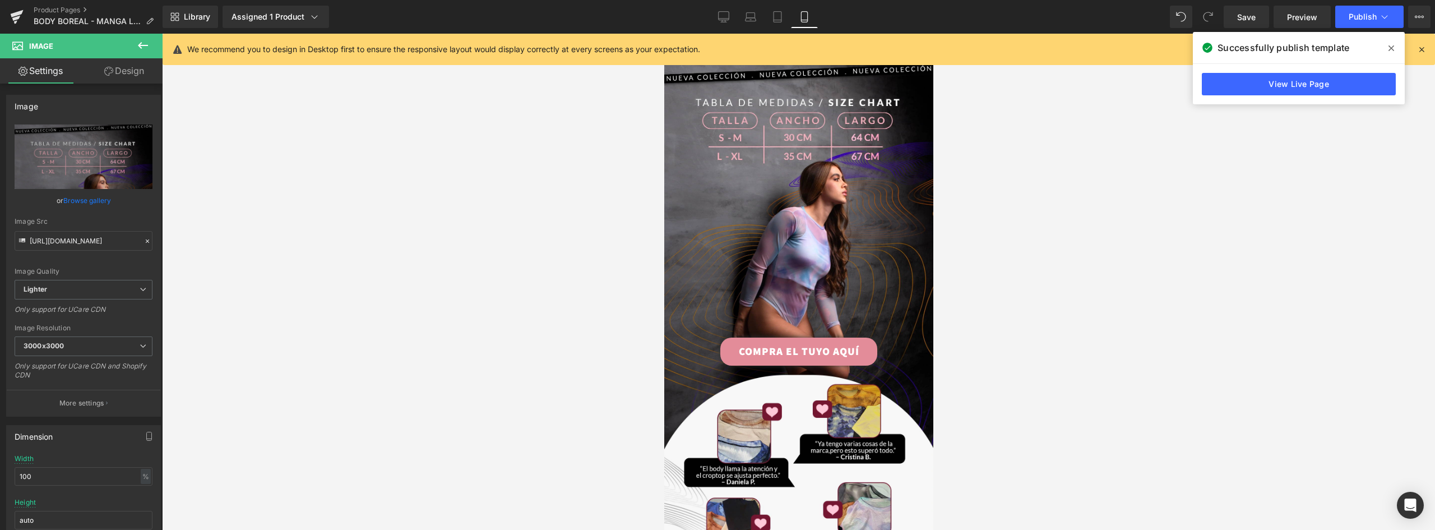
click at [894, 337] on div "COMPRA EL TUYO AQUÍ" at bounding box center [798, 351] width 269 height 28
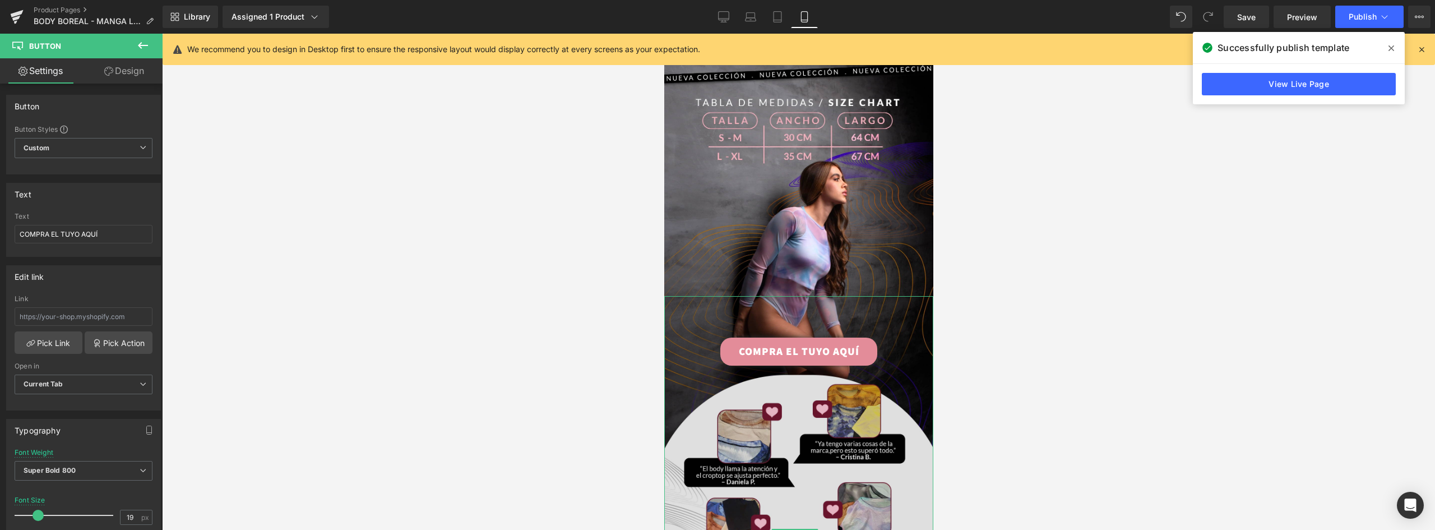
click at [888, 334] on img at bounding box center [798, 535] width 269 height 478
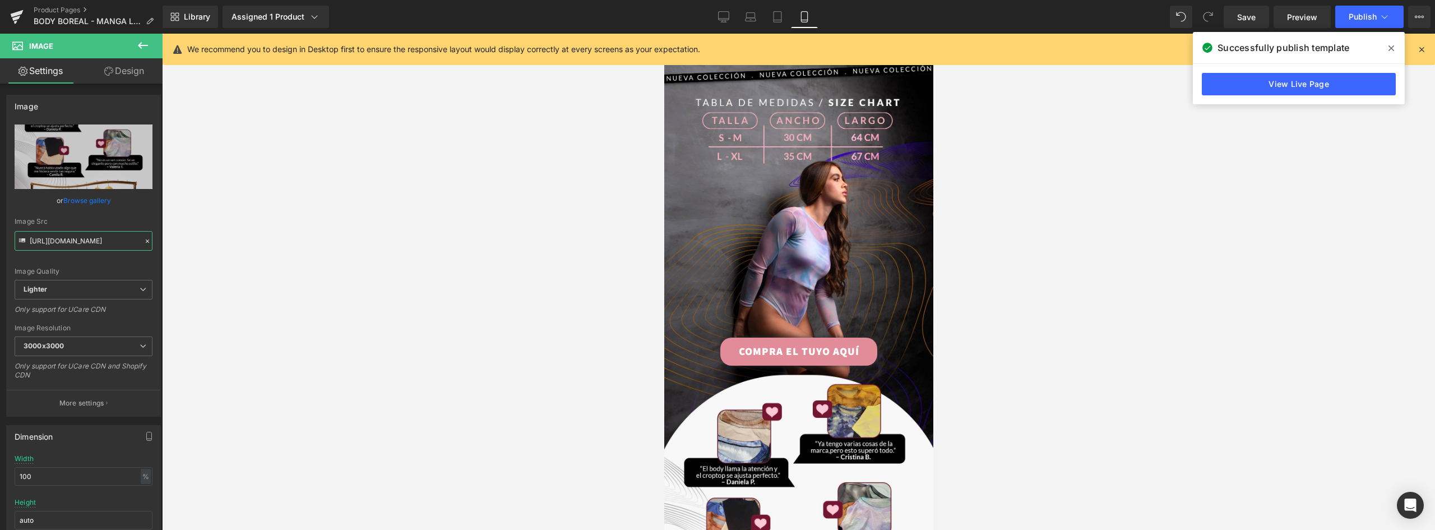
scroll to position [0, 367]
drag, startPoint x: 68, startPoint y: 246, endPoint x: 294, endPoint y: 247, distance: 225.8
click at [294, 247] on div "Liquid You are previewing how the will restyle your page. You can not edit Elem…" at bounding box center [717, 274] width 1435 height 549
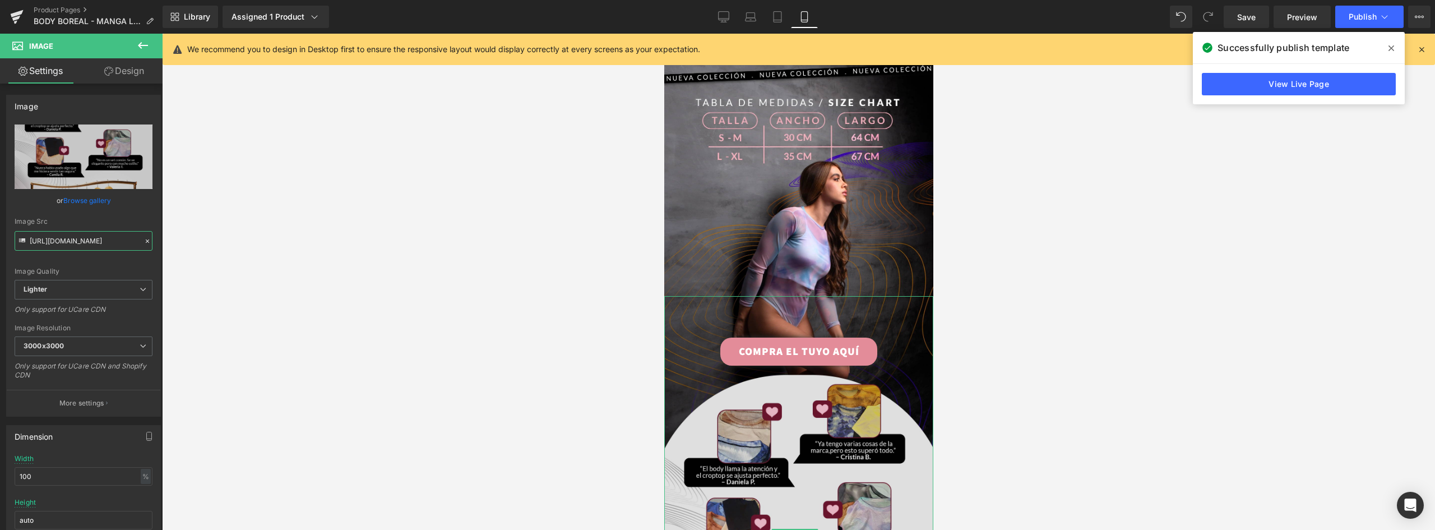
scroll to position [1289, 0]
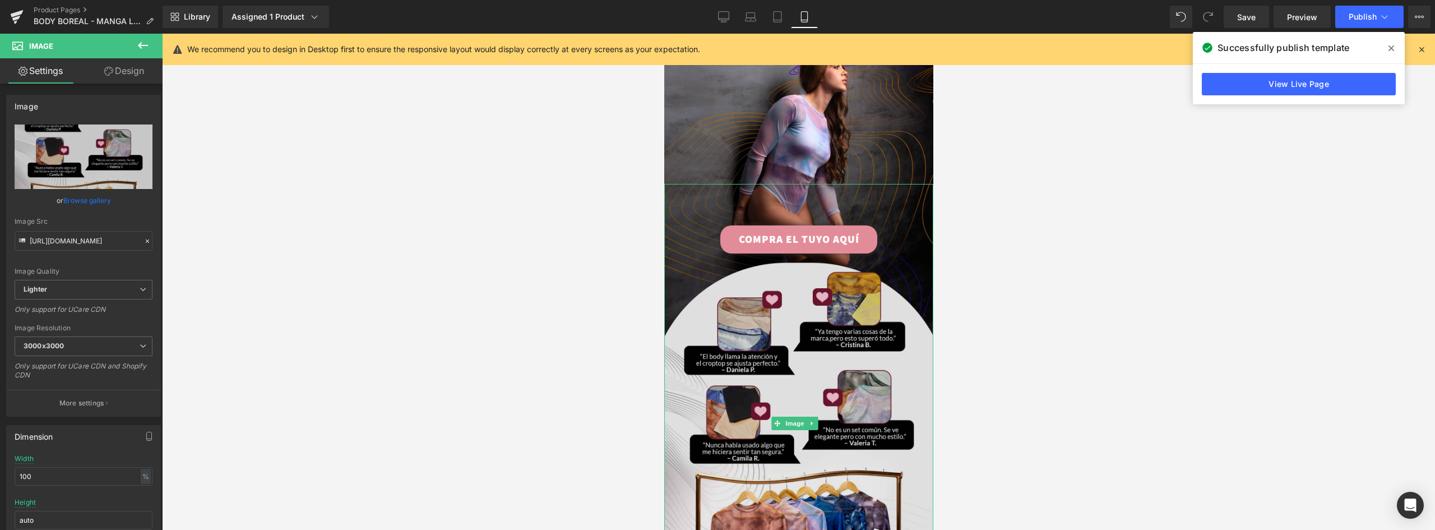
click at [888, 298] on img at bounding box center [798, 423] width 269 height 478
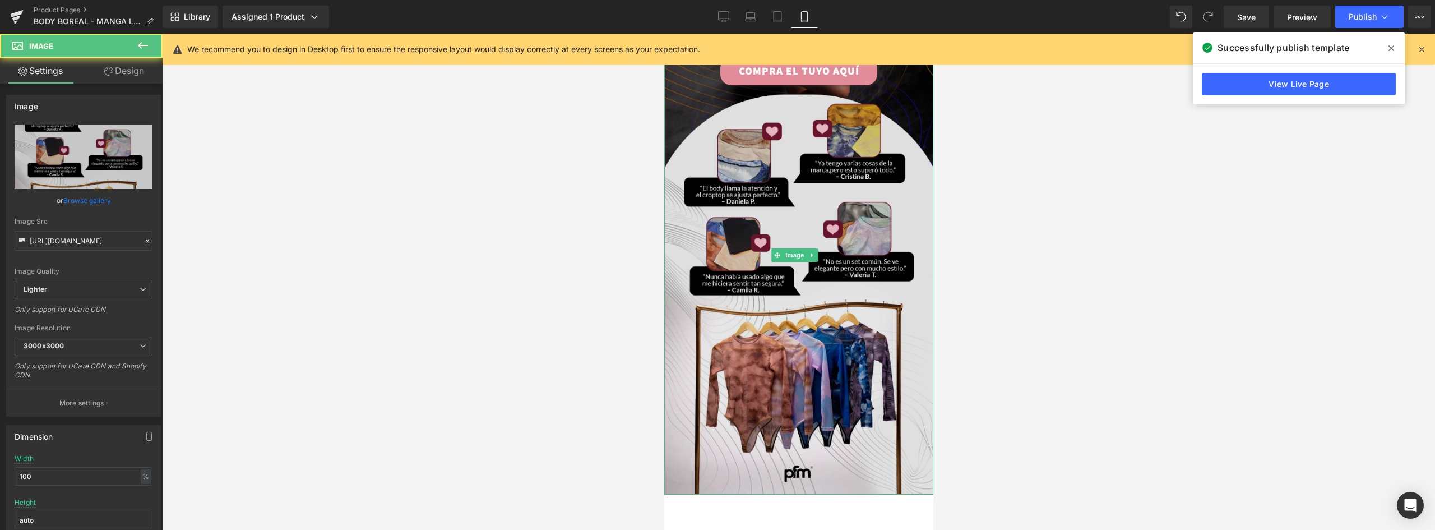
scroll to position [1625, 0]
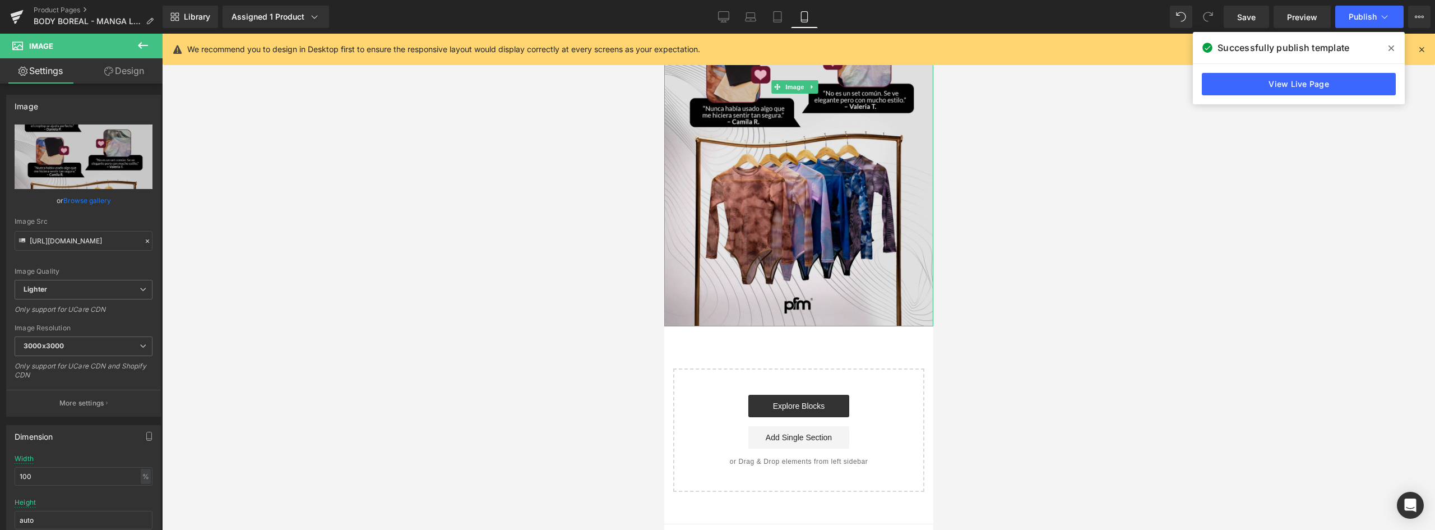
click at [874, 255] on img at bounding box center [798, 87] width 269 height 478
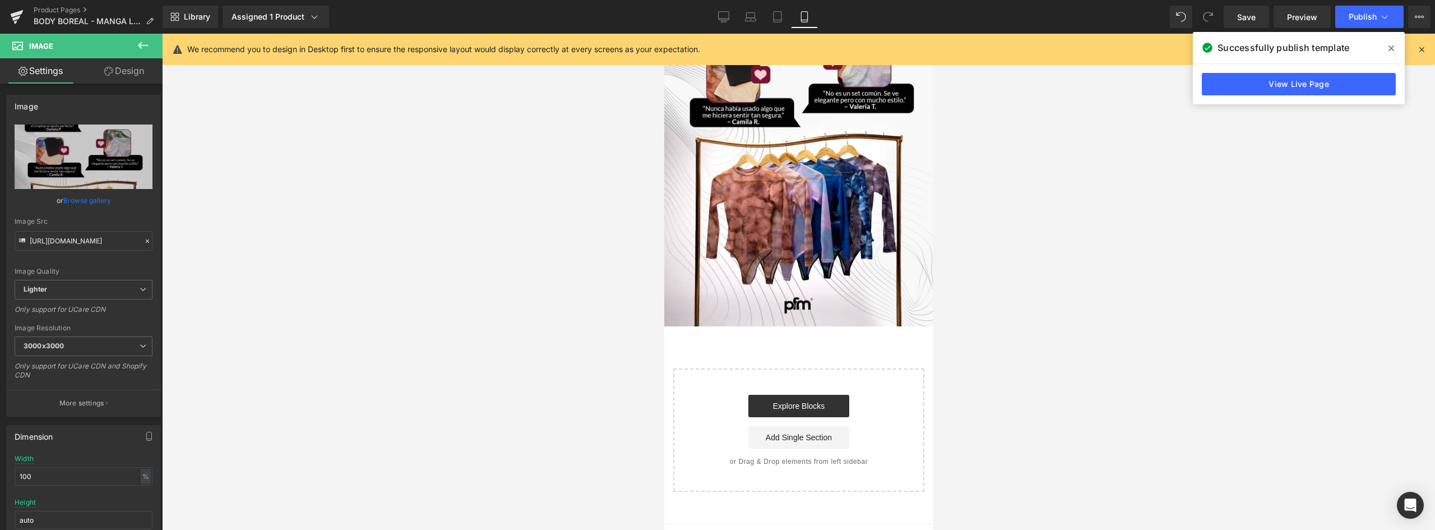
click at [355, 212] on div at bounding box center [798, 282] width 1273 height 496
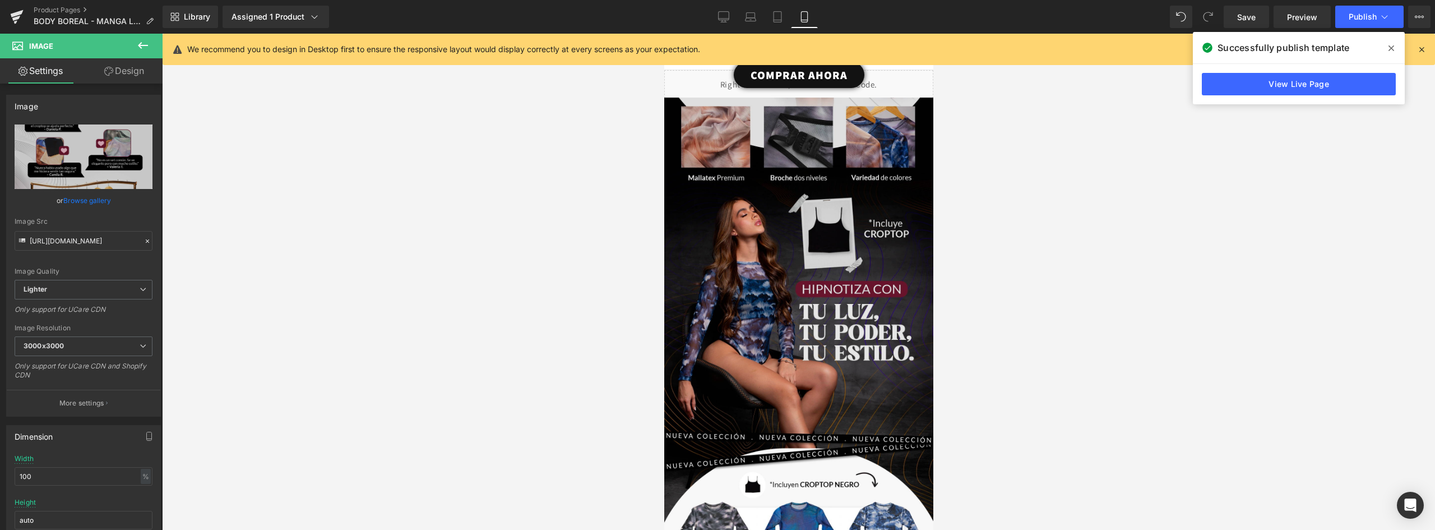
scroll to position [0, 0]
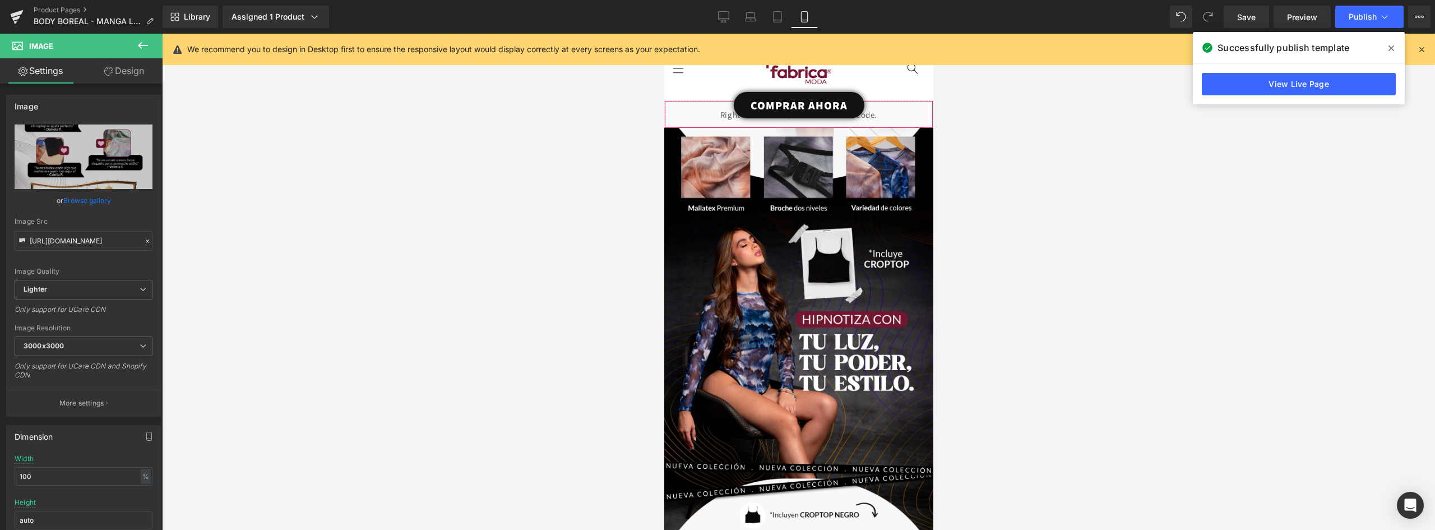
click at [890, 120] on div "Liquid" at bounding box center [798, 114] width 269 height 28
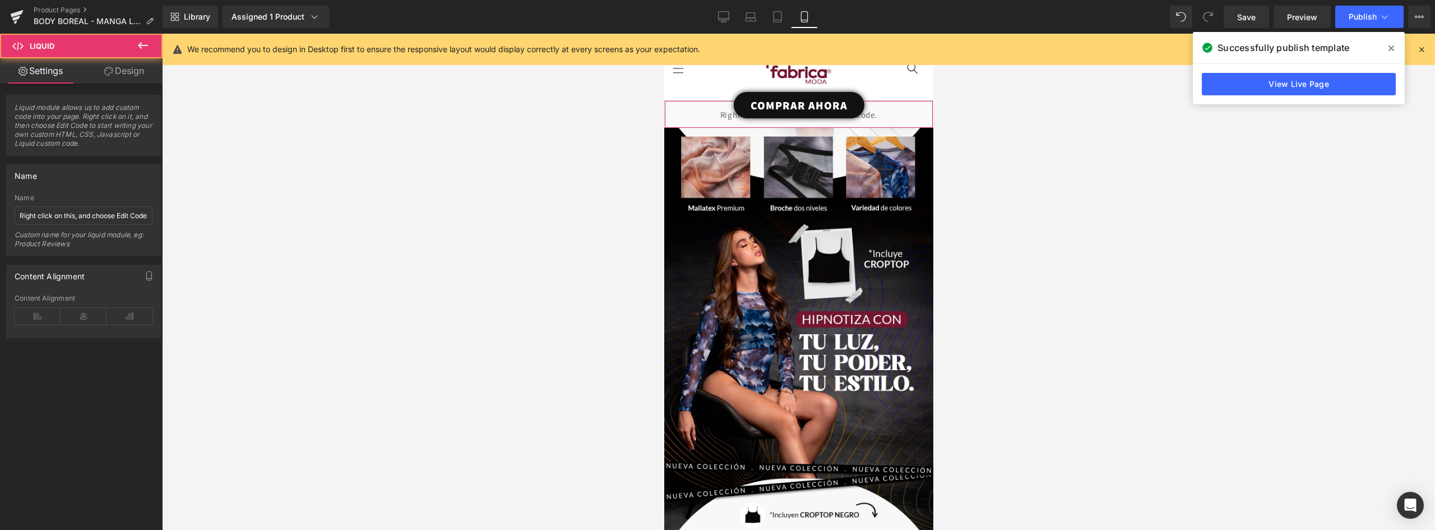
click at [853, 121] on div "Liquid" at bounding box center [798, 114] width 269 height 28
click at [836, 99] on link "COMPRAR AHORA" at bounding box center [798, 105] width 131 height 26
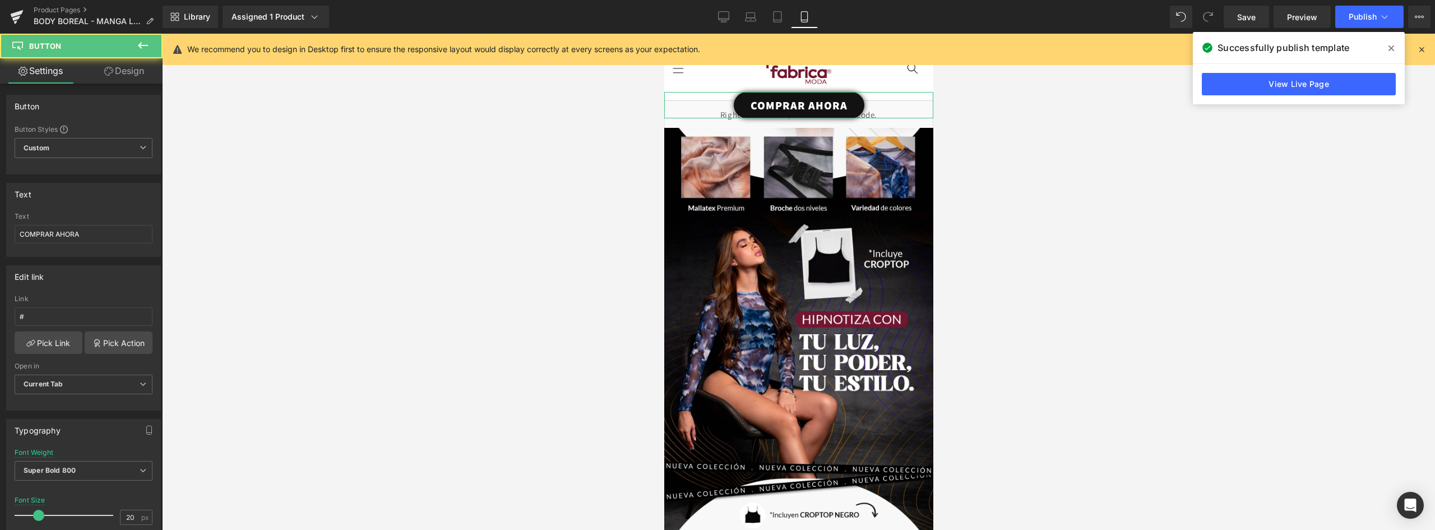
click at [128, 66] on link "Design" at bounding box center [124, 70] width 81 height 25
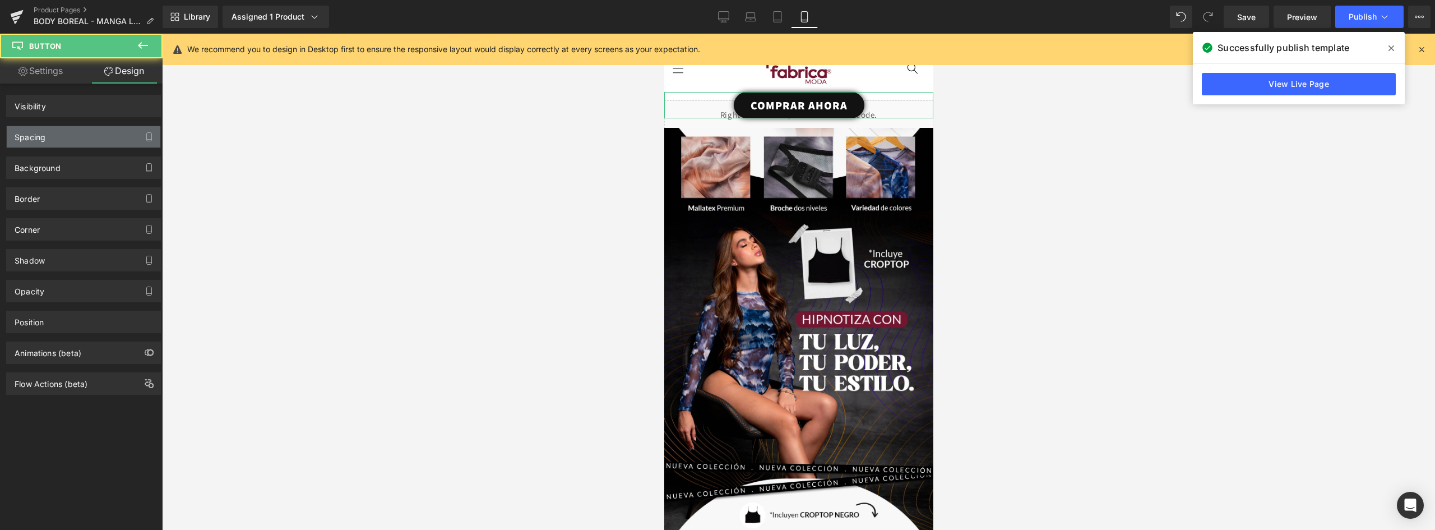
click at [62, 133] on div "Spacing" at bounding box center [84, 136] width 154 height 21
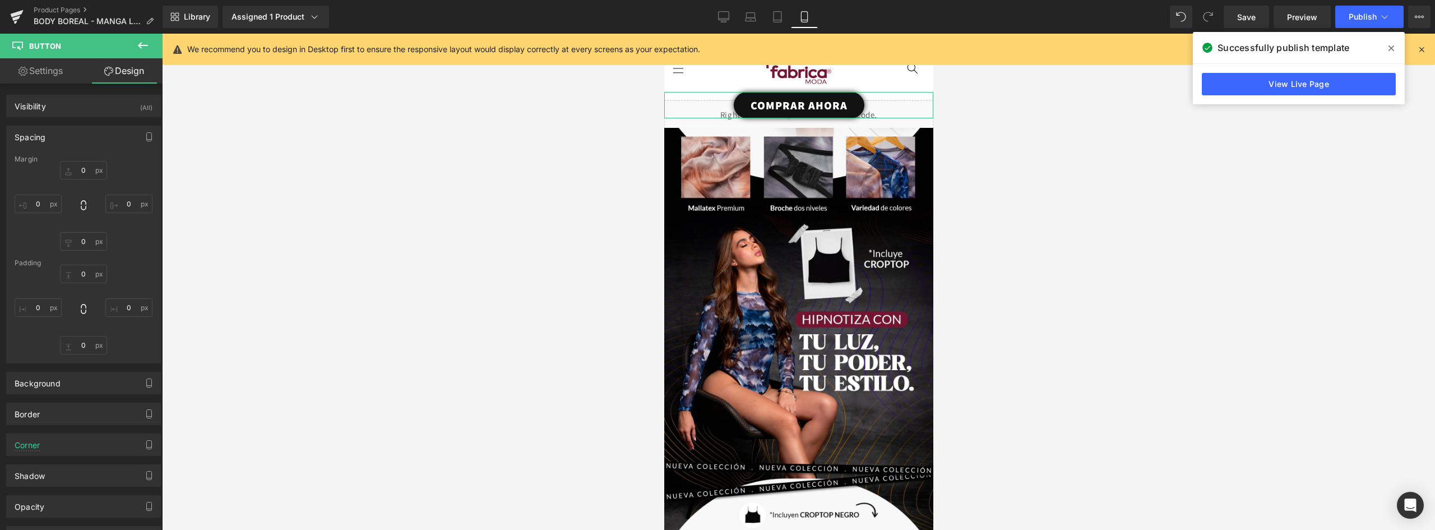
type input "-65"
type input "0"
type input "49"
type input "0"
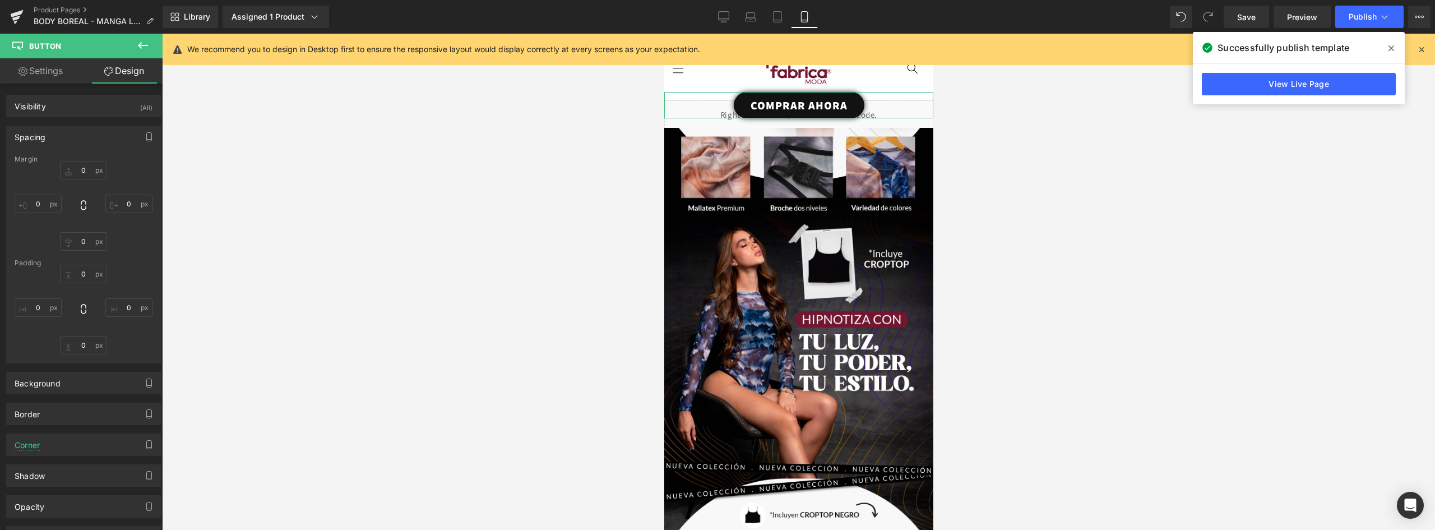
type input "30"
type input "0"
type input "30"
click at [48, 133] on div "Spacing" at bounding box center [84, 136] width 154 height 21
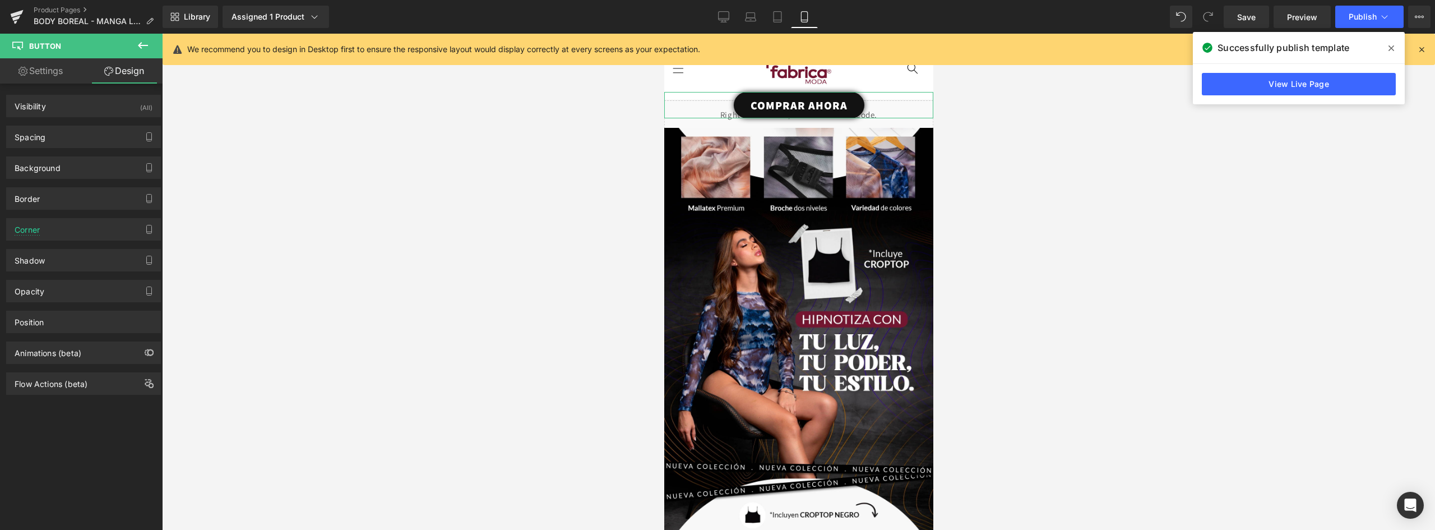
drag, startPoint x: 45, startPoint y: 133, endPoint x: 76, endPoint y: 157, distance: 39.1
click at [45, 133] on div "Spacing" at bounding box center [30, 134] width 31 height 16
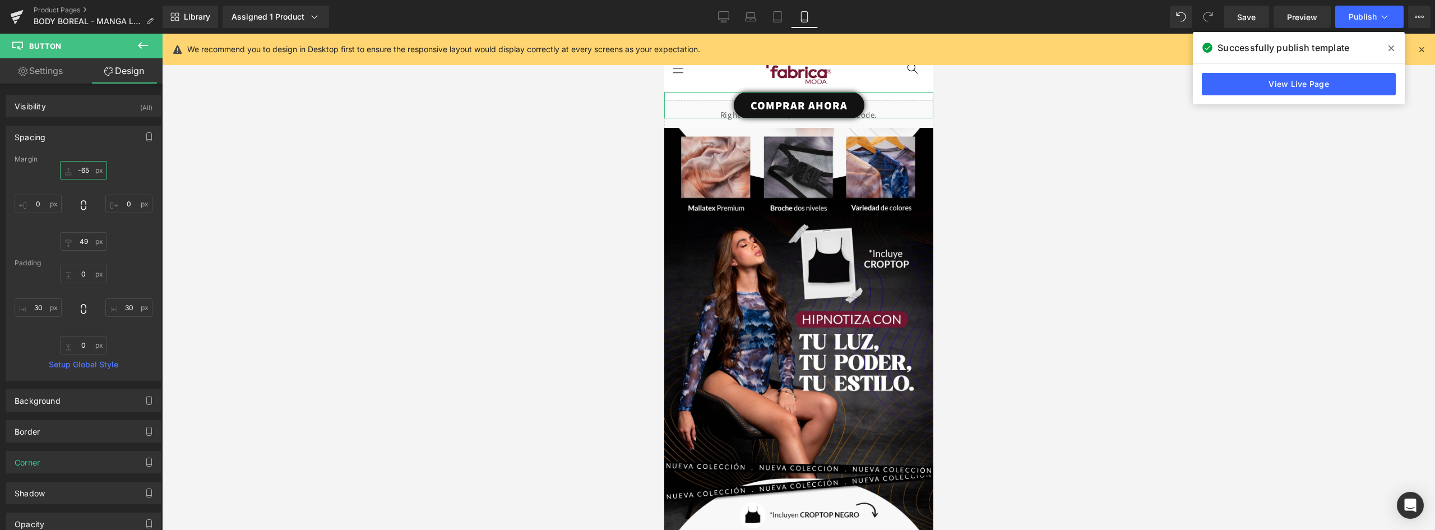
click at [80, 168] on input "-65" at bounding box center [83, 170] width 47 height 18
type input "0"
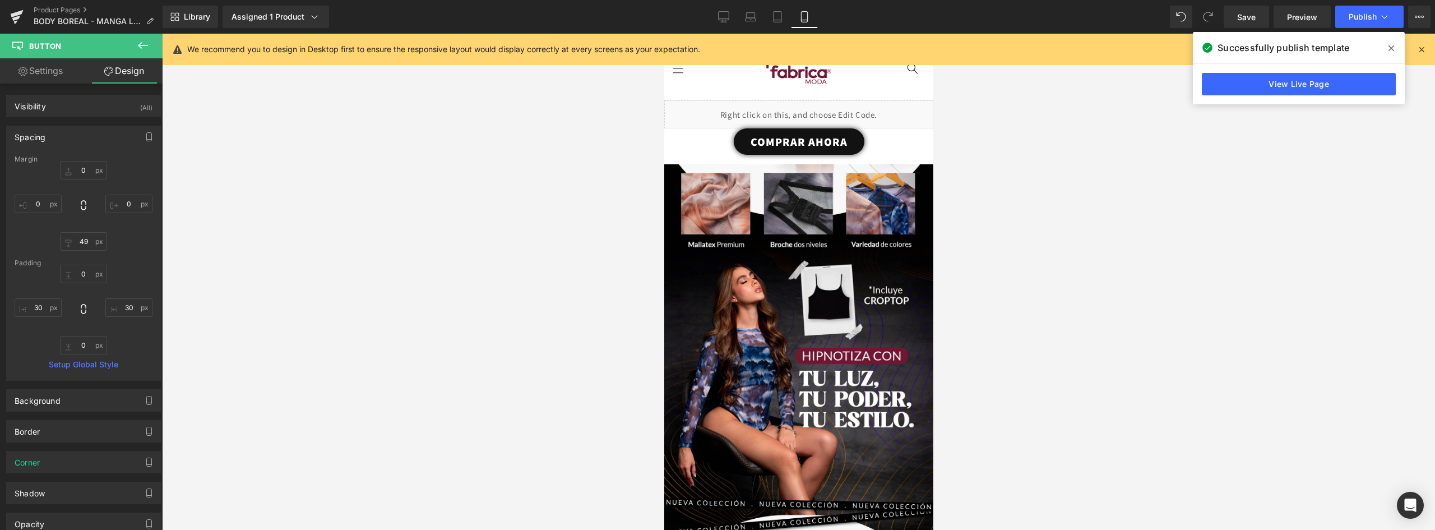
click at [877, 108] on div "Liquid" at bounding box center [798, 114] width 269 height 28
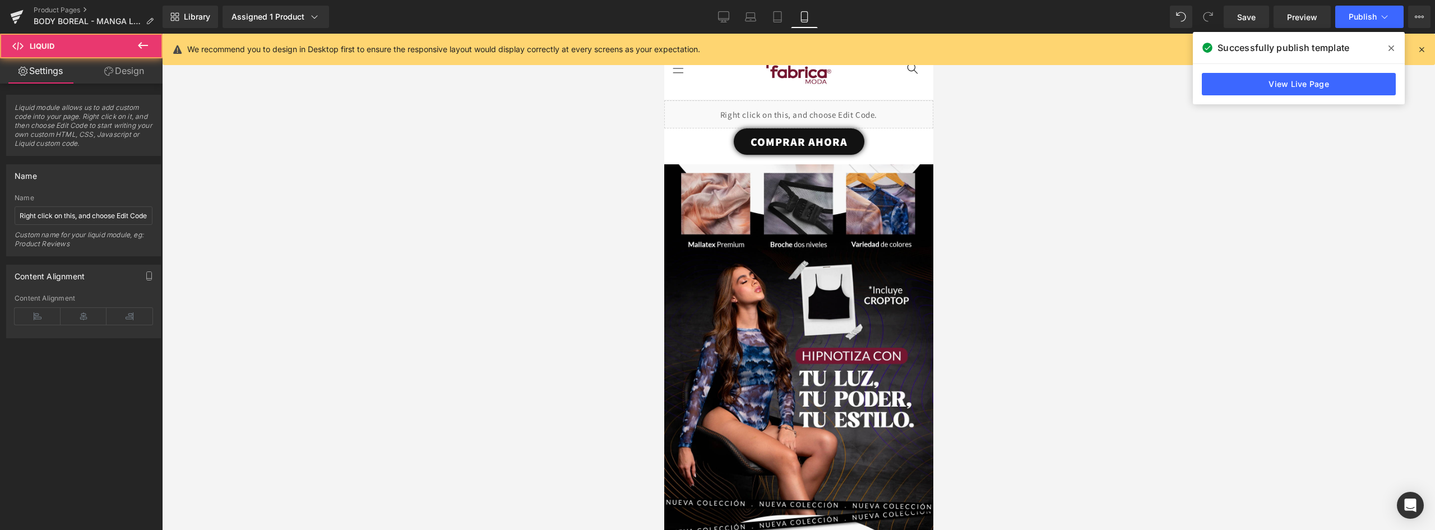
click at [812, 108] on div "Liquid" at bounding box center [798, 114] width 269 height 28
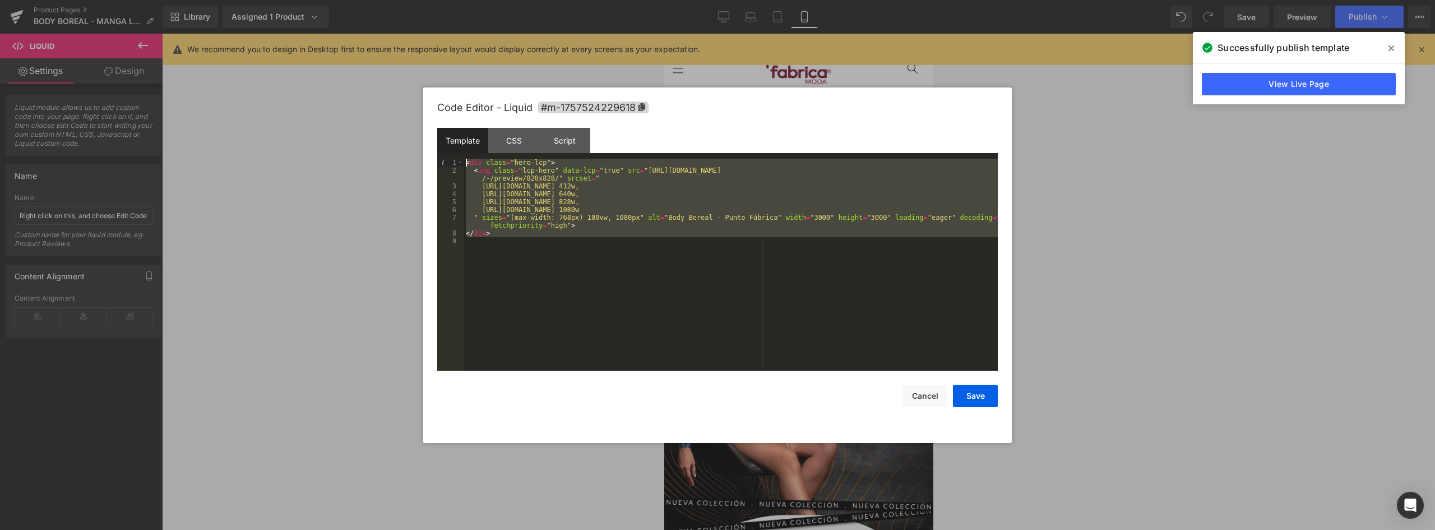
drag, startPoint x: 563, startPoint y: 260, endPoint x: 341, endPoint y: 136, distance: 254.6
click at [341, 136] on body "Liquid You are previewing how the will restyle your page. You can not edit Elem…" at bounding box center [717, 265] width 1435 height 530
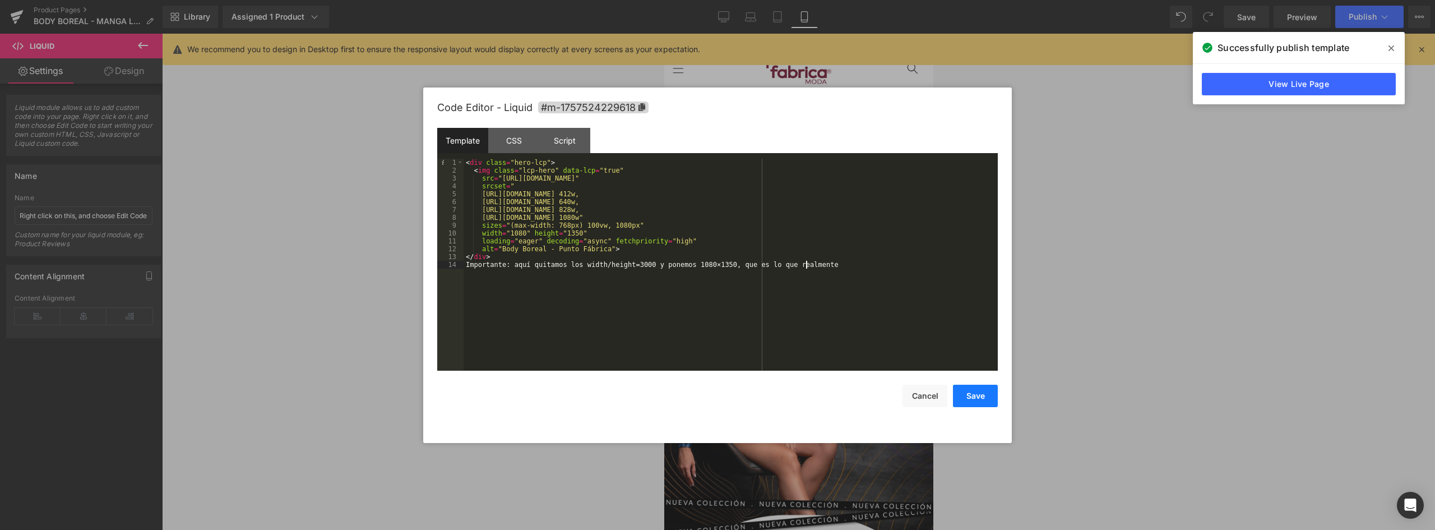
click at [964, 397] on button "Save" at bounding box center [975, 395] width 45 height 22
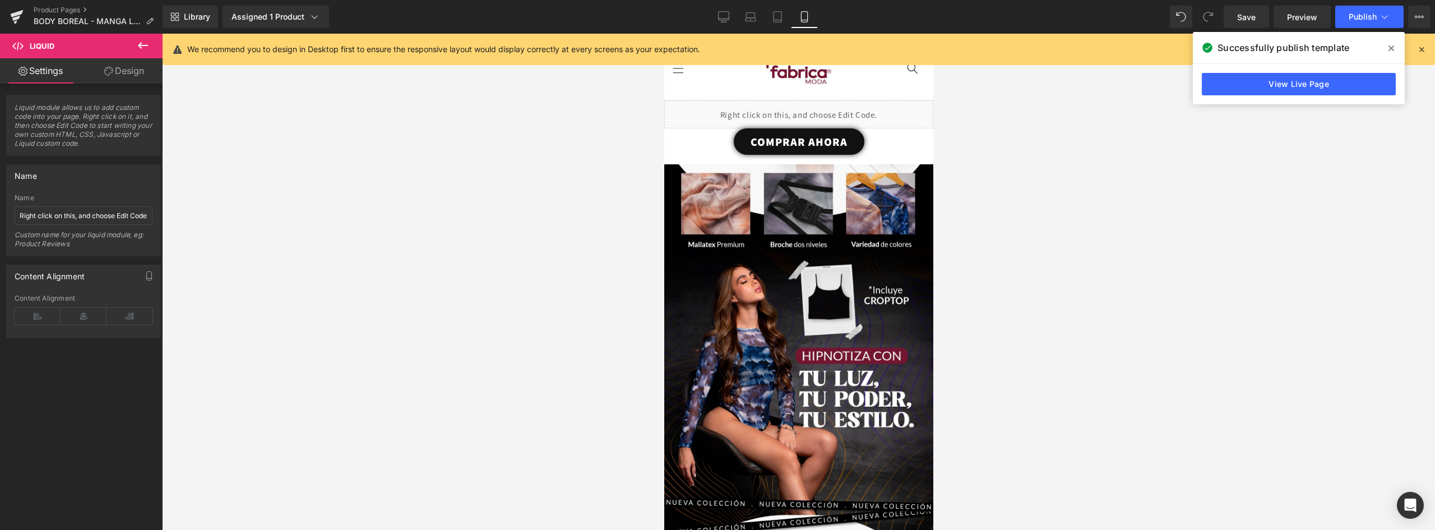
click at [964, 397] on button "Save" at bounding box center [975, 390] width 45 height 22
click at [893, 111] on div "Liquid" at bounding box center [798, 114] width 269 height 28
click at [824, 106] on icon at bounding box center [824, 109] width 8 height 8
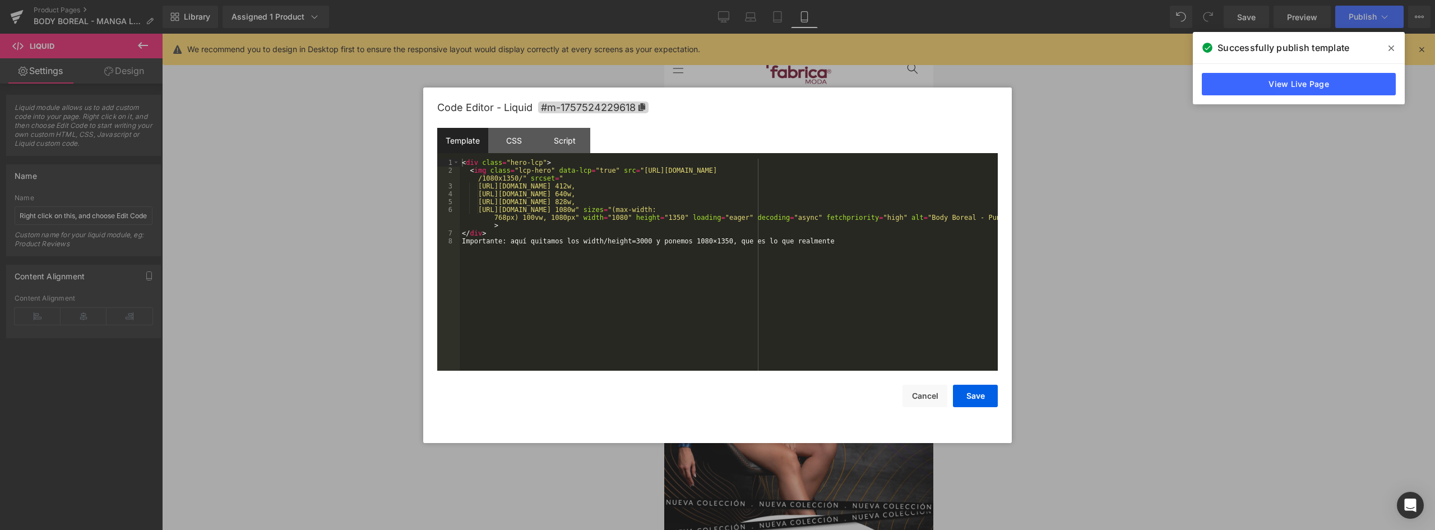
click at [790, 106] on div "Liquid" at bounding box center [798, 114] width 269 height 28
click at [566, 141] on div "Script" at bounding box center [564, 140] width 51 height 25
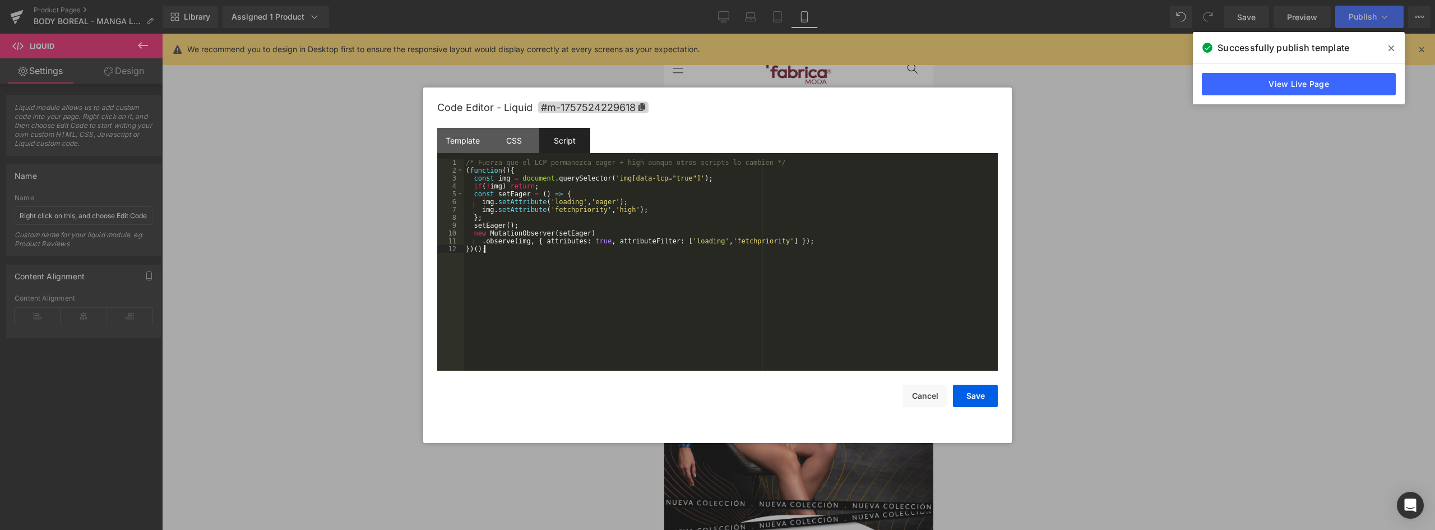
click at [536, 287] on div "/* Fuerza que el LCP permanezca eager + high aunque otros scripts lo cambien */…" at bounding box center [730, 273] width 534 height 228
click at [497, 252] on div "/* Fuerza que el LCP permanezca eager + high aunque otros scripts lo cambien */…" at bounding box center [730, 273] width 534 height 228
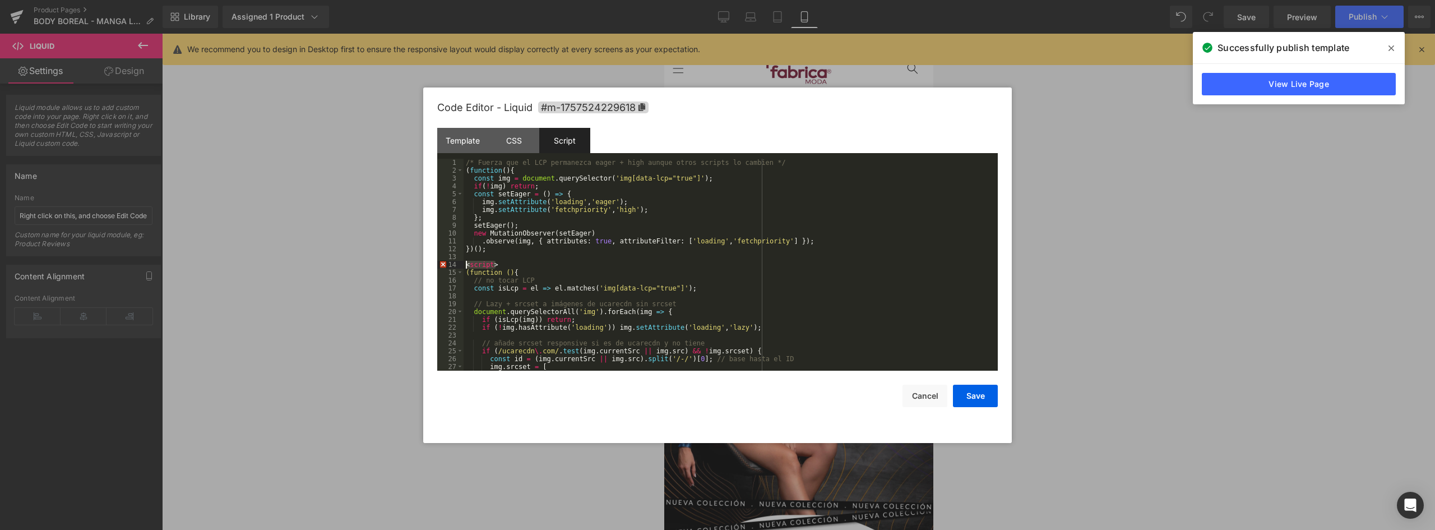
drag, startPoint x: 499, startPoint y: 263, endPoint x: 465, endPoint y: 267, distance: 34.3
click at [465, 267] on div "/* Fuerza que el LCP permanezca eager + high aunque otros scripts lo cambien */…" at bounding box center [728, 273] width 530 height 228
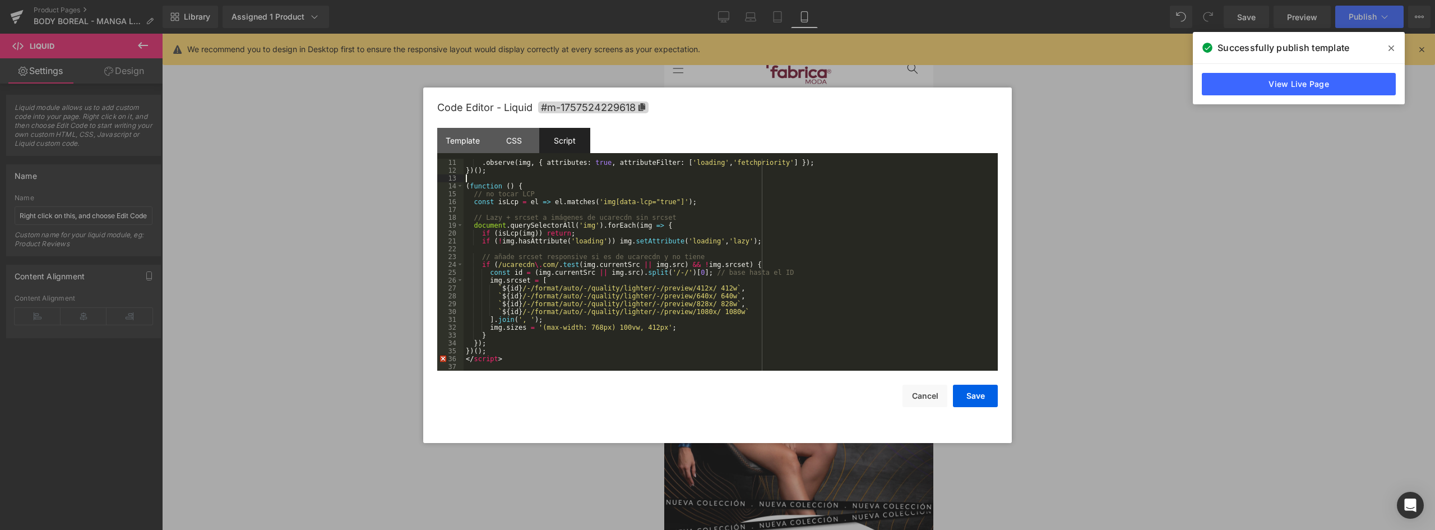
scroll to position [78, 0]
drag, startPoint x: 514, startPoint y: 360, endPoint x: 464, endPoint y: 360, distance: 49.9
click at [461, 358] on pre "11 12 13 14 15 16 17 18 19 20 21 22 23 24 25 26 27 28 29 30 31 32 33 34 35 36 3…" at bounding box center [717, 265] width 560 height 212
click at [465, 143] on div "Template" at bounding box center [462, 140] width 51 height 25
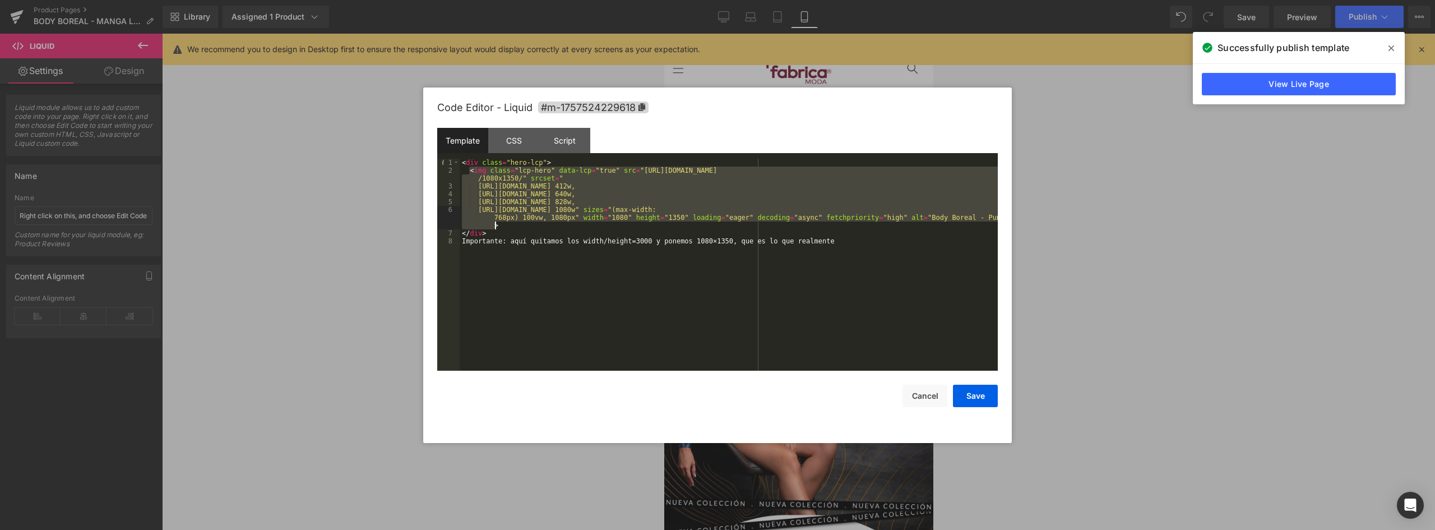
drag, startPoint x: 468, startPoint y: 170, endPoint x: 1068, endPoint y: 226, distance: 602.8
click at [1068, 226] on body "Liquid You are previewing how the will restyle your page. You can not edit Elem…" at bounding box center [717, 265] width 1435 height 530
